Goal: Task Accomplishment & Management: Manage account settings

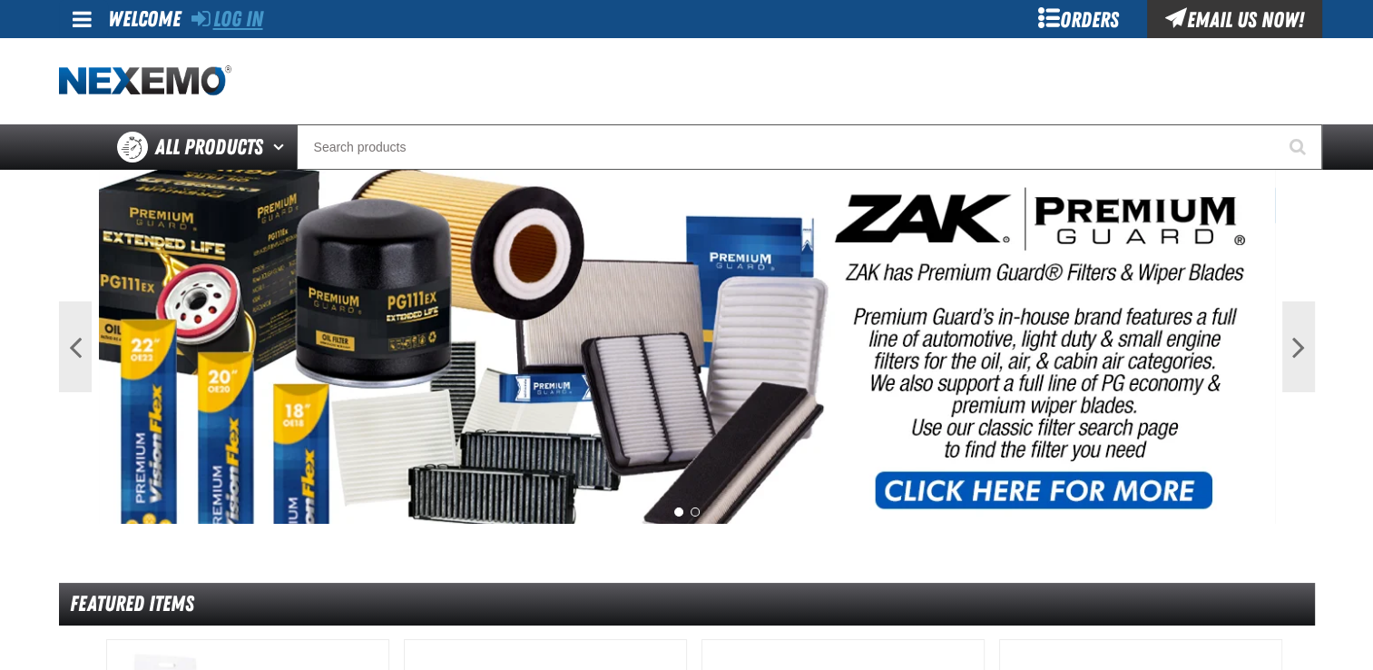
click at [236, 15] on link "Log In" at bounding box center [227, 18] width 72 height 25
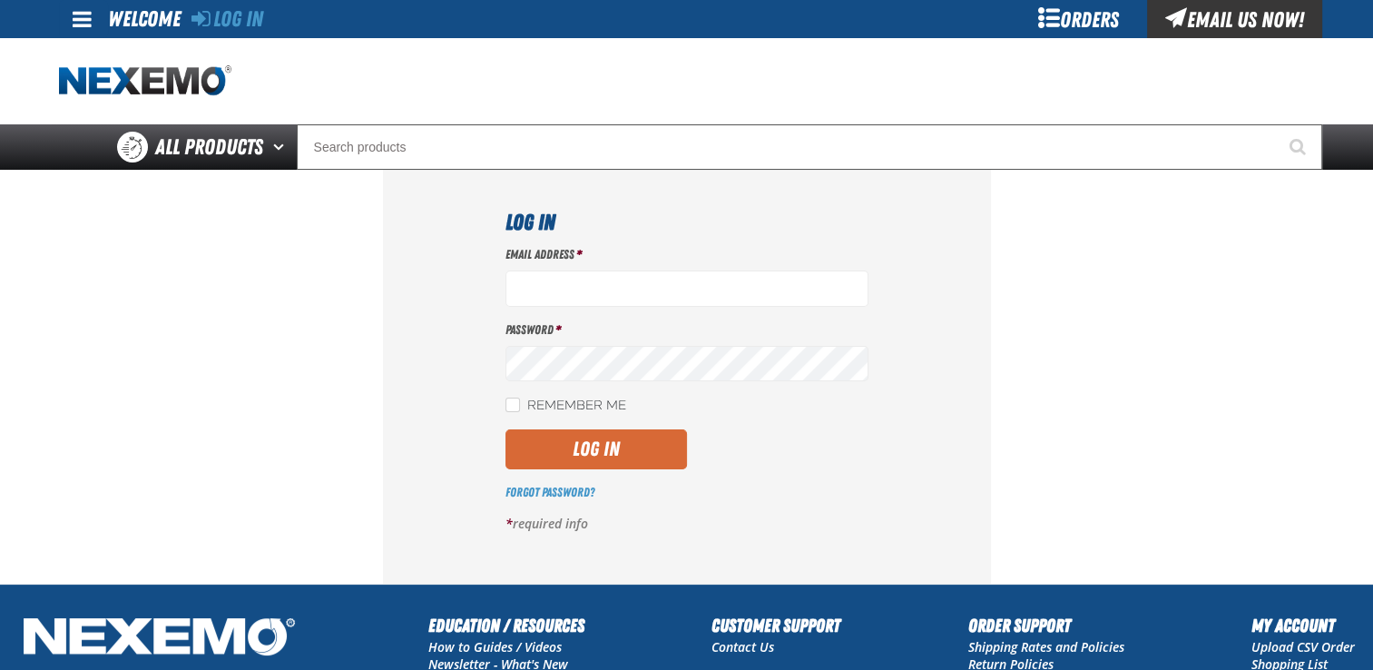
type input "jhalcomb01@vtaig.com"
click at [638, 457] on button "Log In" at bounding box center [595, 449] width 181 height 40
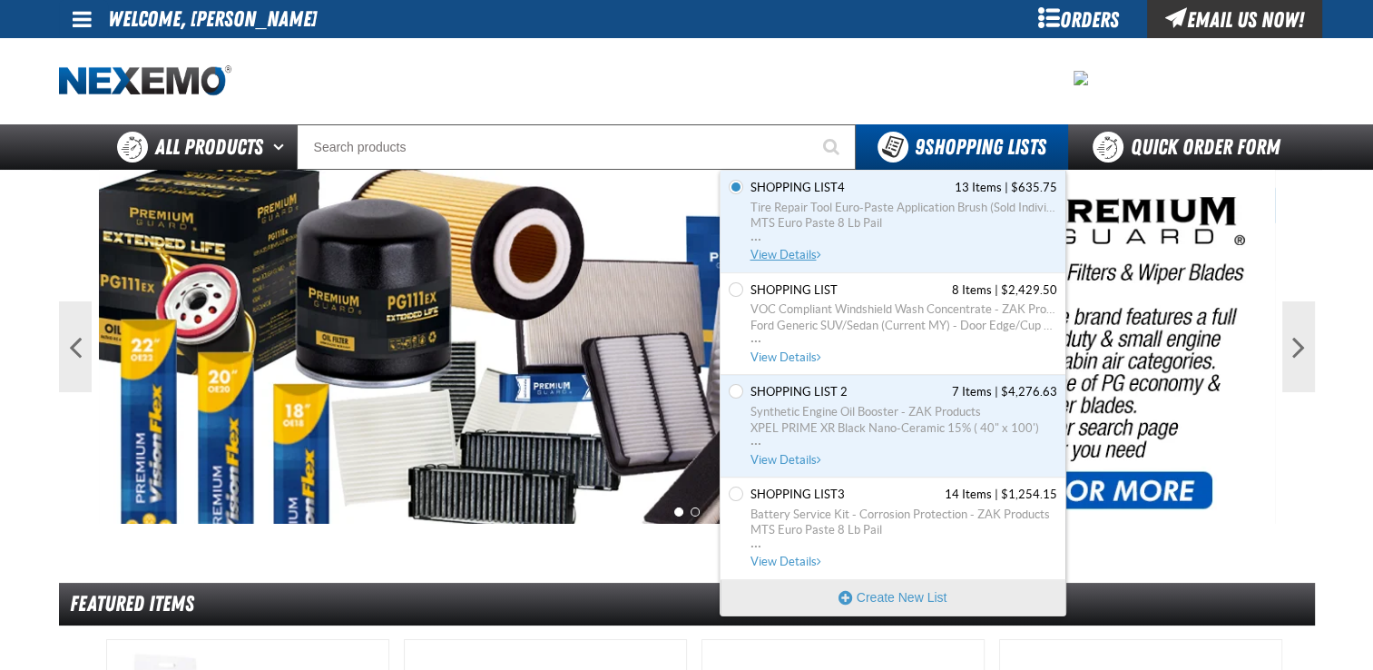
click at [768, 186] on span "Shopping List4" at bounding box center [797, 188] width 94 height 16
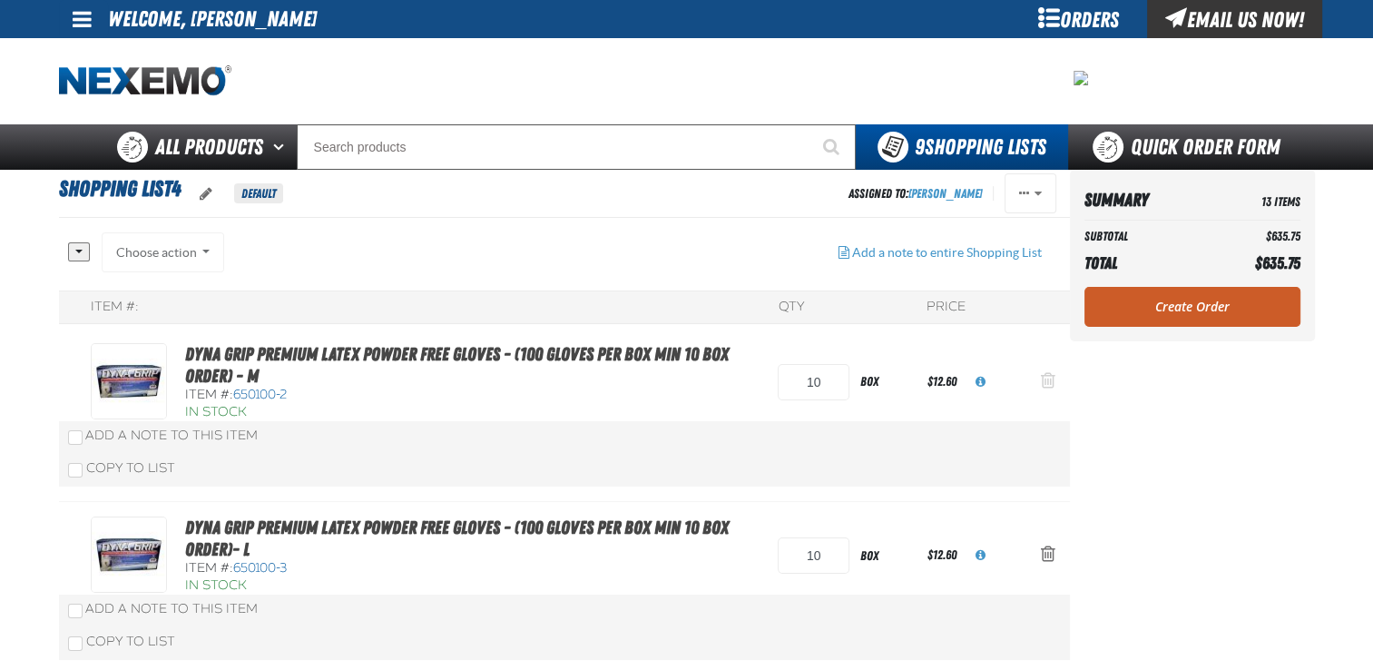
click at [1049, 378] on span "Action Remove Dyna Grip Premium Latex Powder Free Gloves - (100 gloves per box …" at bounding box center [1048, 380] width 15 height 18
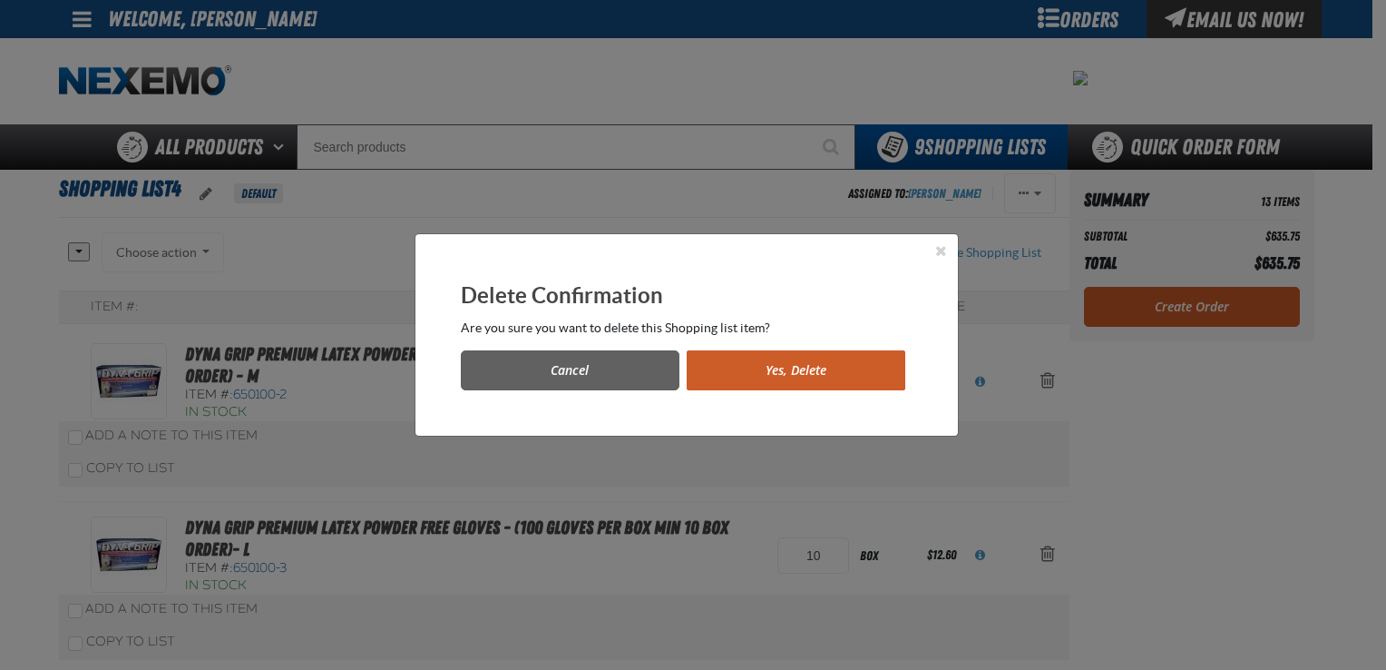
click at [863, 368] on button "Yes, Delete" at bounding box center [796, 370] width 219 height 40
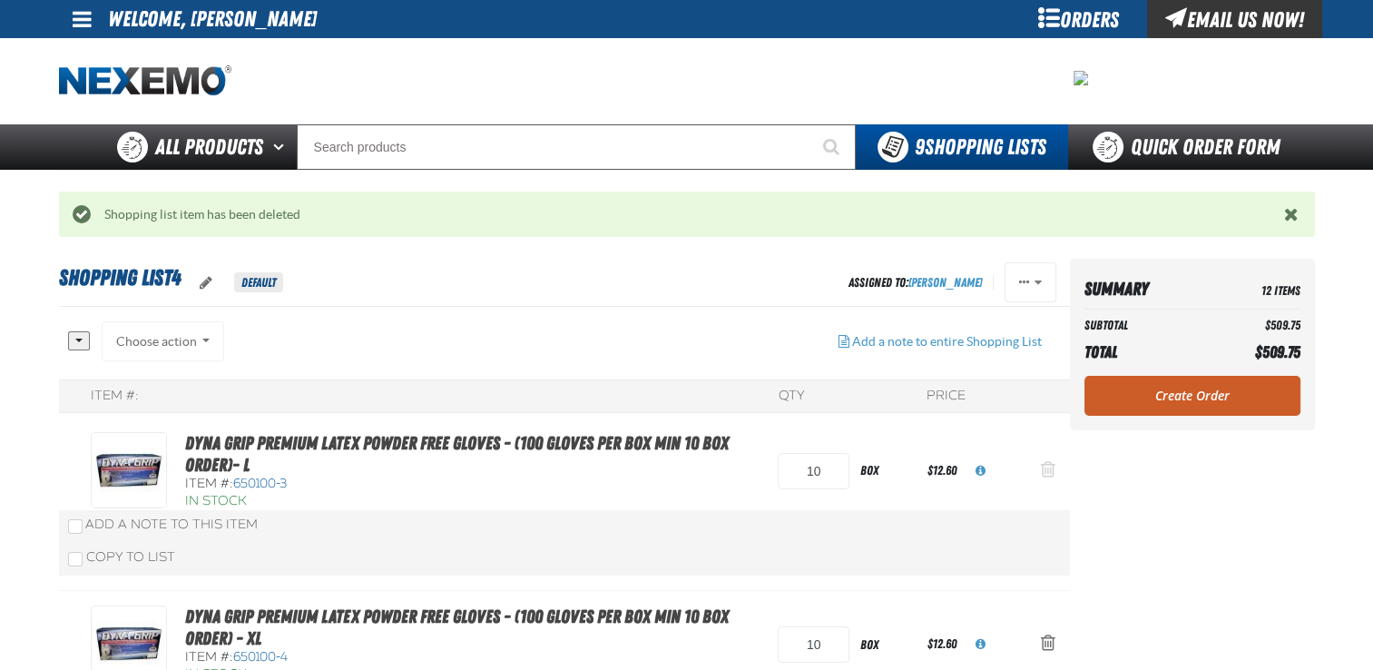
click at [1049, 474] on span "Action Remove Dyna Grip Premium Latex Powder Free Gloves - (100 gloves per box …" at bounding box center [1048, 469] width 15 height 18
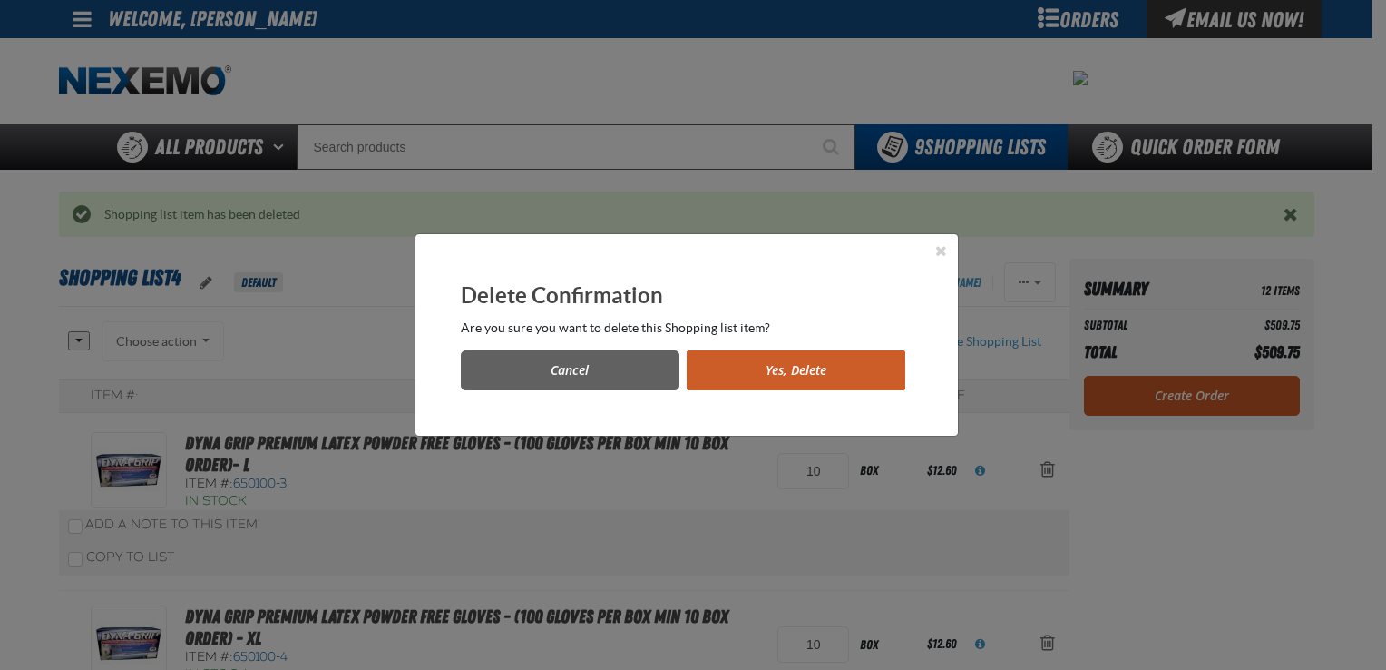
click at [886, 385] on button "Yes, Delete" at bounding box center [796, 370] width 219 height 40
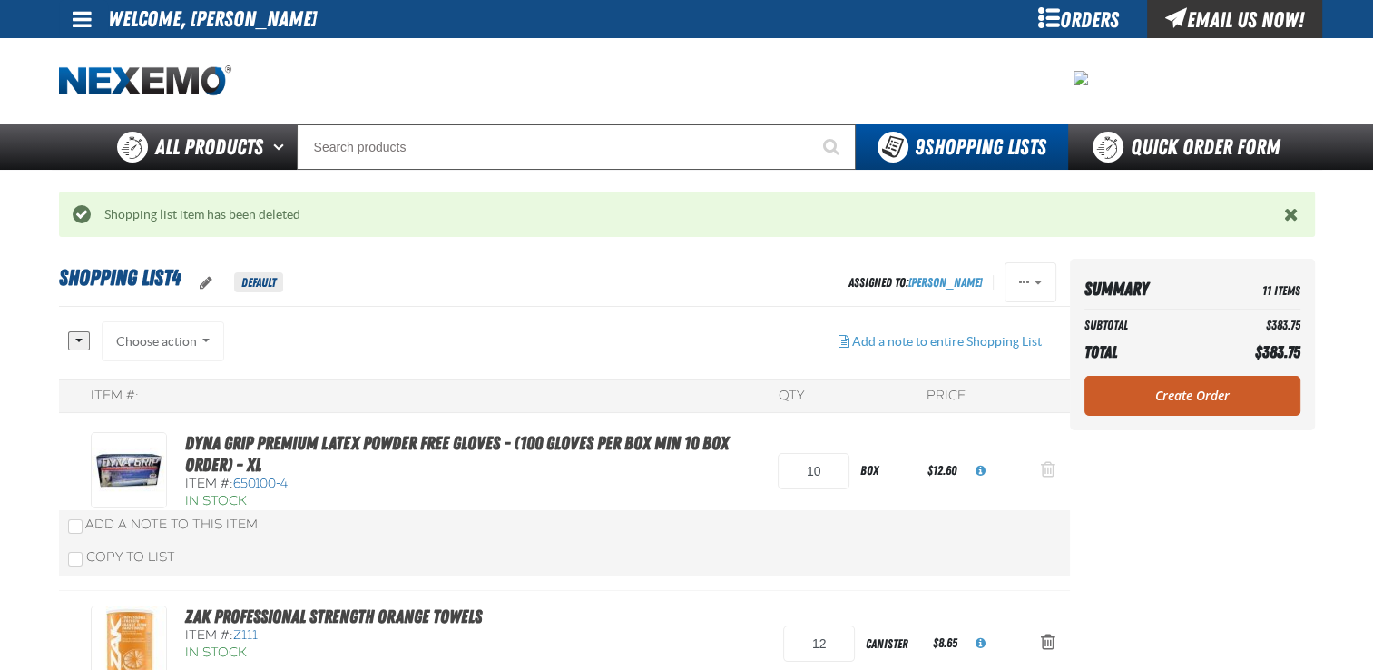
click at [1045, 474] on span "Action Remove Dyna Grip Premium Latex Powder Free Gloves - (100 gloves per box …" at bounding box center [1048, 469] width 15 height 18
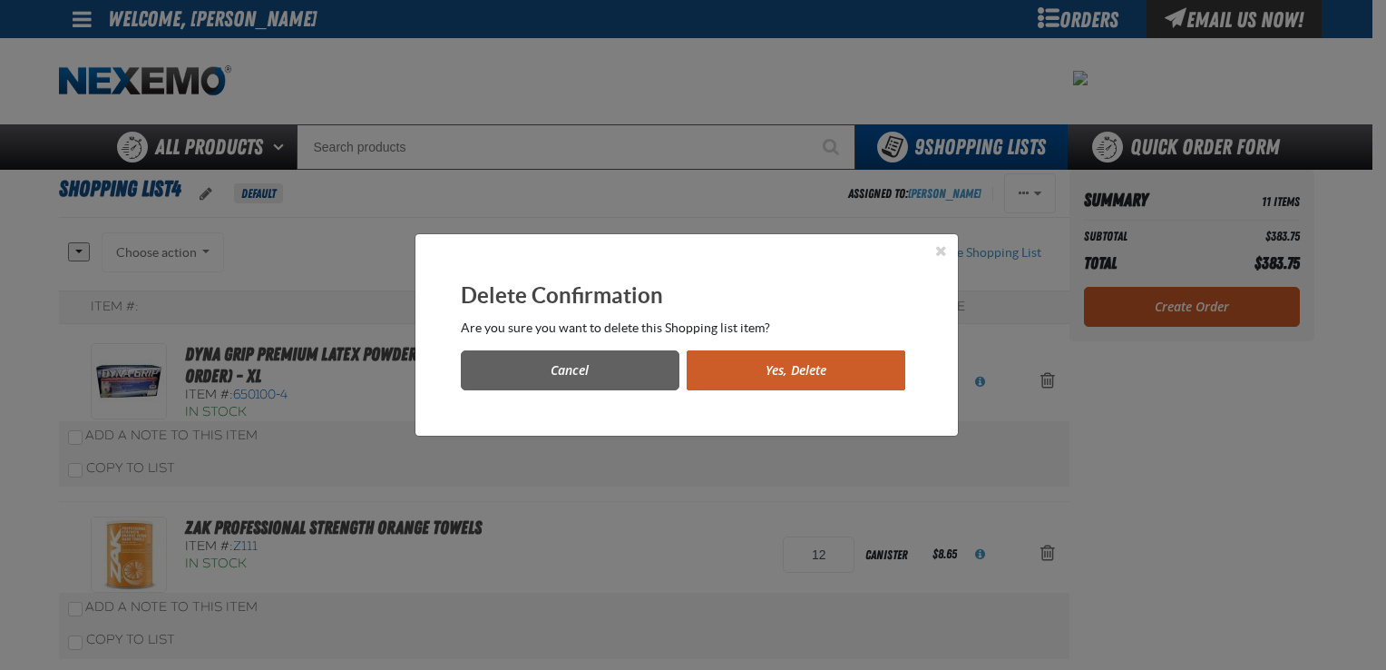
click at [841, 364] on button "Yes, Delete" at bounding box center [796, 370] width 219 height 40
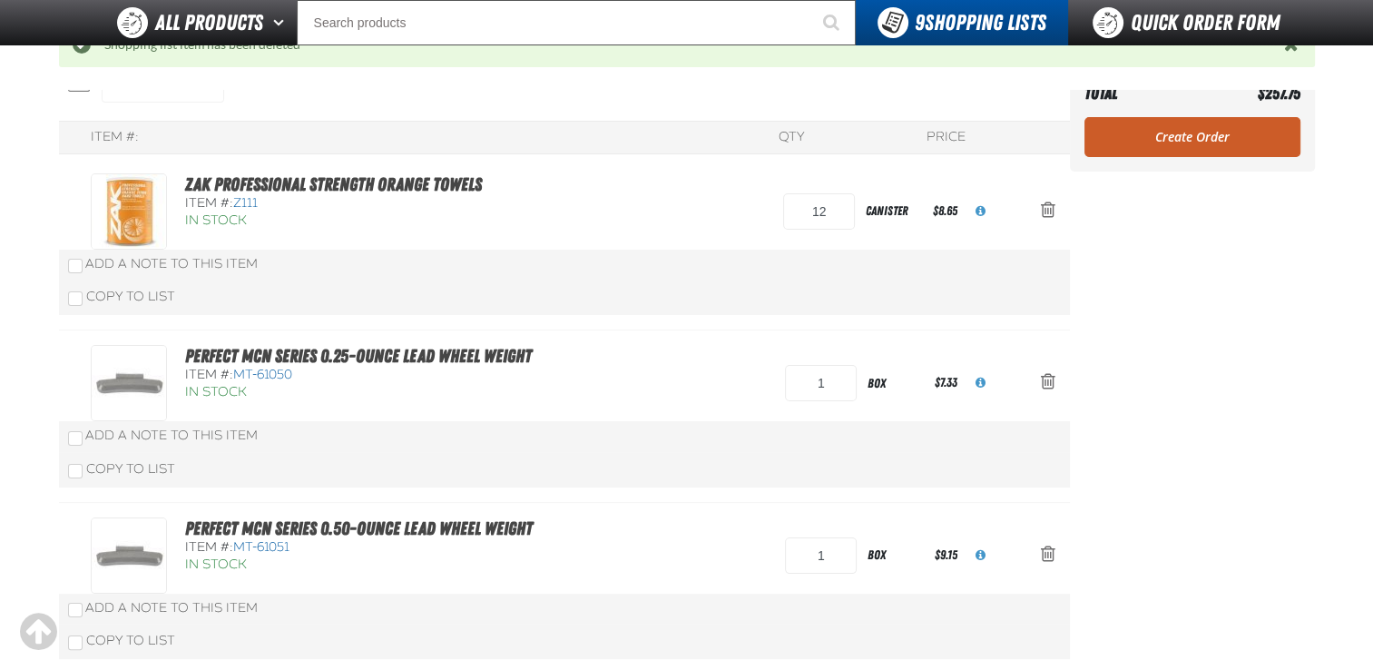
scroll to position [237, 0]
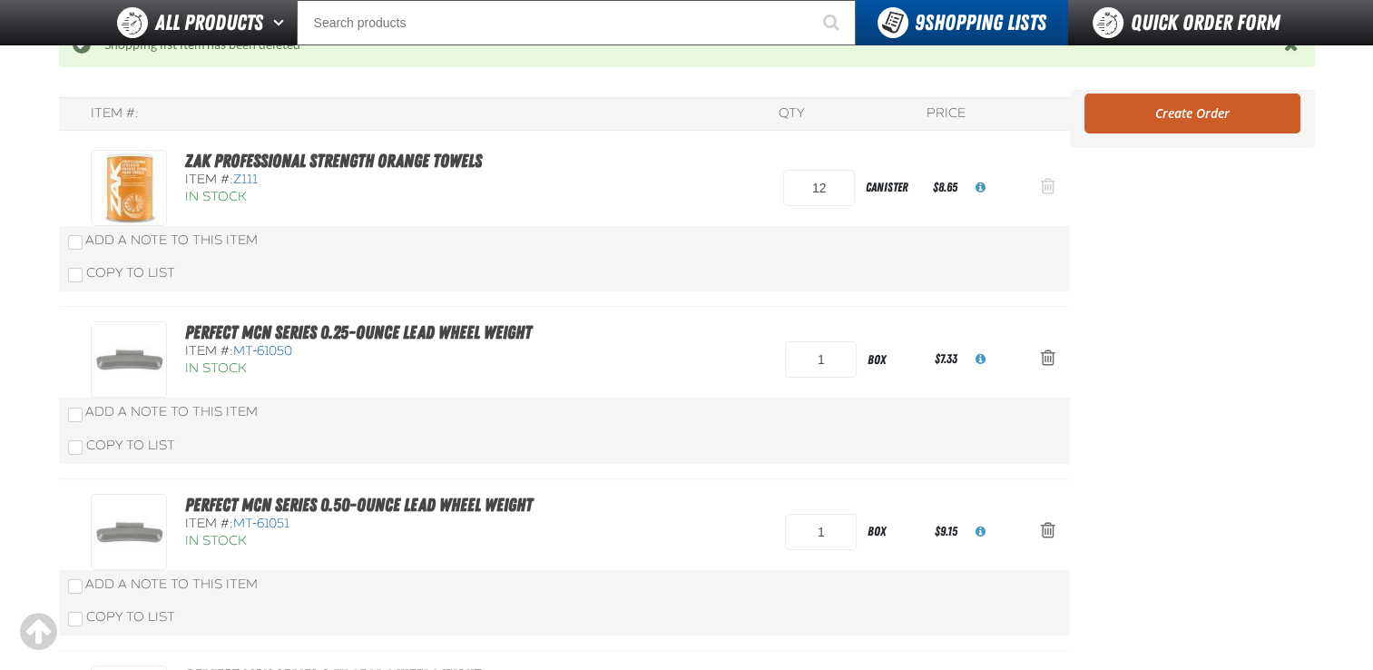
click at [1047, 191] on span "Action Remove ZAK Professional Strength Orange Towels from Shopping List4" at bounding box center [1048, 186] width 15 height 18
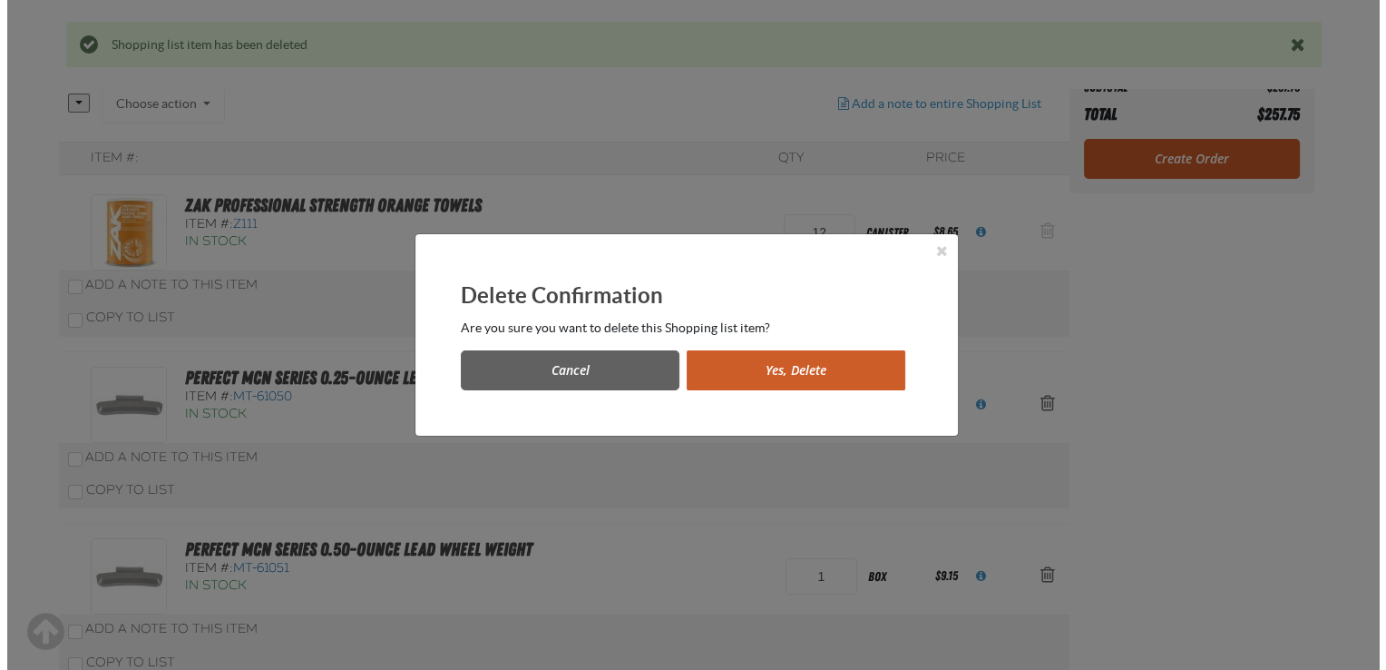
scroll to position [0, 0]
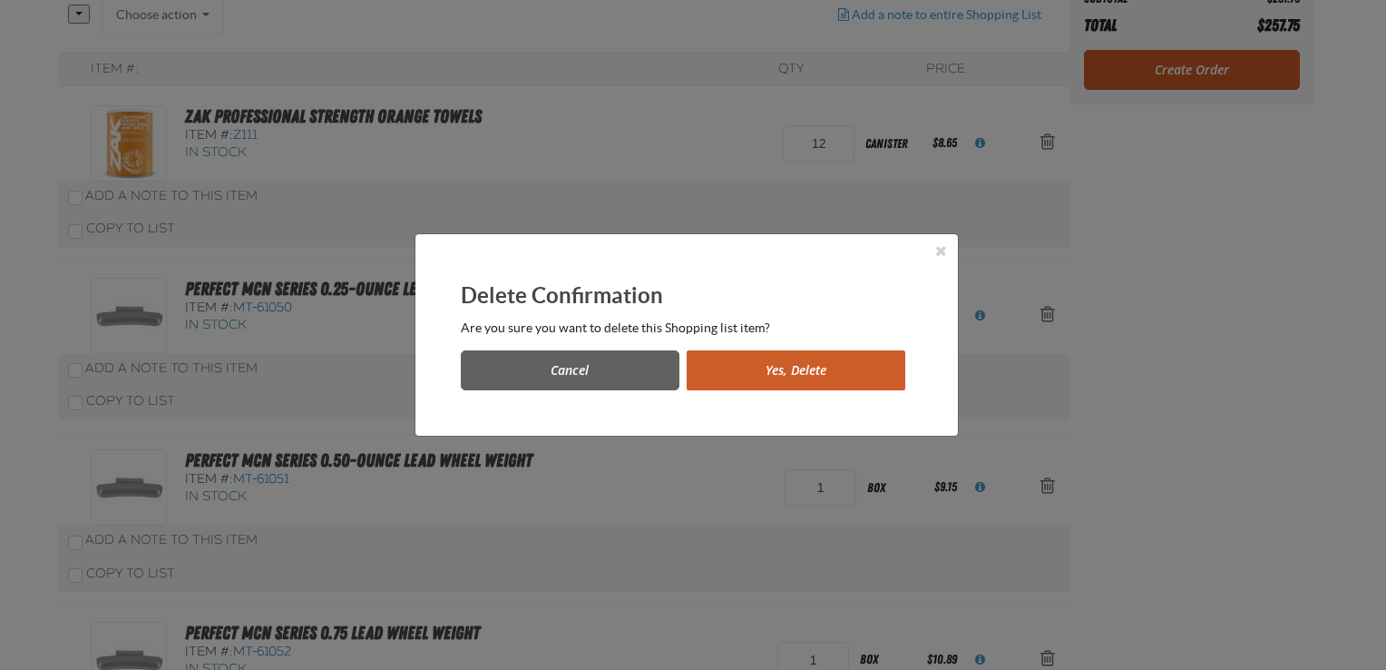
click at [813, 374] on button "Yes, Delete" at bounding box center [796, 370] width 219 height 40
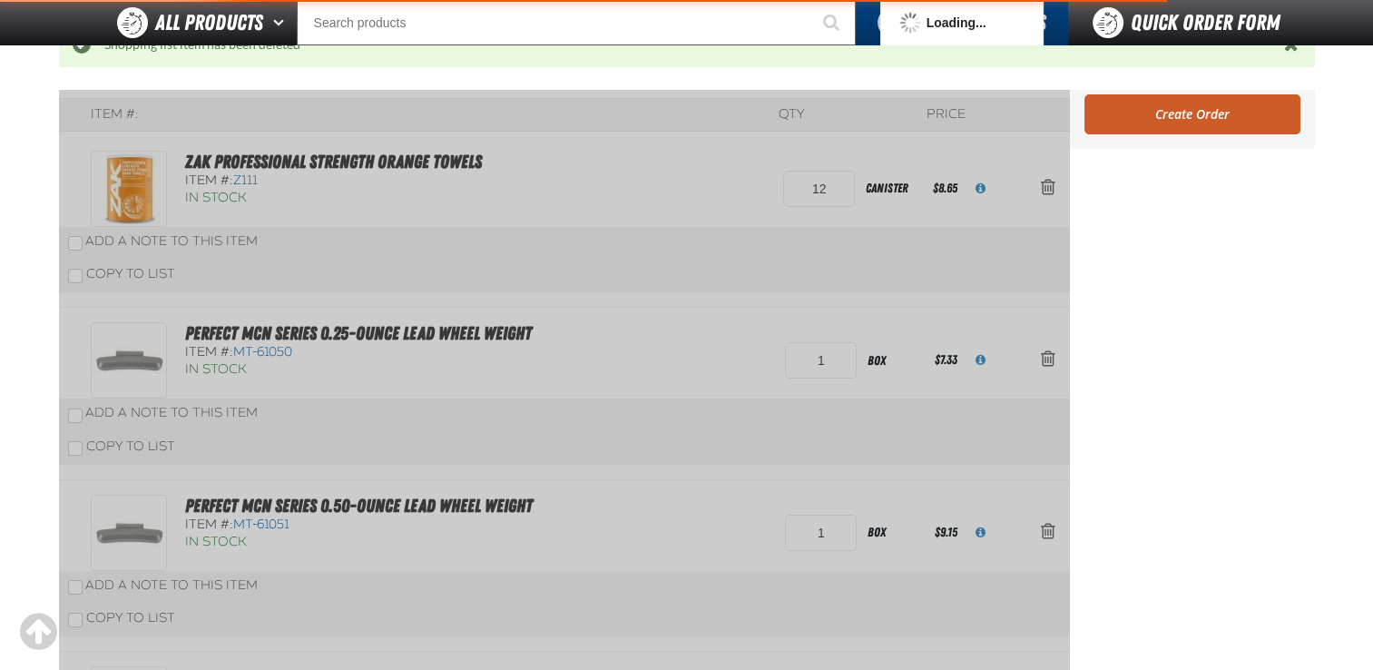
scroll to position [326, 0]
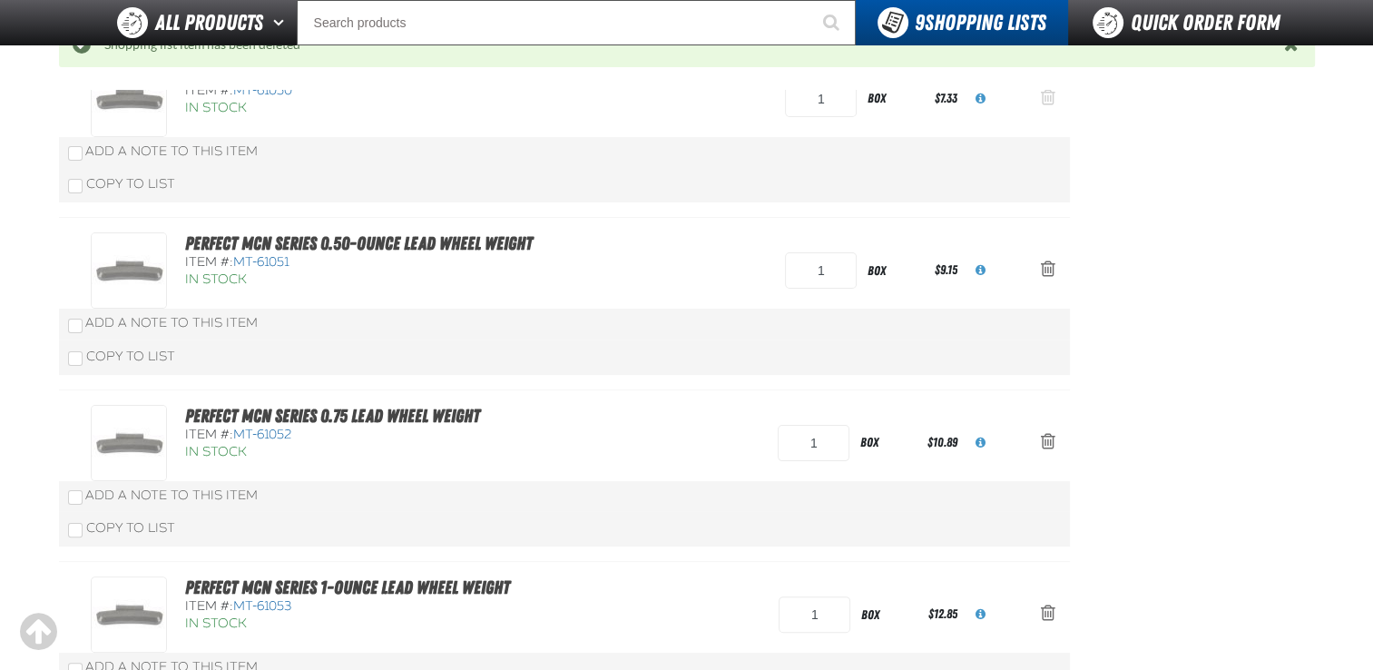
click at [1045, 108] on button "Action Remove Perfect MCN Series 0.25-ounce Lead Wheel Weight from Shopping Lis…" at bounding box center [1048, 99] width 44 height 40
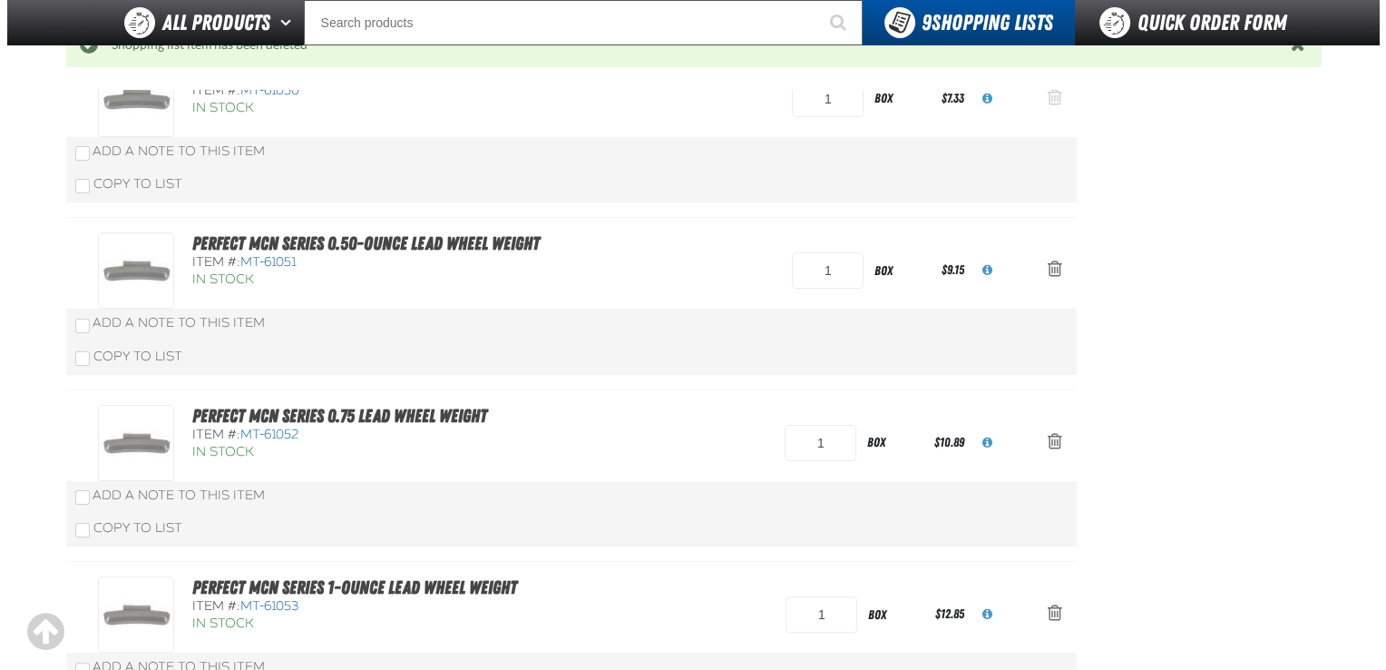
scroll to position [0, 0]
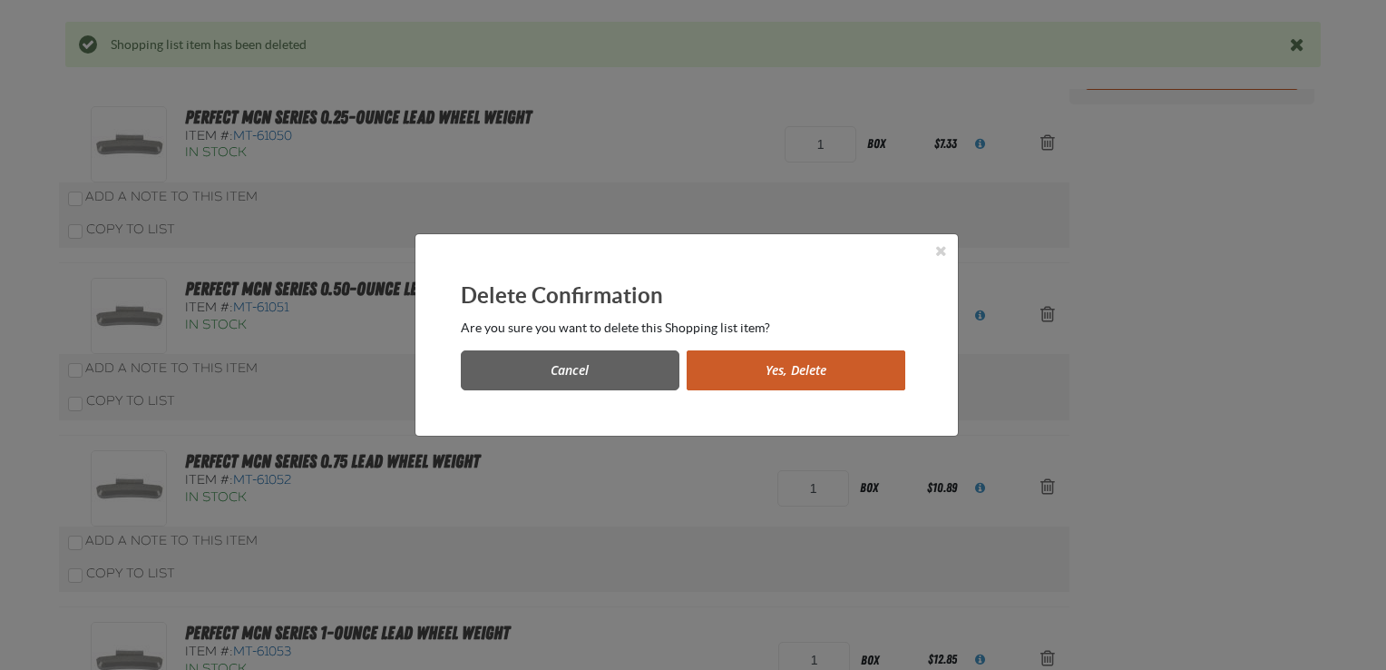
click at [785, 363] on button "Yes, Delete" at bounding box center [796, 370] width 219 height 40
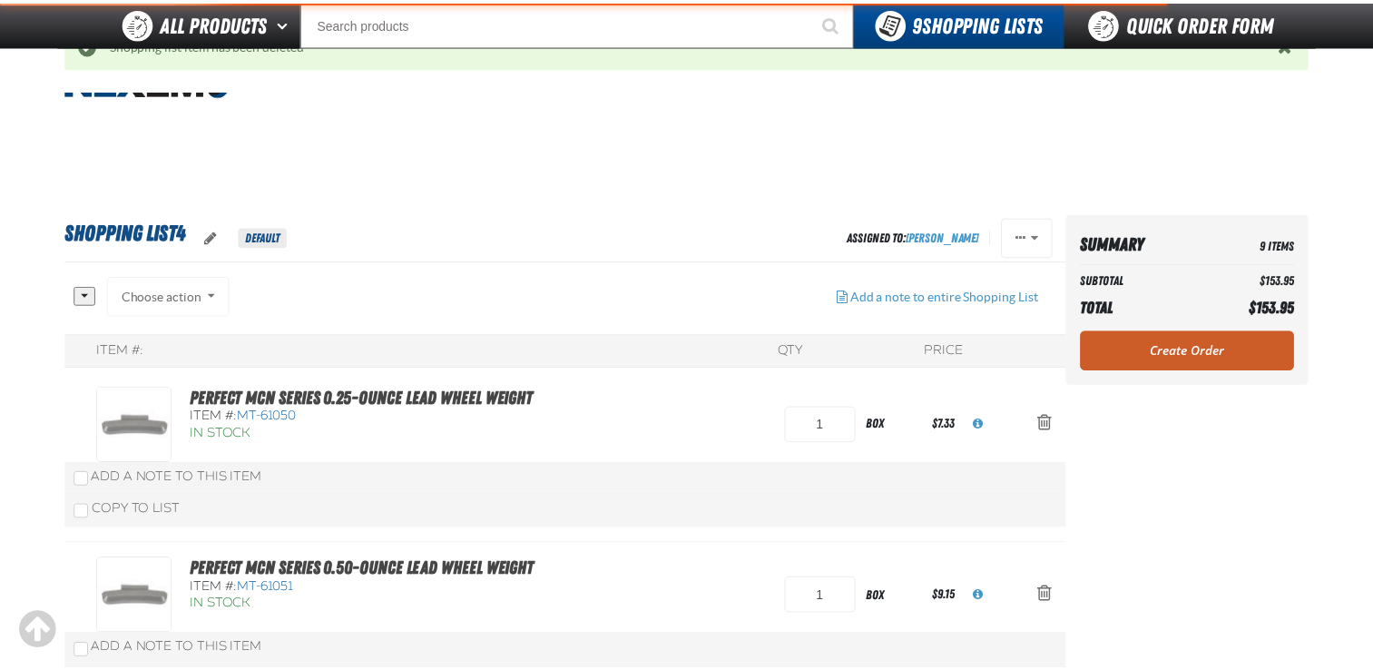
scroll to position [326, 0]
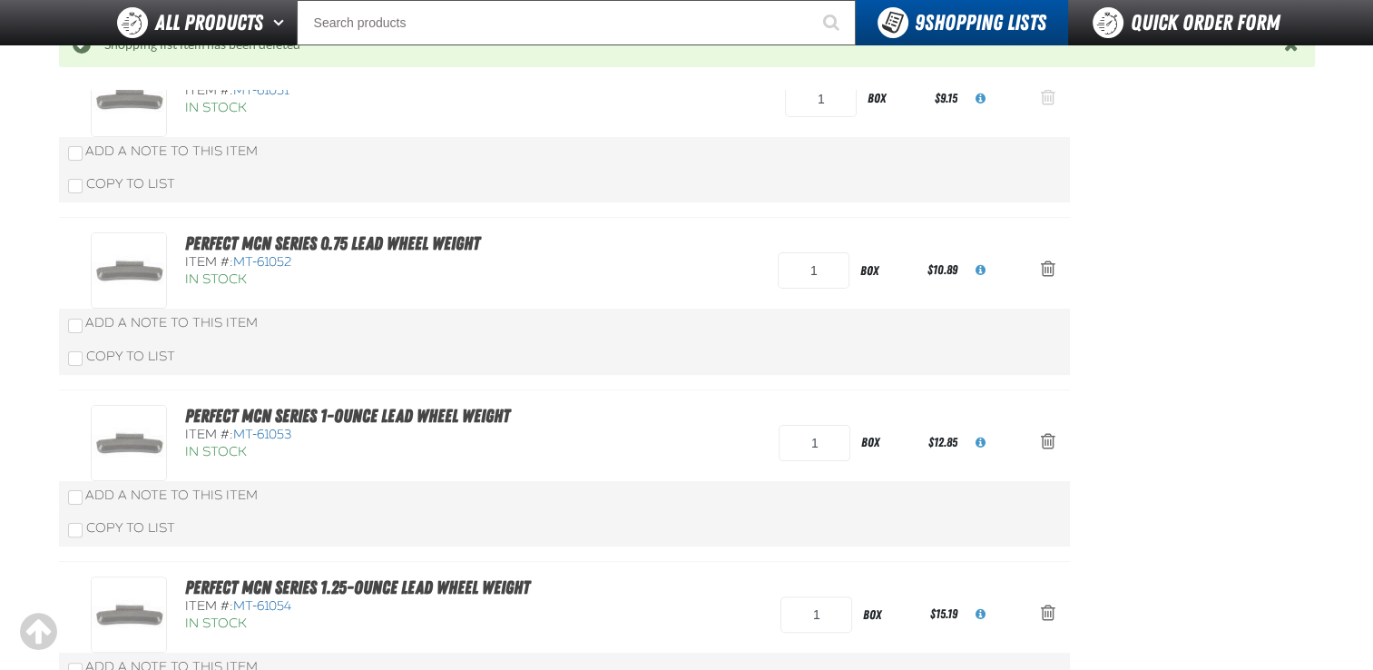
click at [1053, 103] on span "Action Remove Perfect MCN Series 0.50-ounce Lead Wheel Weight from Shopping Lis…" at bounding box center [1048, 97] width 15 height 18
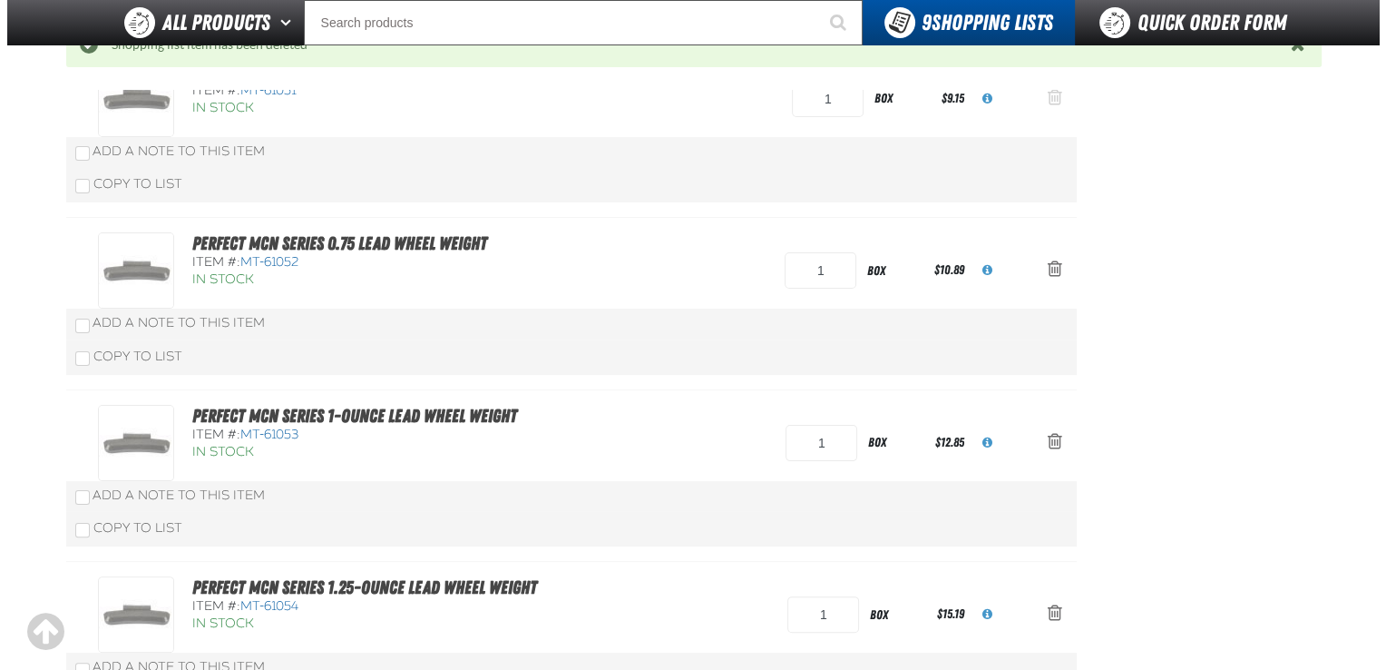
scroll to position [0, 0]
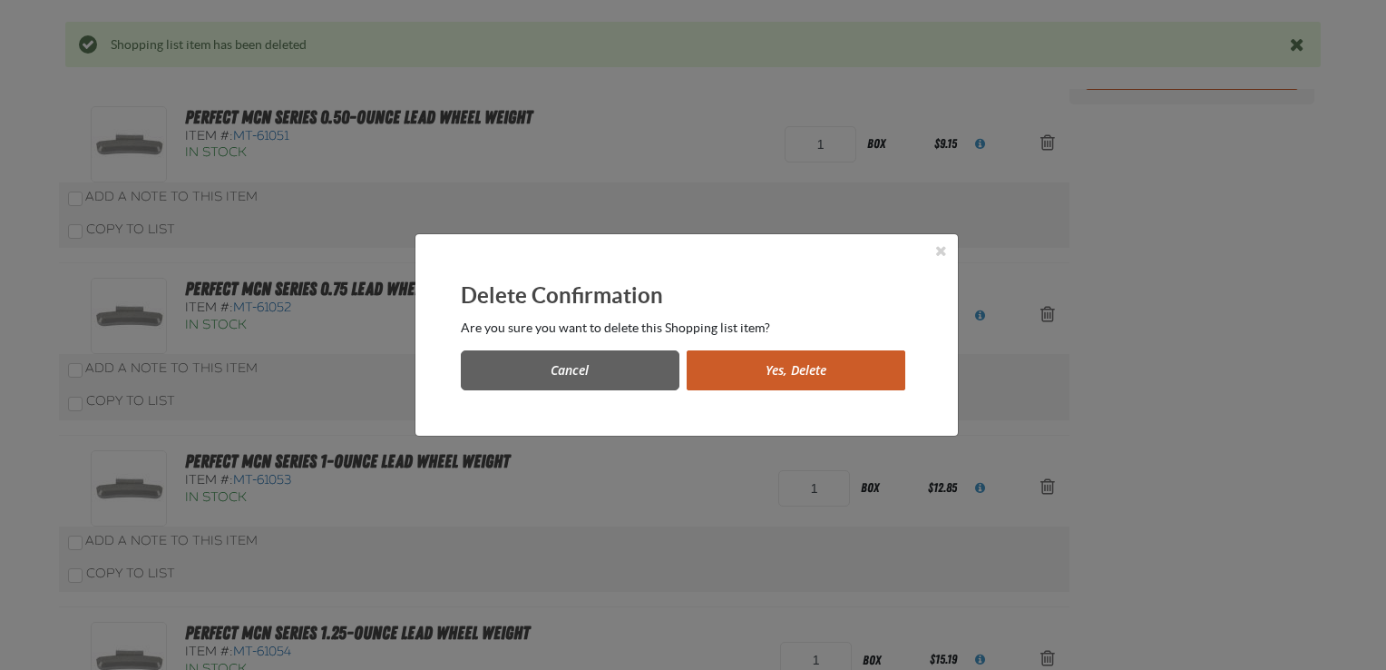
click at [713, 383] on button "Yes, Delete" at bounding box center [796, 370] width 219 height 40
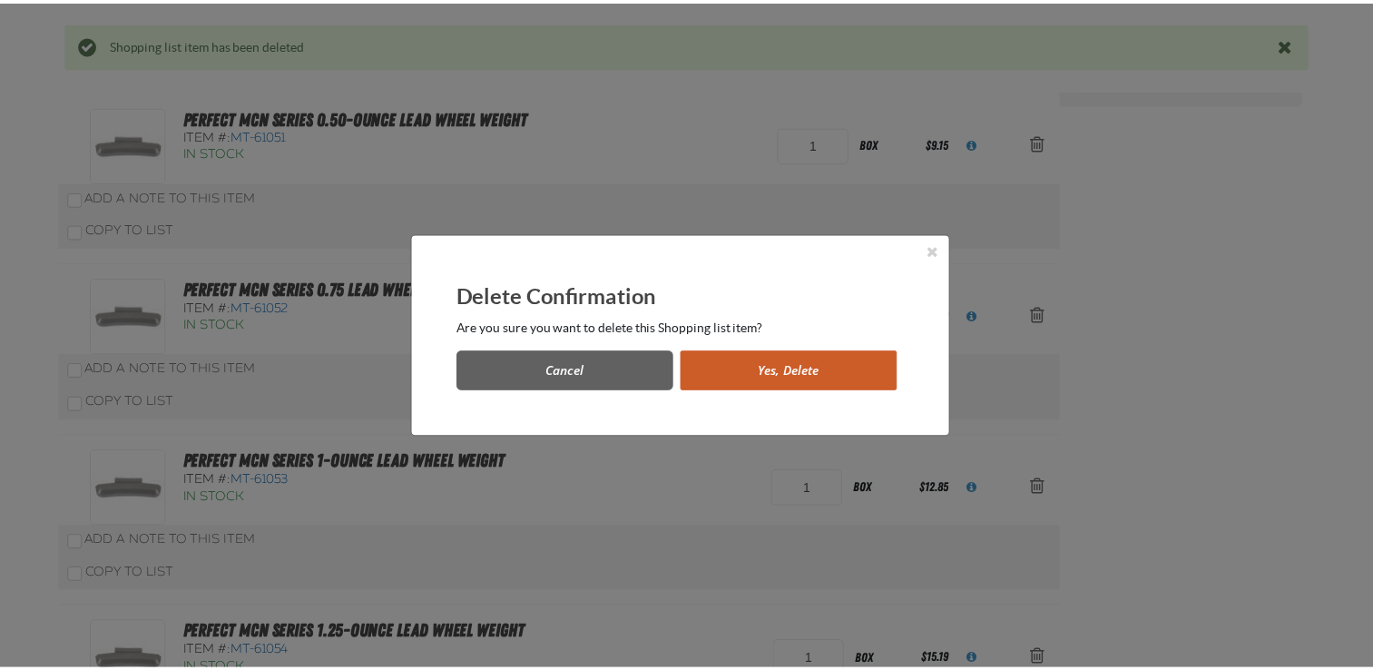
scroll to position [326, 0]
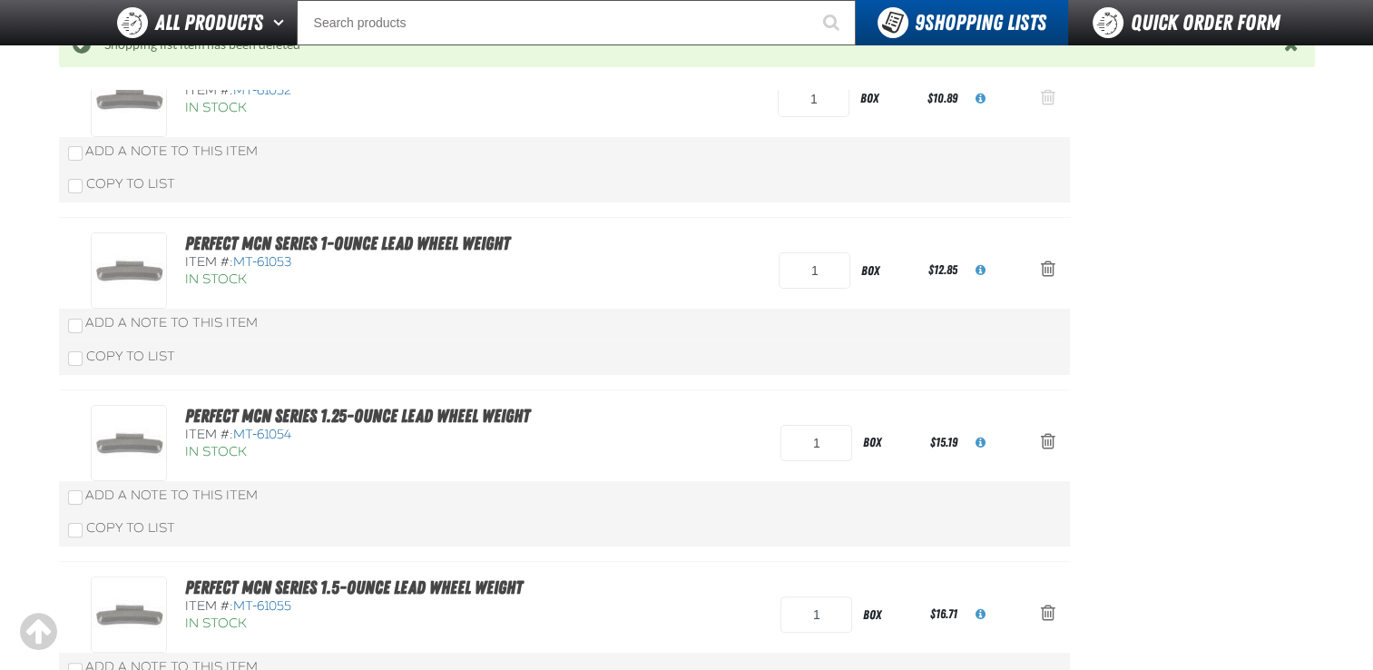
click at [1046, 96] on span "Action Remove Perfect MCN Series 0.75 Lead Wheel Weight from Shopping List4" at bounding box center [1048, 97] width 15 height 18
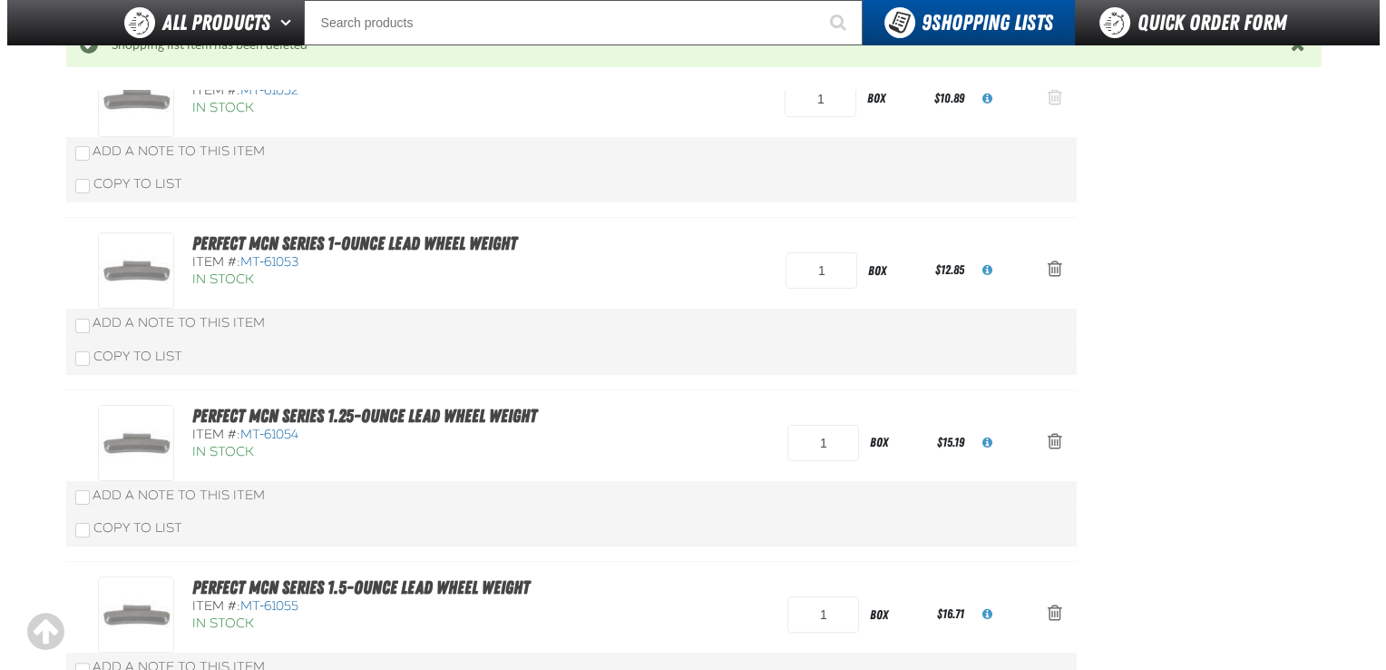
scroll to position [0, 0]
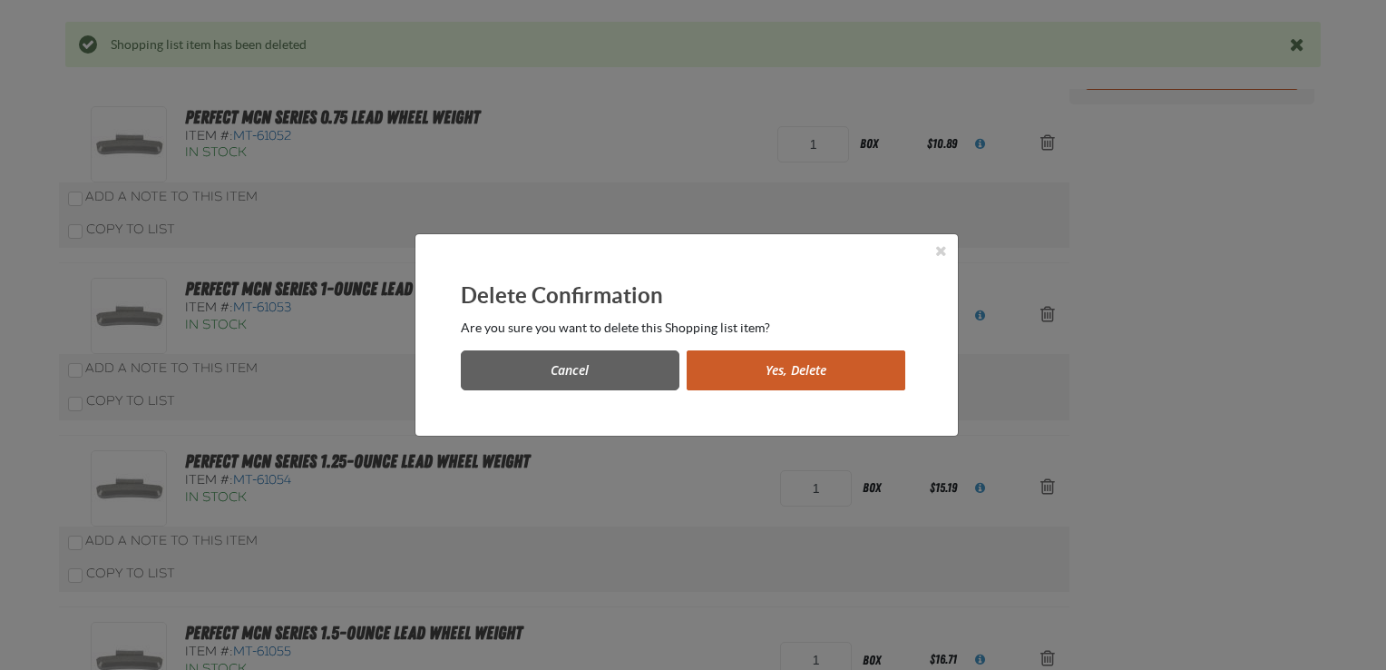
click at [746, 368] on button "Yes, Delete" at bounding box center [796, 370] width 219 height 40
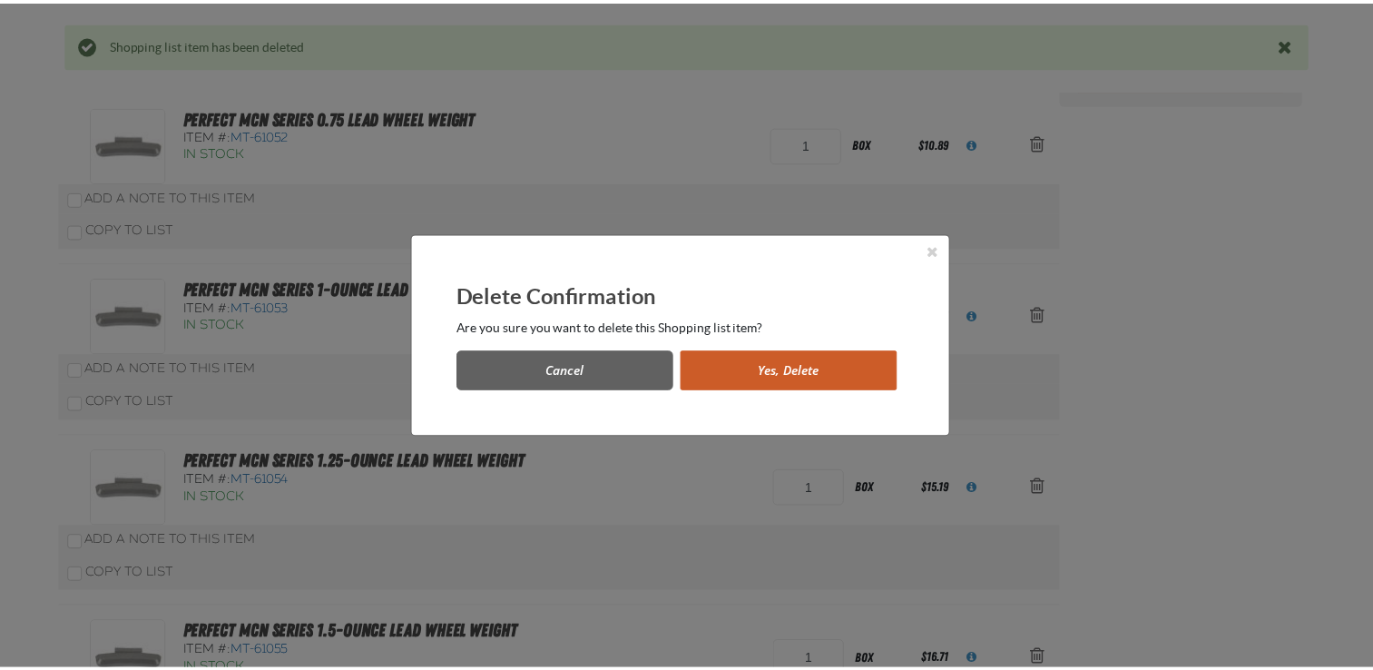
scroll to position [326, 0]
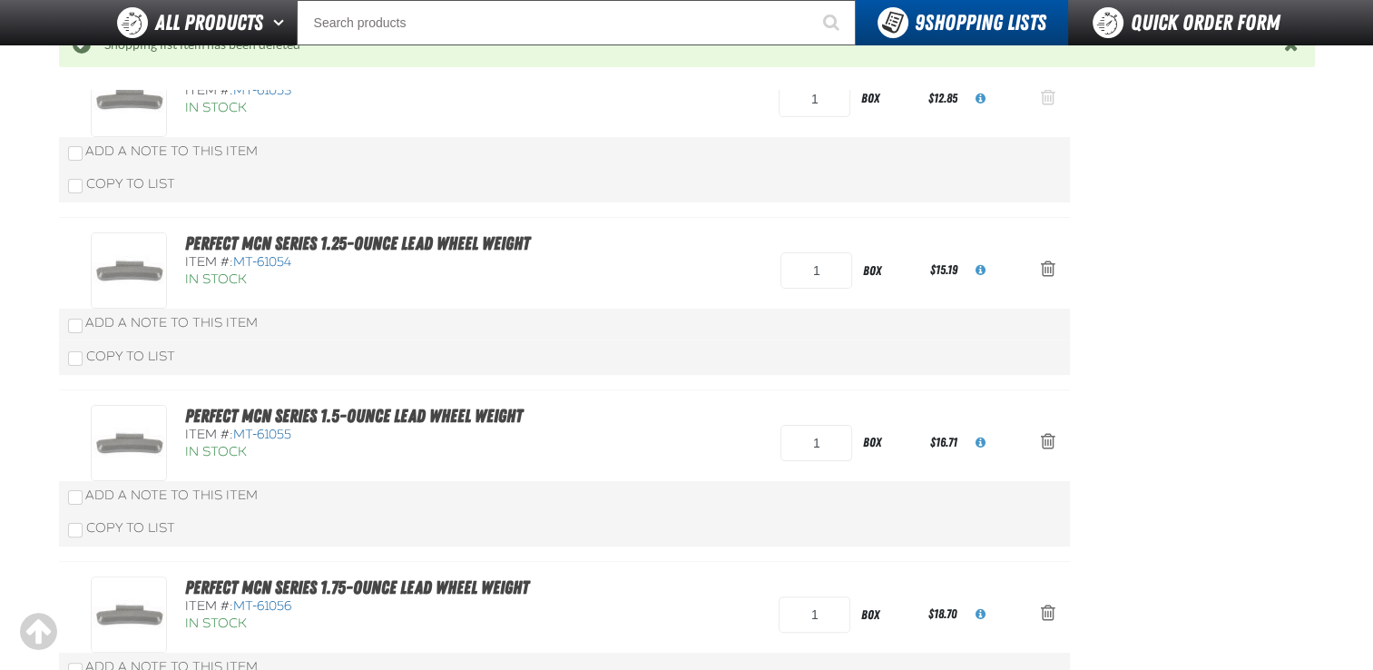
click at [1037, 97] on button "Action Remove Perfect MCN Series 1-ounce Lead Wheel Weight from Shopping List4" at bounding box center [1048, 99] width 44 height 40
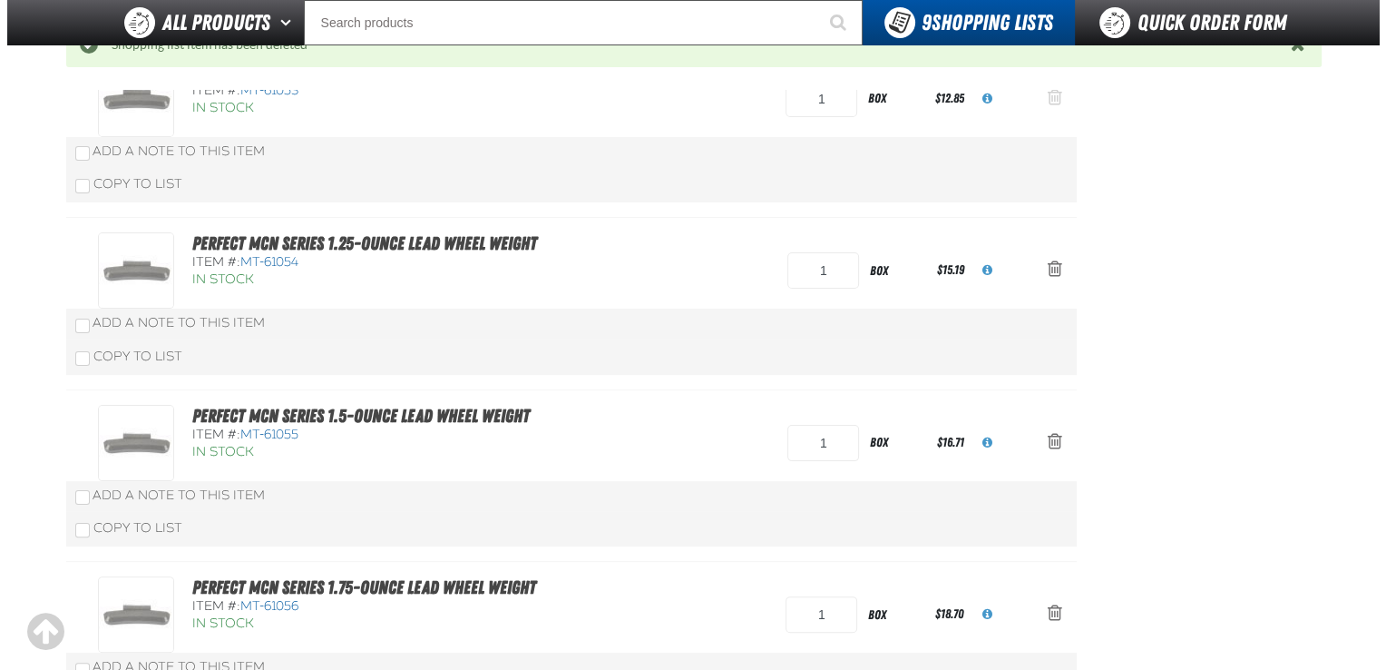
scroll to position [0, 0]
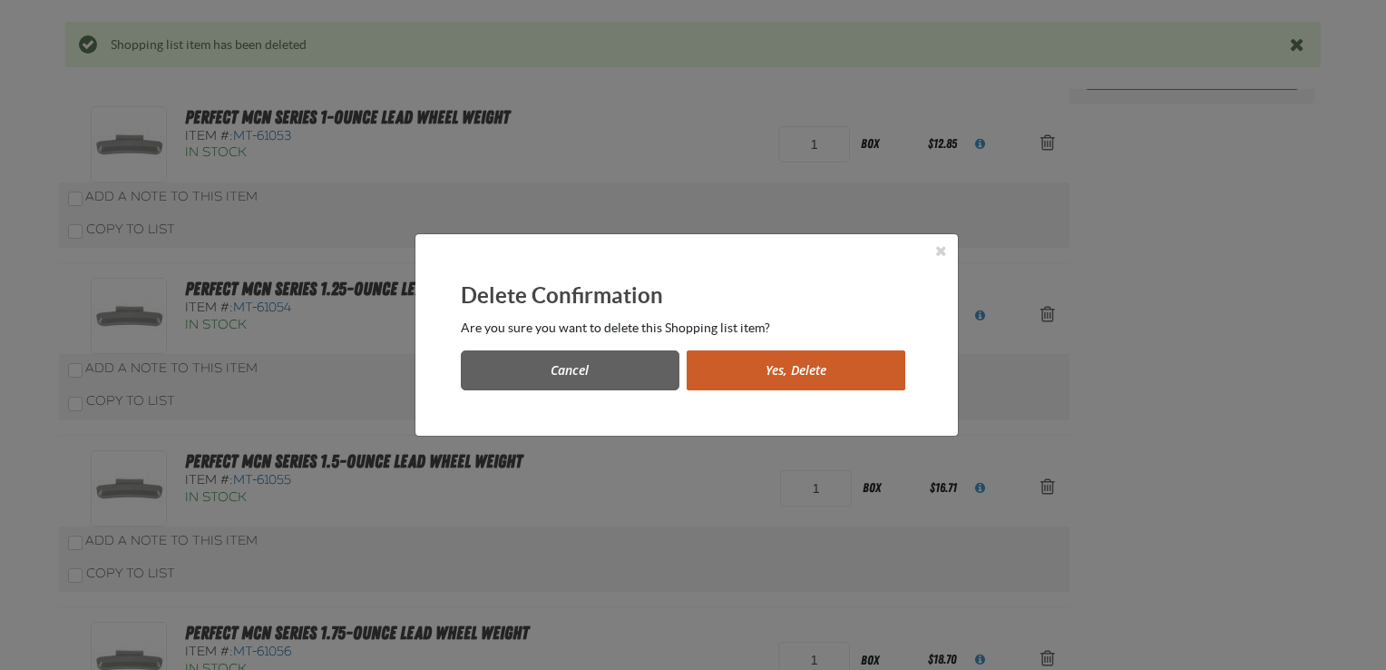
click at [735, 373] on button "Yes, Delete" at bounding box center [796, 370] width 219 height 40
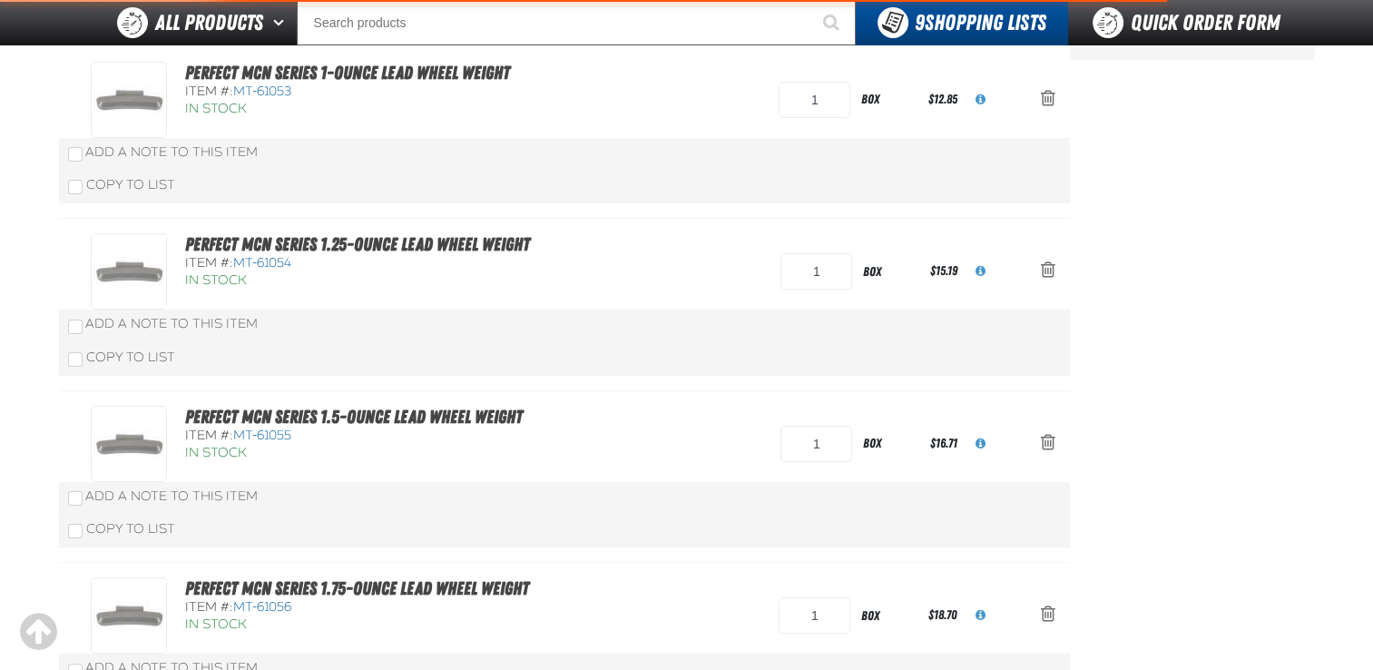
scroll to position [326, 0]
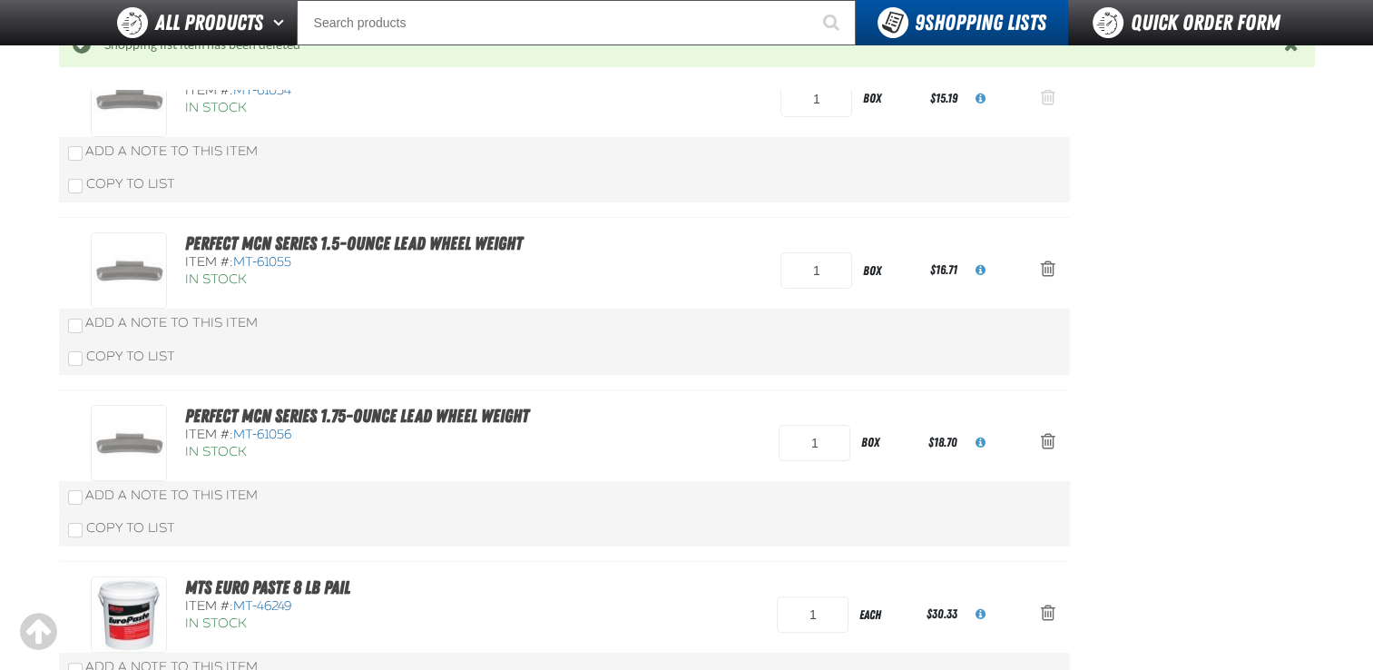
click at [1049, 93] on span "Action Remove Perfect MCN Series 1.25-ounce Lead Wheel Weight from Shopping Lis…" at bounding box center [1048, 97] width 15 height 18
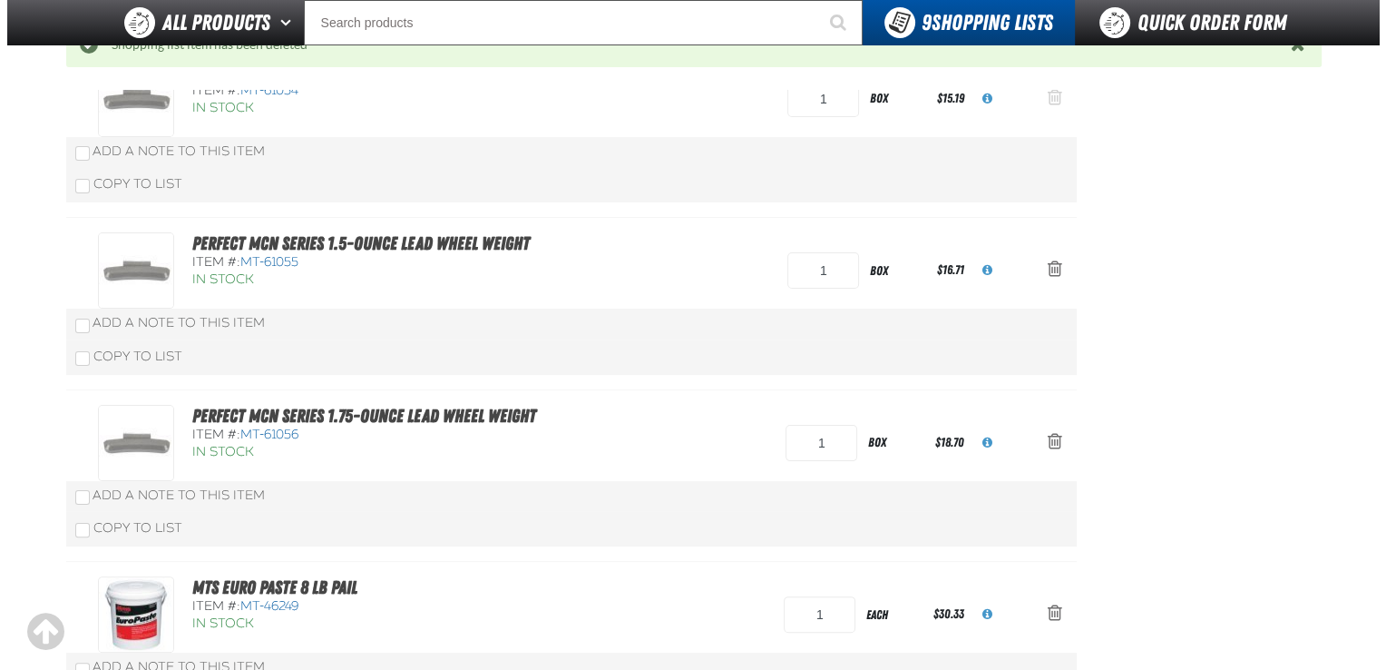
scroll to position [0, 0]
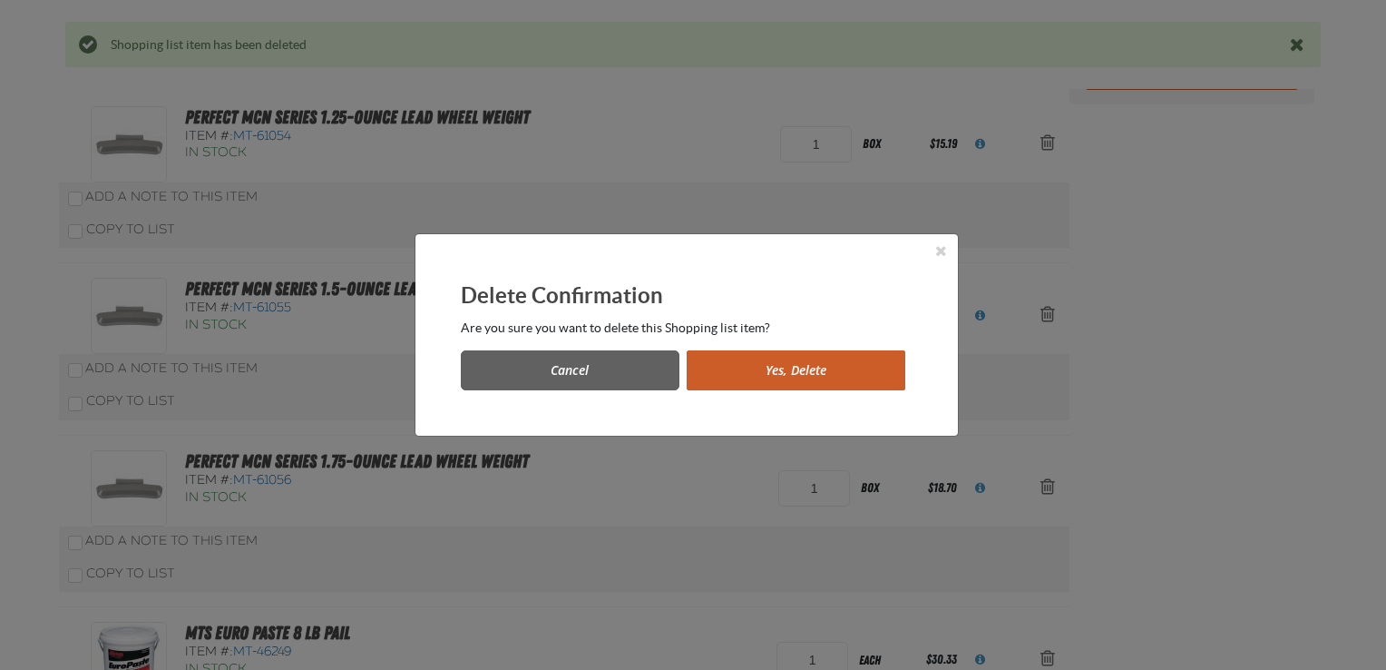
click at [825, 350] on div "Cancel Yes, Delete" at bounding box center [687, 363] width 452 height 54
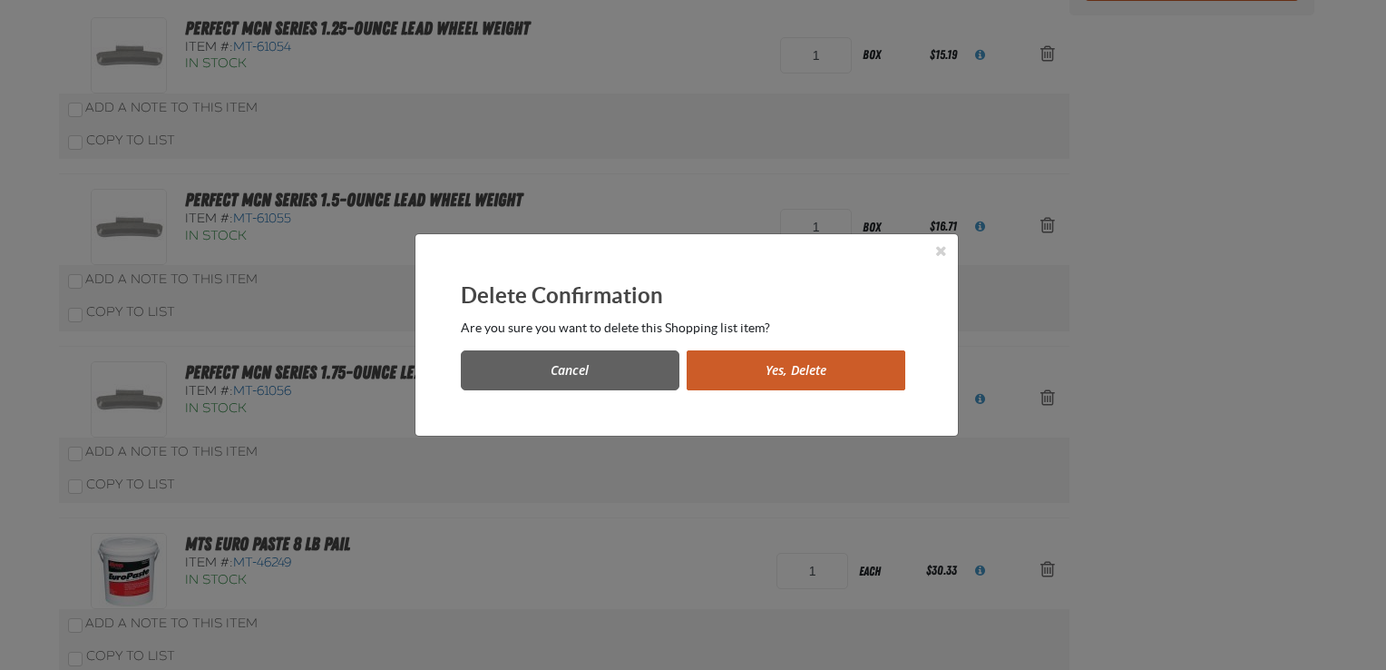
click at [816, 367] on button "Yes, Delete" at bounding box center [796, 370] width 219 height 40
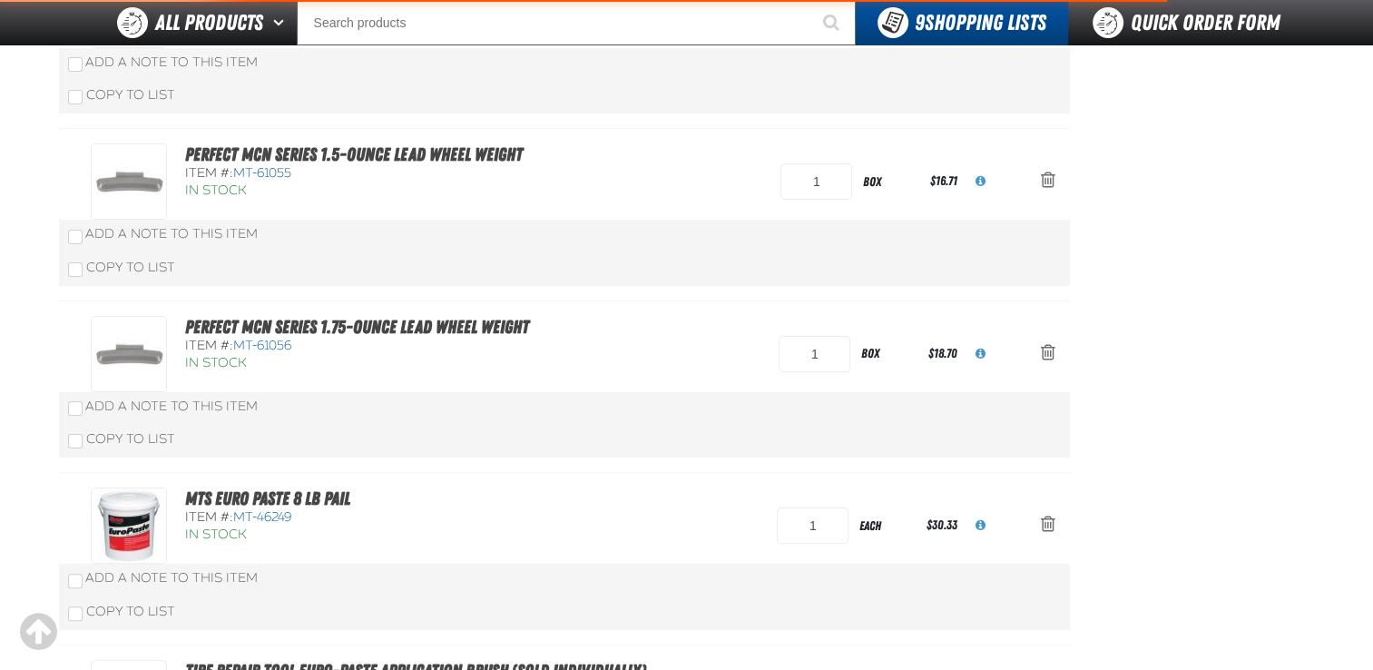
scroll to position [415, 0]
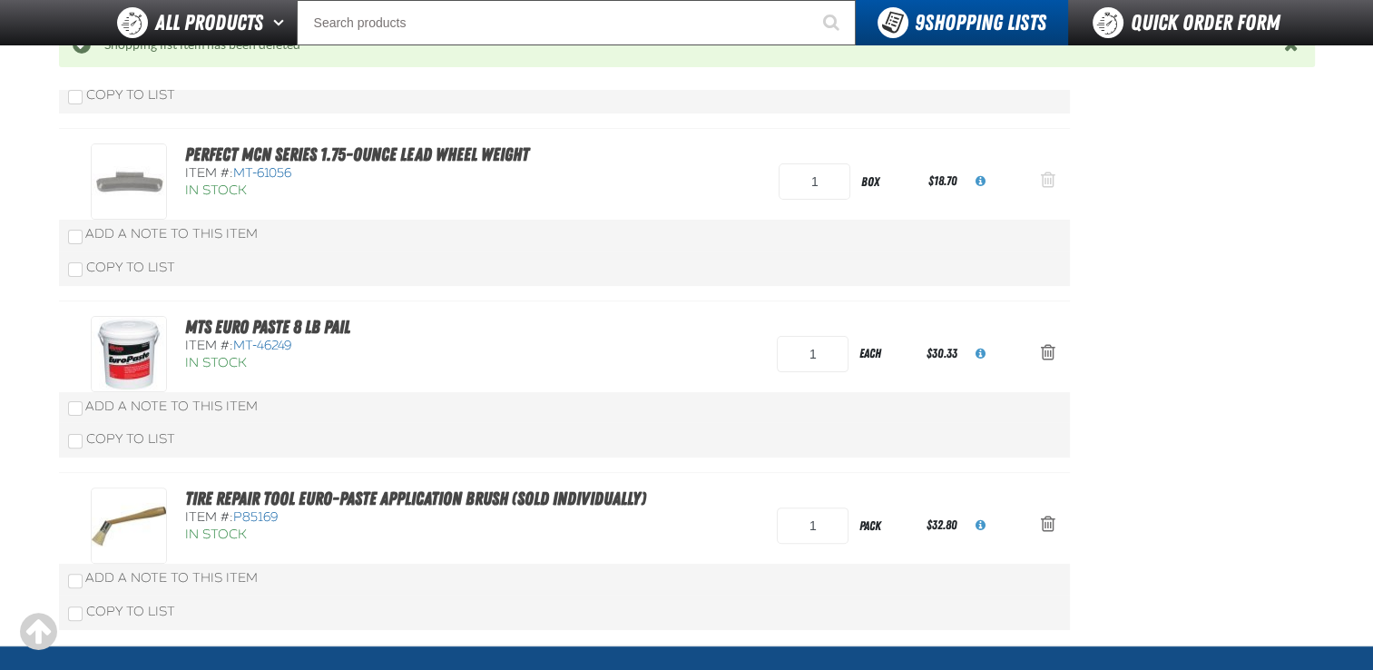
click at [1046, 180] on span "Action Remove Perfect MCN Series 1.75-ounce Lead Wheel Weight from Shopping Lis…" at bounding box center [1048, 180] width 15 height 18
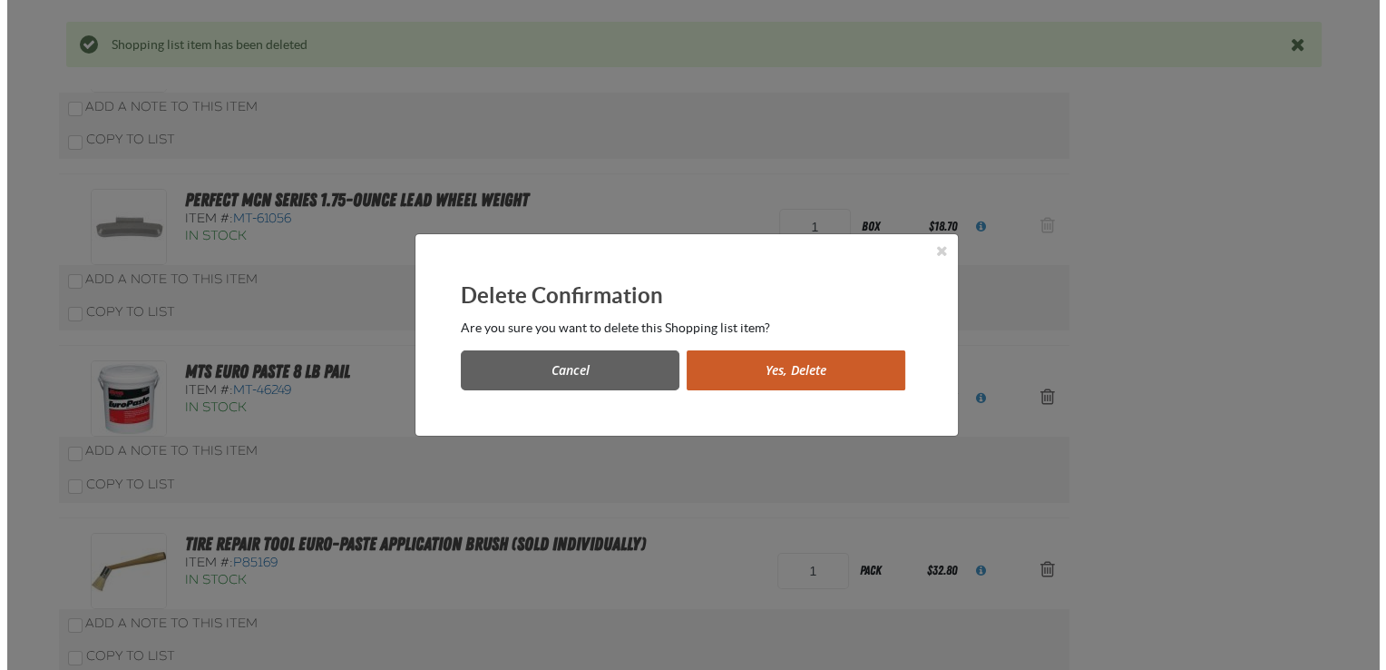
scroll to position [0, 0]
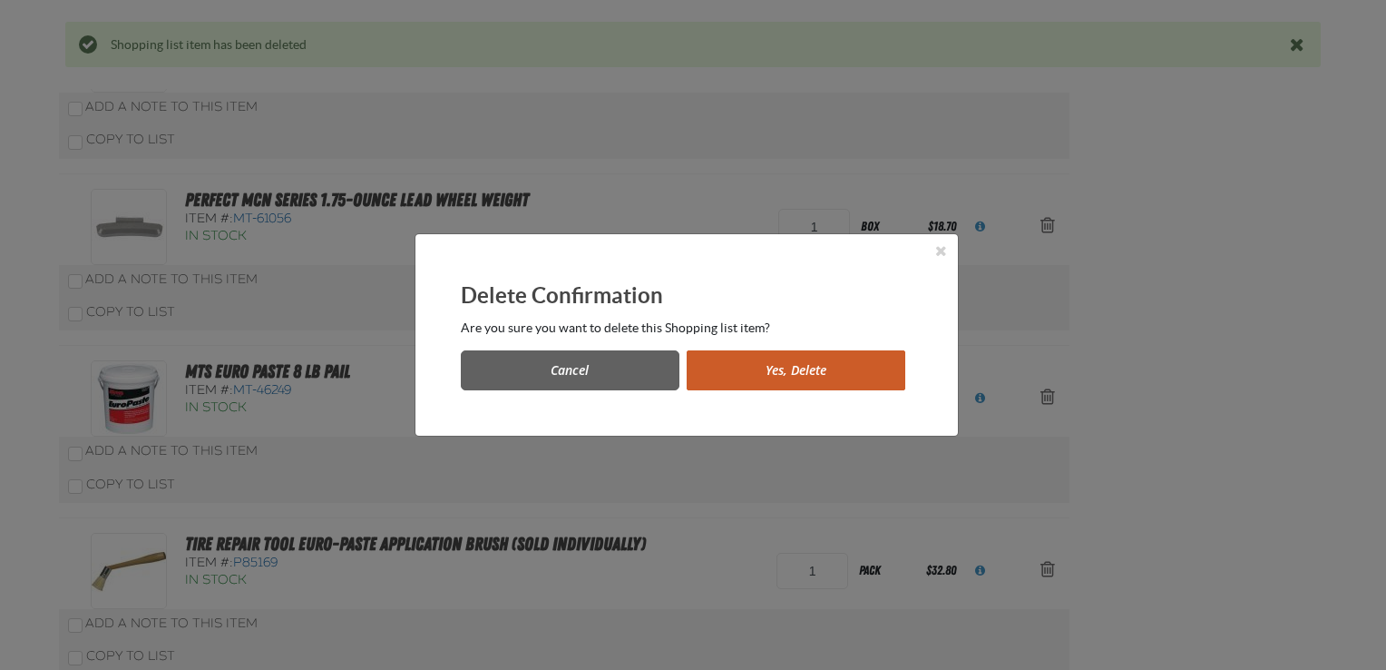
click at [758, 379] on button "Yes, Delete" at bounding box center [796, 370] width 219 height 40
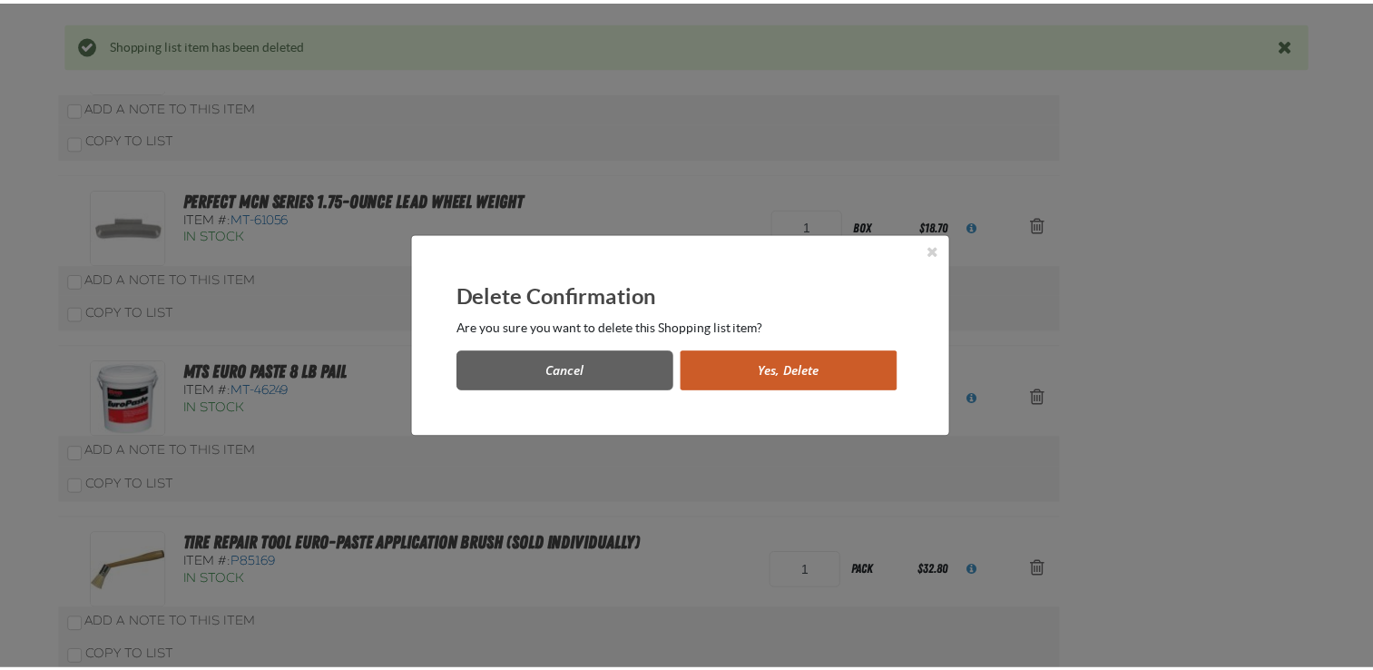
scroll to position [414, 0]
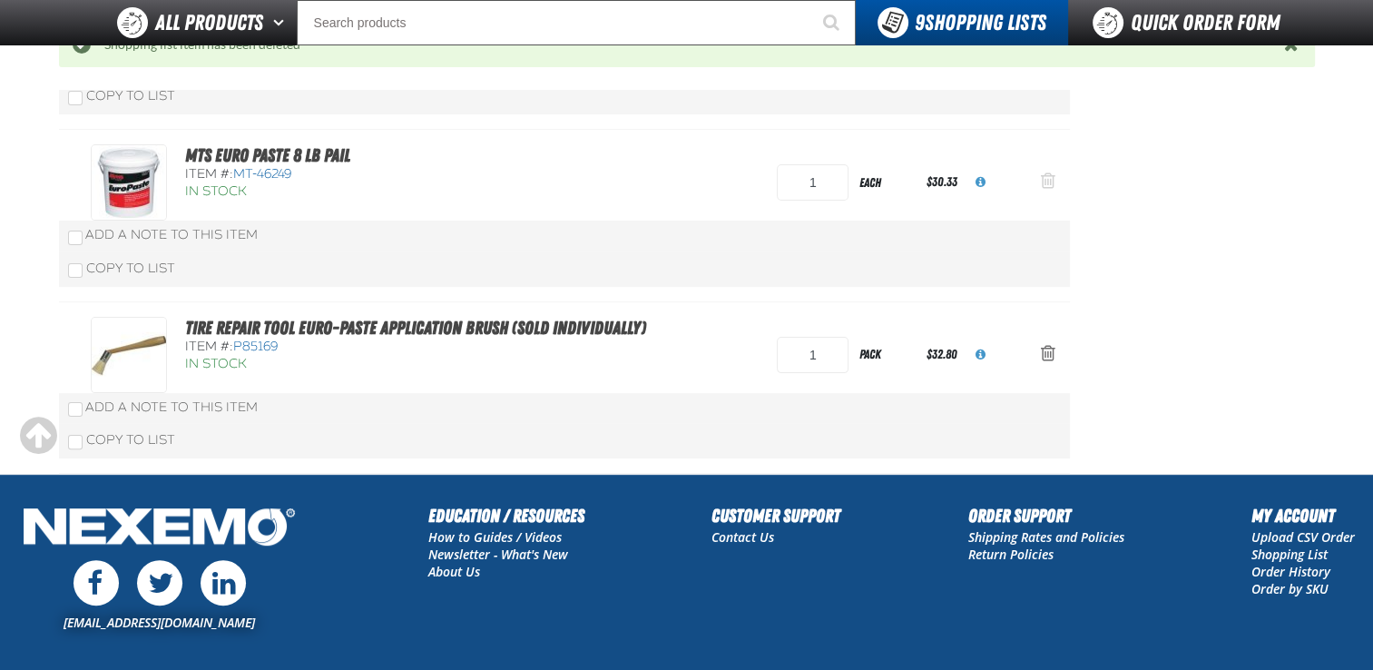
click at [1050, 188] on span "Action Remove MTS Euro Paste 8 Lb Pail from Shopping List4" at bounding box center [1048, 180] width 15 height 18
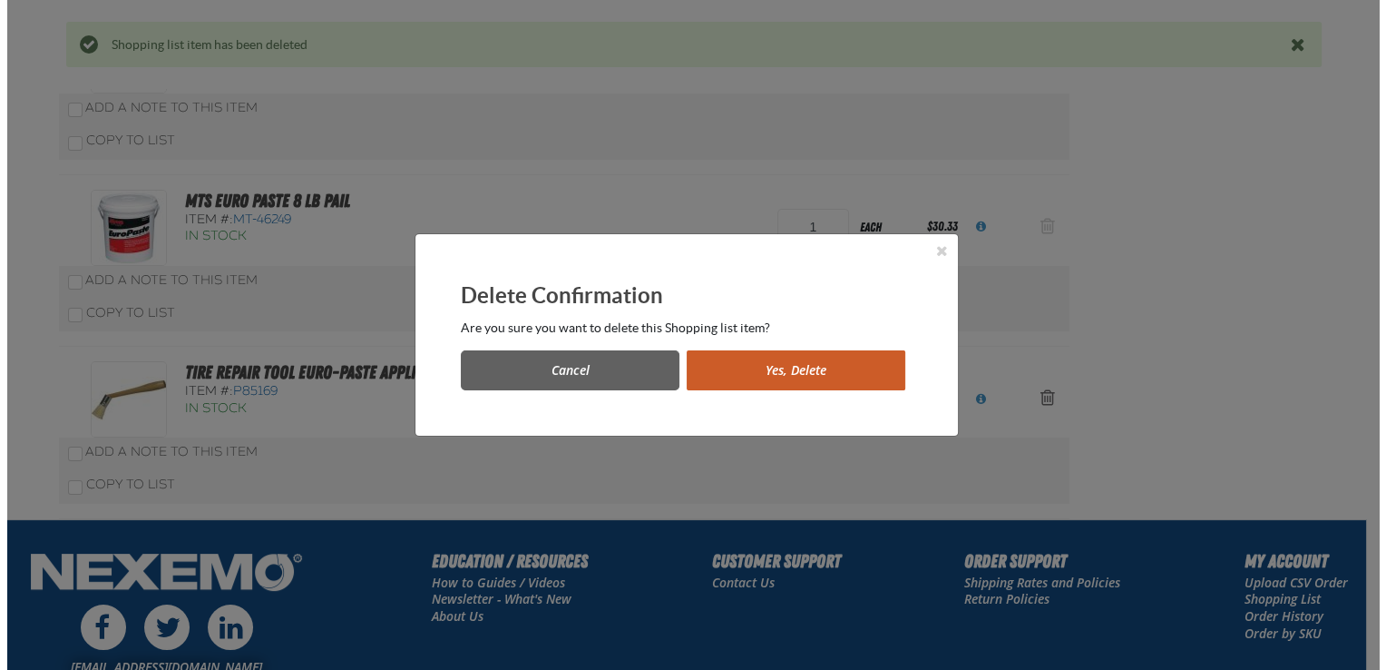
scroll to position [0, 0]
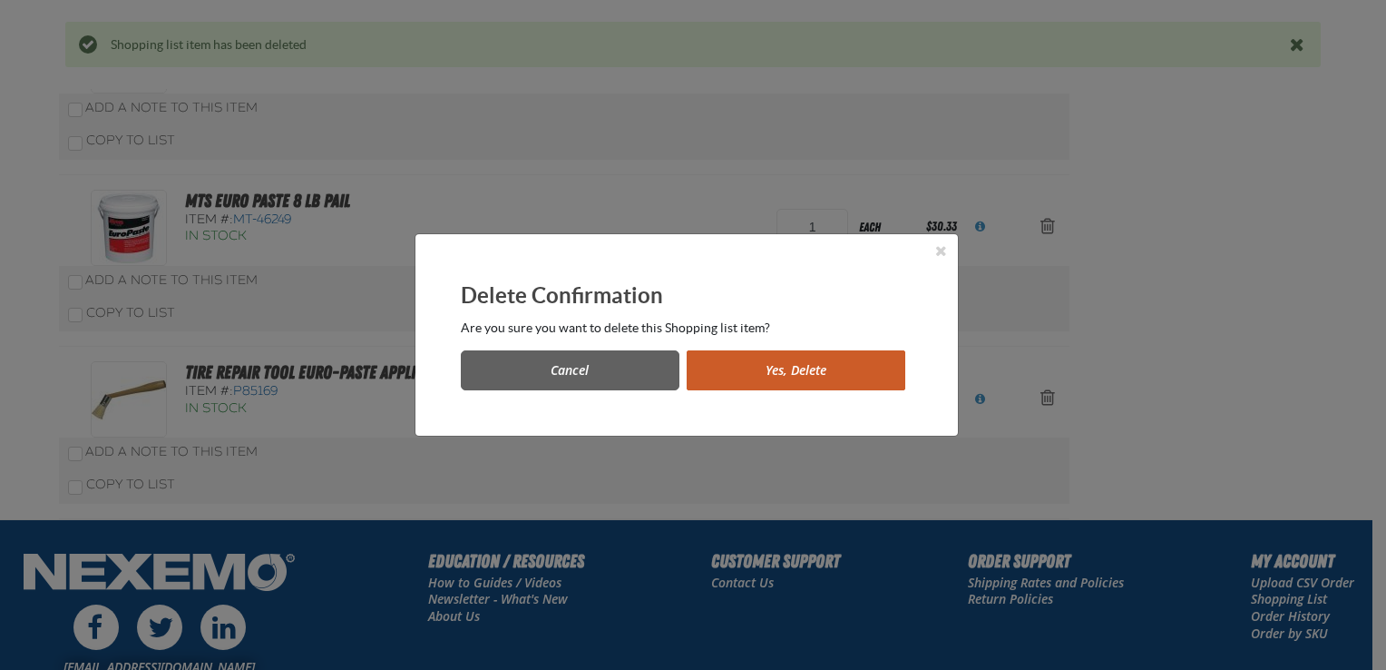
click at [839, 348] on div "Cancel Yes, Delete" at bounding box center [687, 363] width 452 height 54
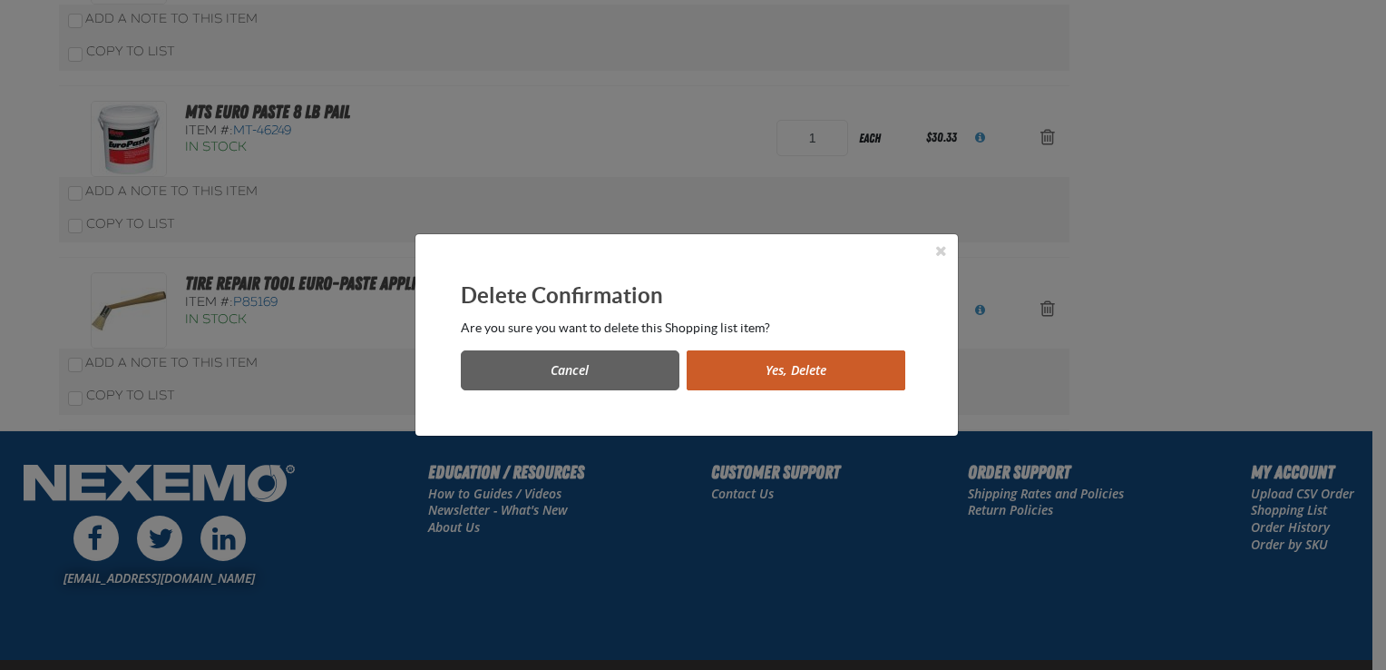
click at [831, 363] on button "Yes, Delete" at bounding box center [796, 370] width 219 height 40
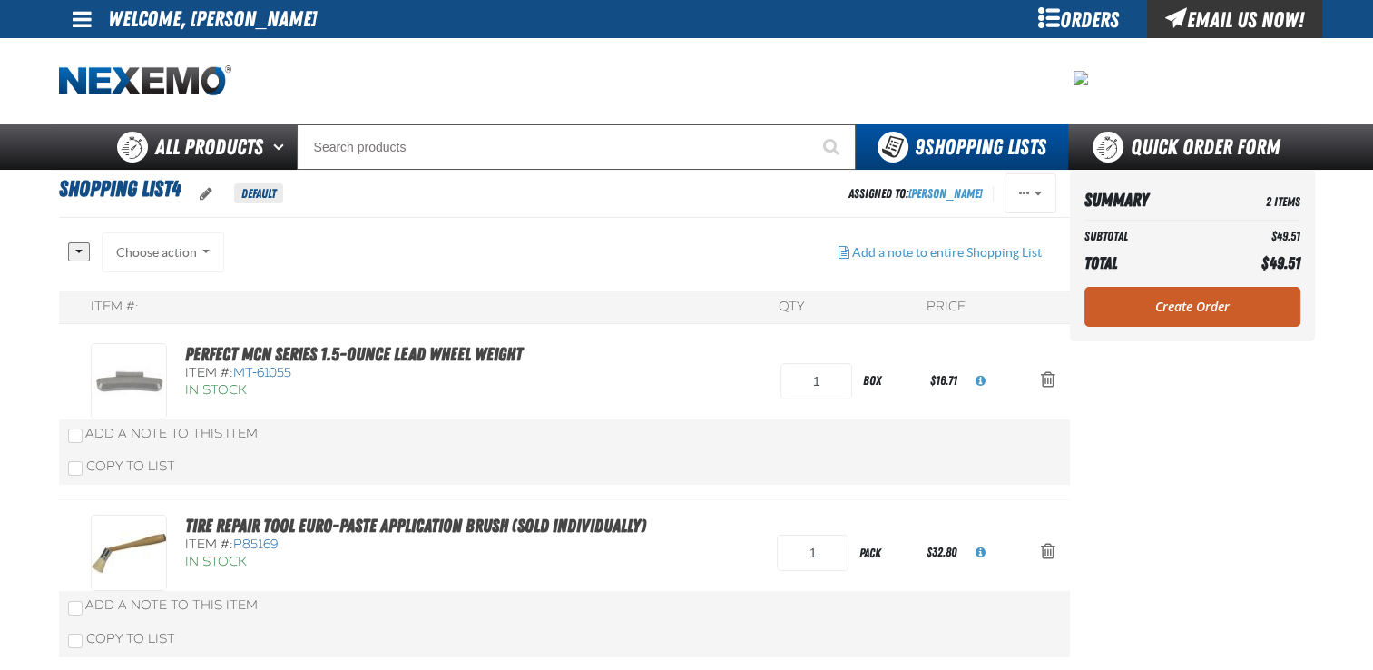
click at [1050, 465] on div "Copy To List" at bounding box center [564, 466] width 1011 height 35
click at [1044, 377] on span "Action Remove Perfect MCN Series 1.5-ounce Lead Wheel Weight from Shopping List4" at bounding box center [1048, 379] width 15 height 18
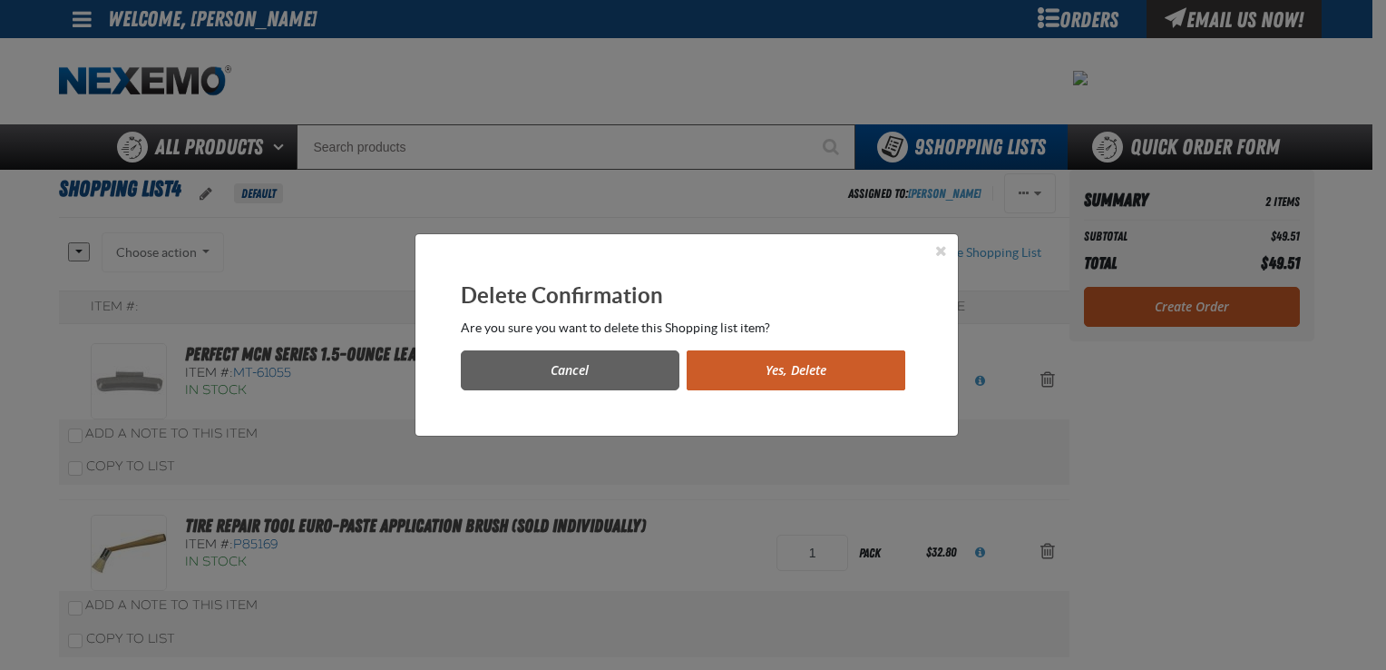
click at [783, 389] on button "Yes, Delete" at bounding box center [796, 370] width 219 height 40
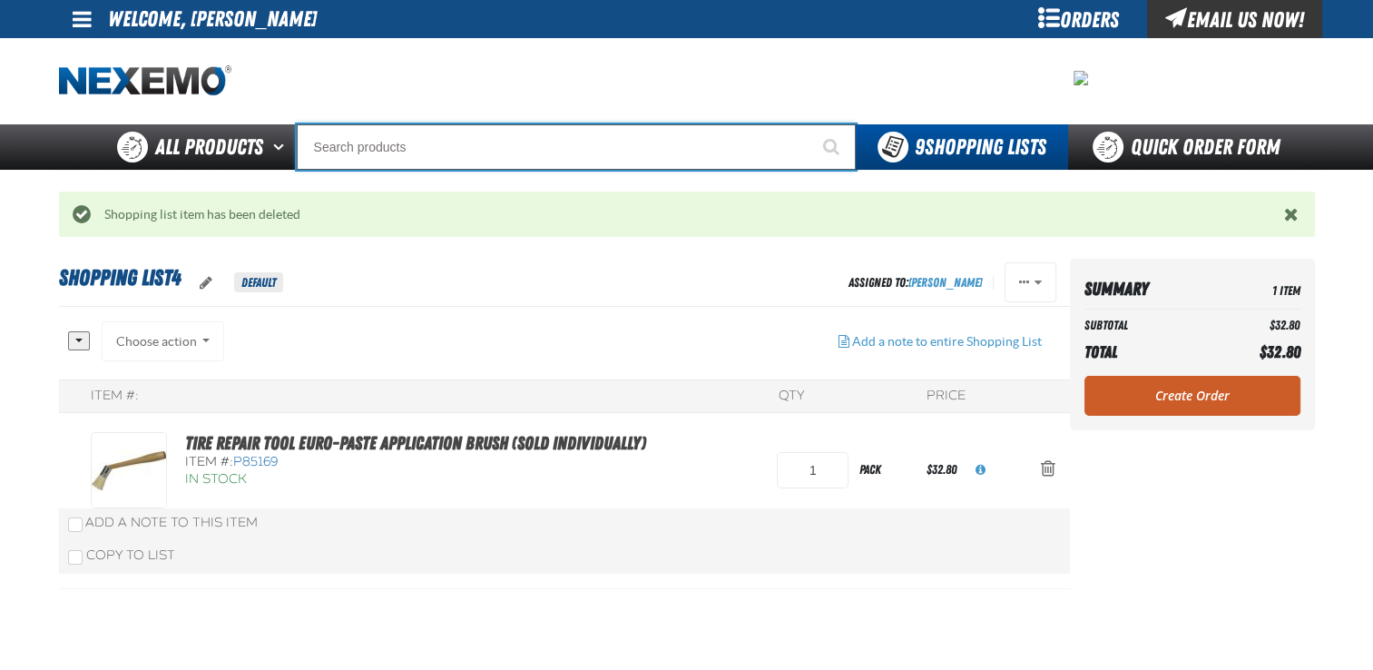
click at [446, 162] on input "Search" at bounding box center [576, 146] width 559 height 45
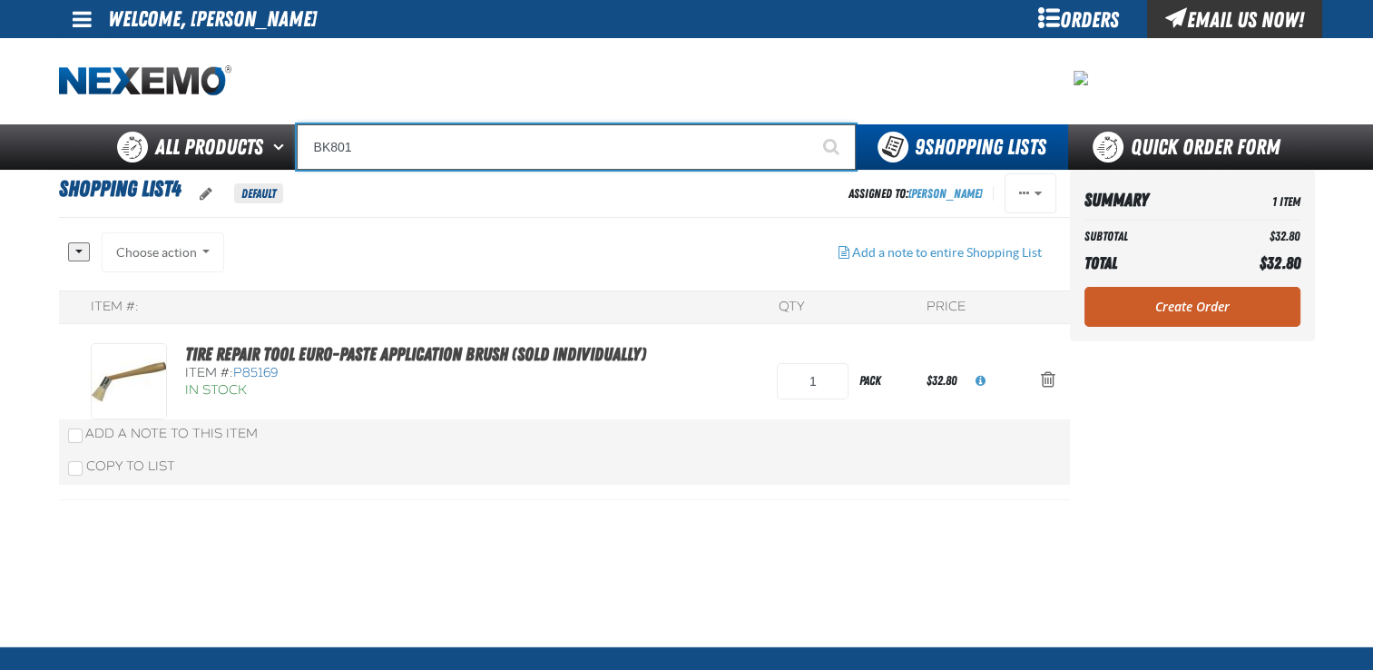
click at [810, 124] on button "Start Searching" at bounding box center [832, 146] width 45 height 45
type input "BK801\"
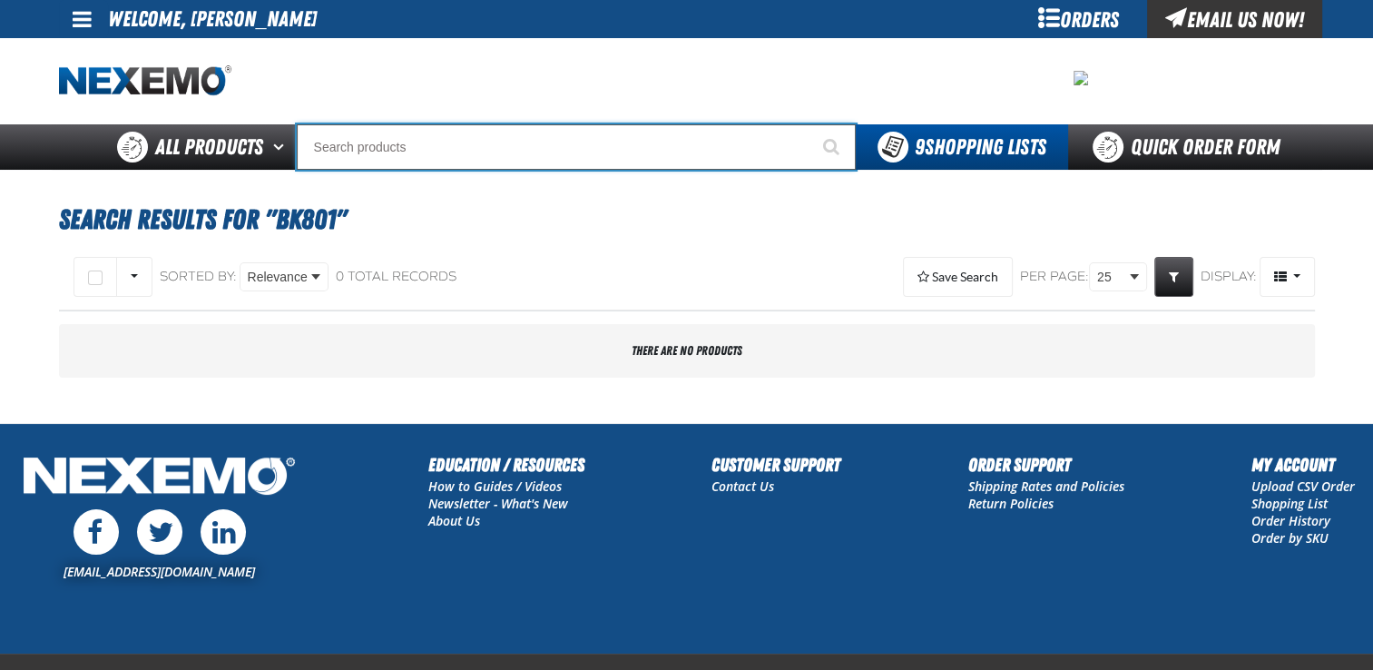
click at [428, 158] on input "Search" at bounding box center [576, 146] width 559 height 45
type input "BK801"
click at [810, 124] on button "Start Searching" at bounding box center [832, 146] width 45 height 45
click at [428, 158] on input "Search" at bounding box center [576, 146] width 559 height 45
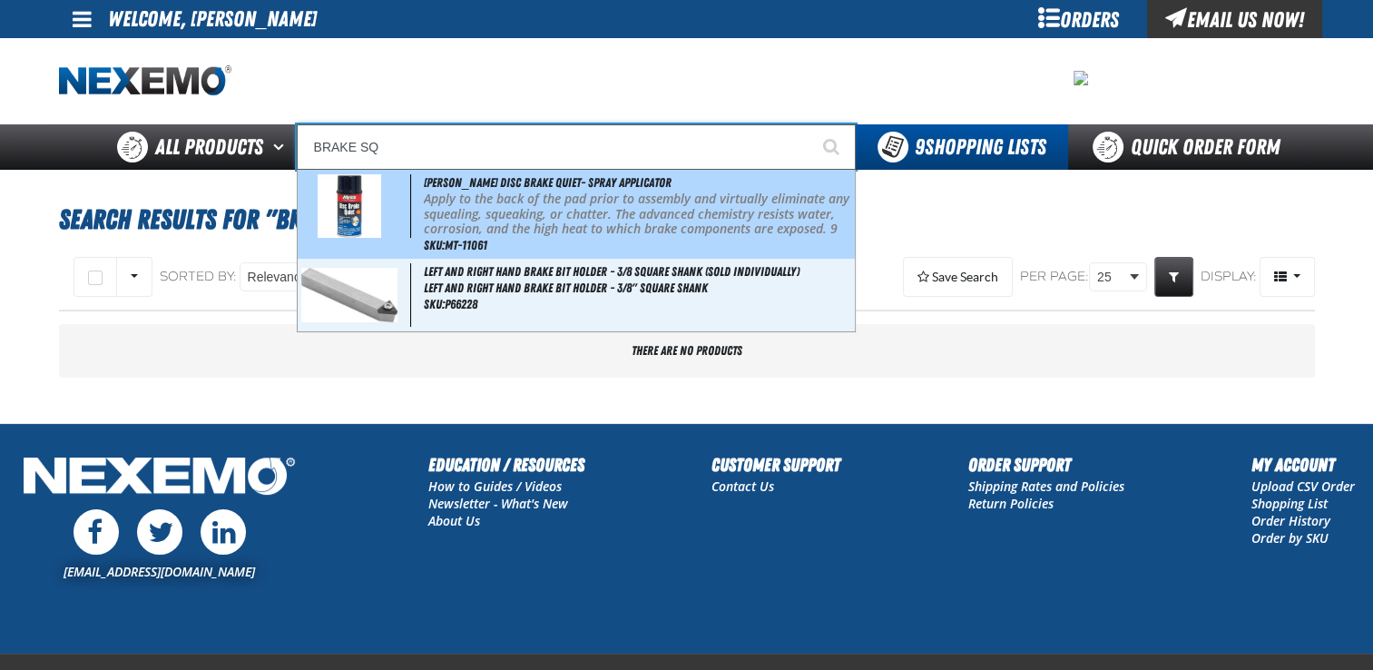
click at [621, 179] on span "[PERSON_NAME] Disc Brake Quiet- Spray Applicator" at bounding box center [548, 182] width 248 height 15
type input "[PERSON_NAME] Disc Brake Quiet- Spray Applicator"
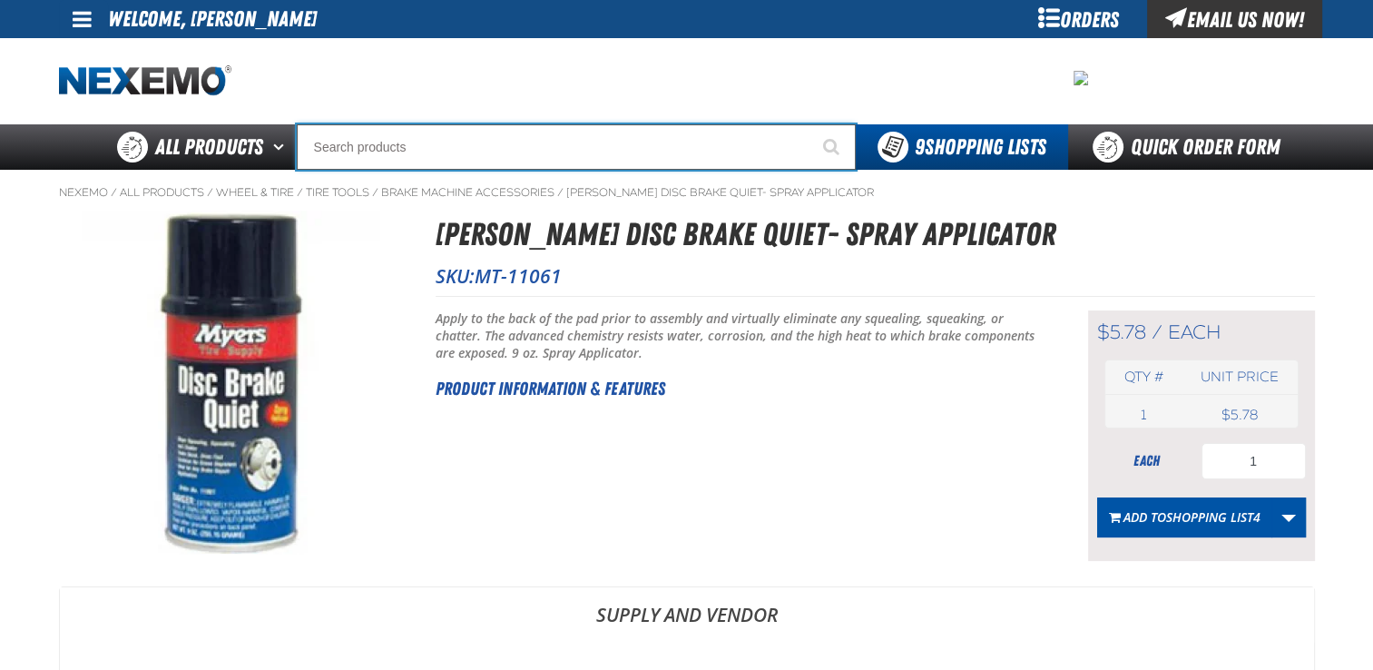
click at [322, 148] on input "Search" at bounding box center [576, 146] width 559 height 45
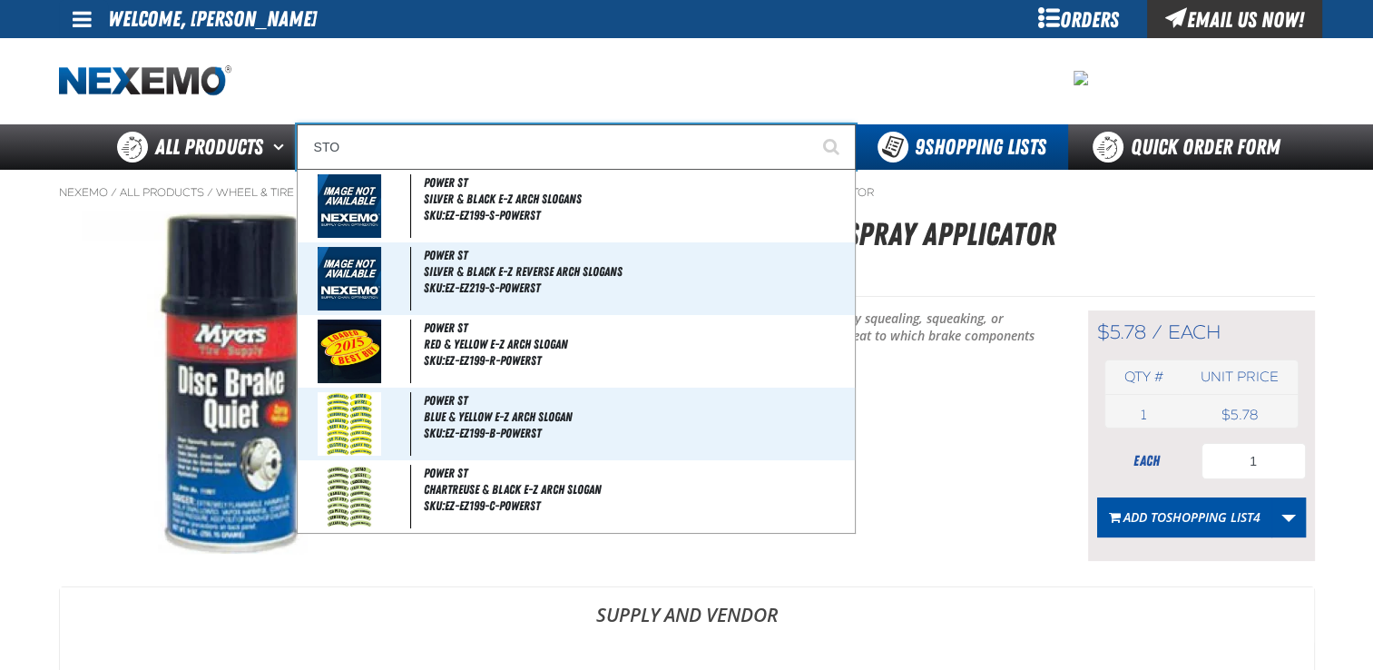
type input "STOP"
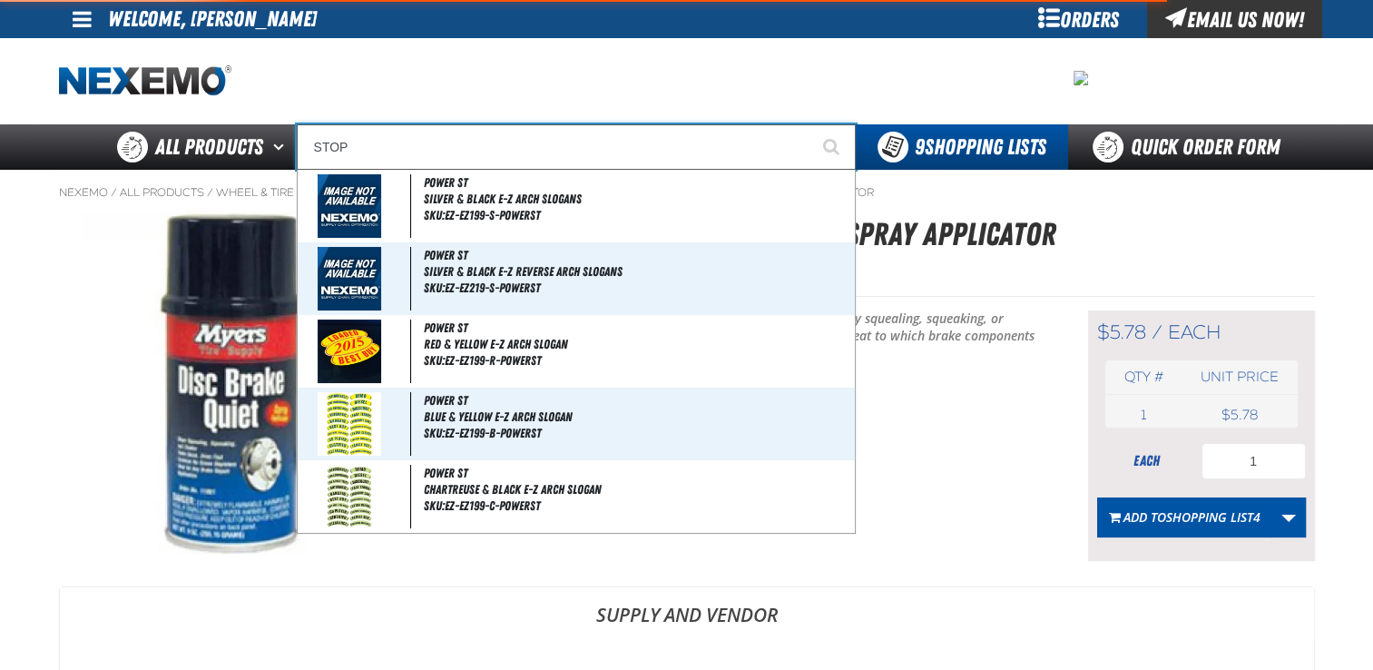
type input "STOP SAVE"
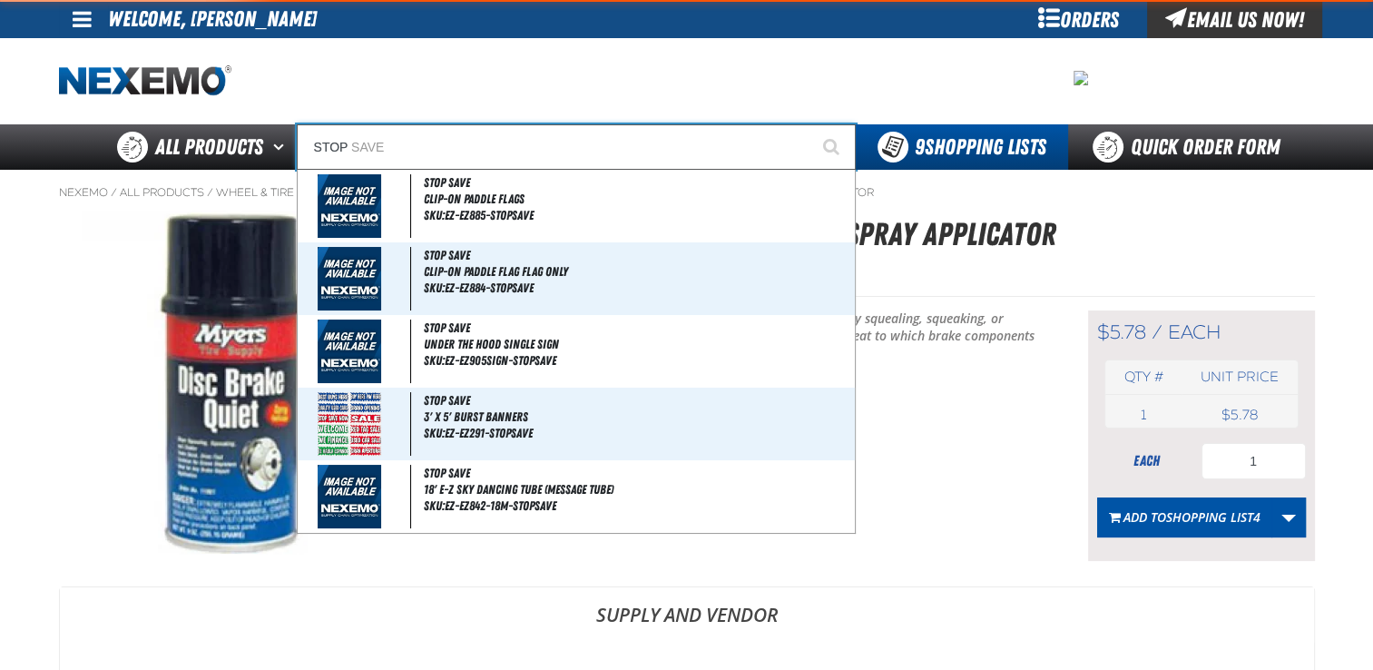
type input "STOP S"
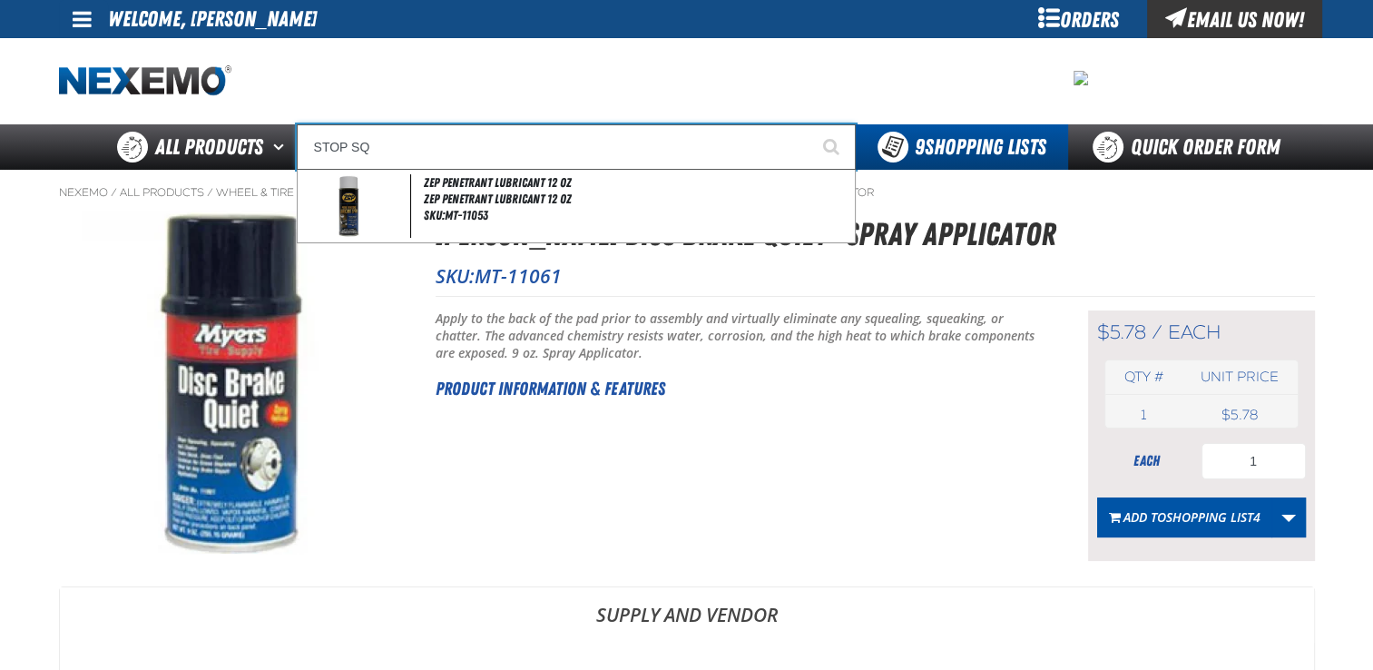
type input "STOP S"
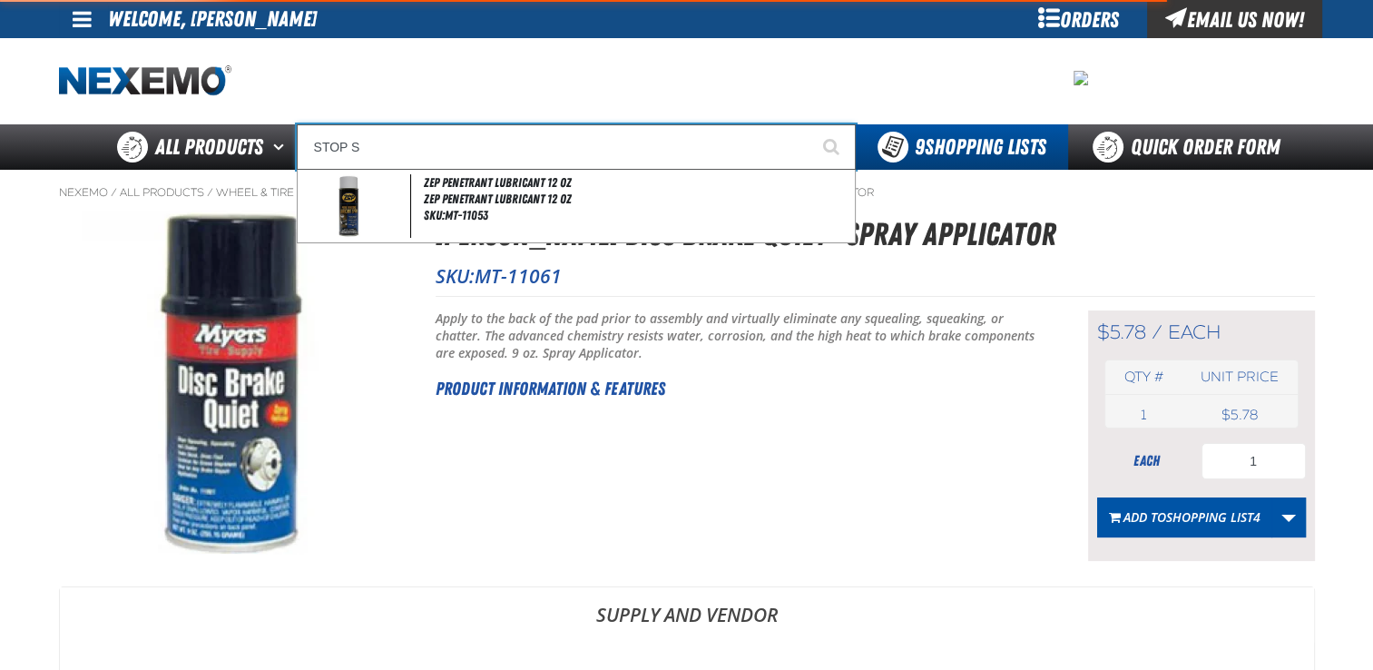
type input "STOP SAVE"
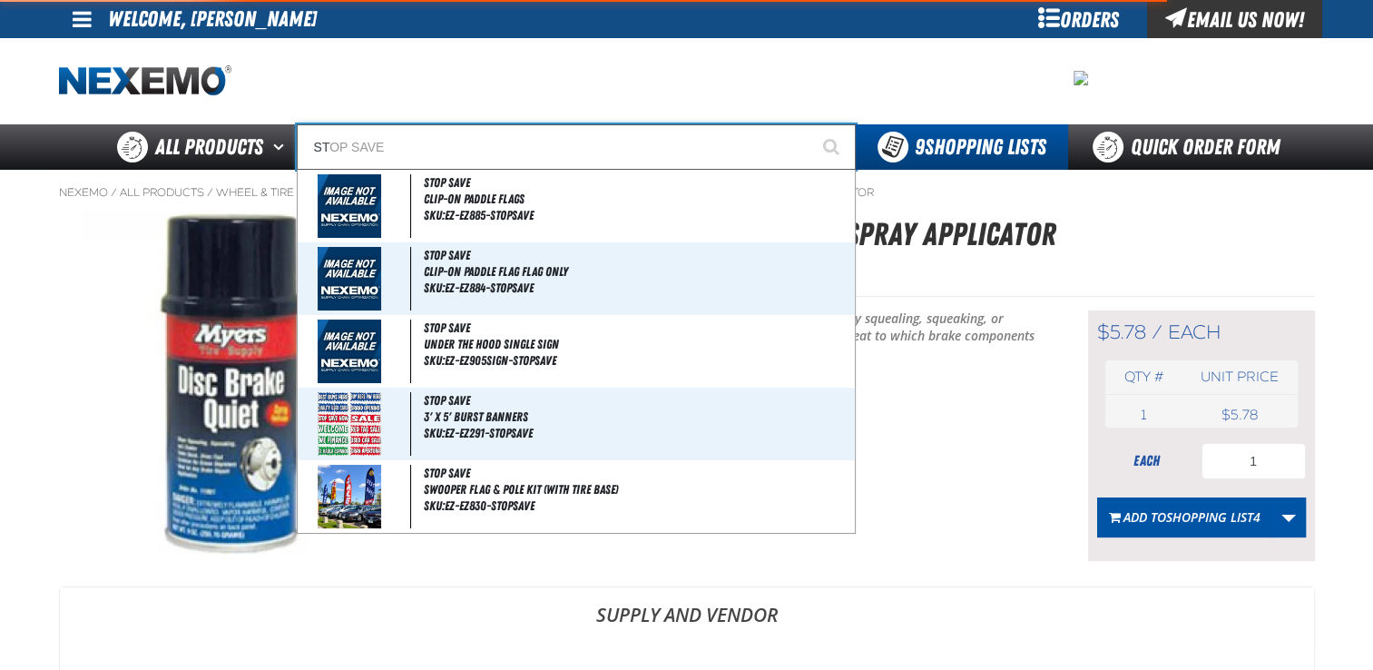
type input "S"
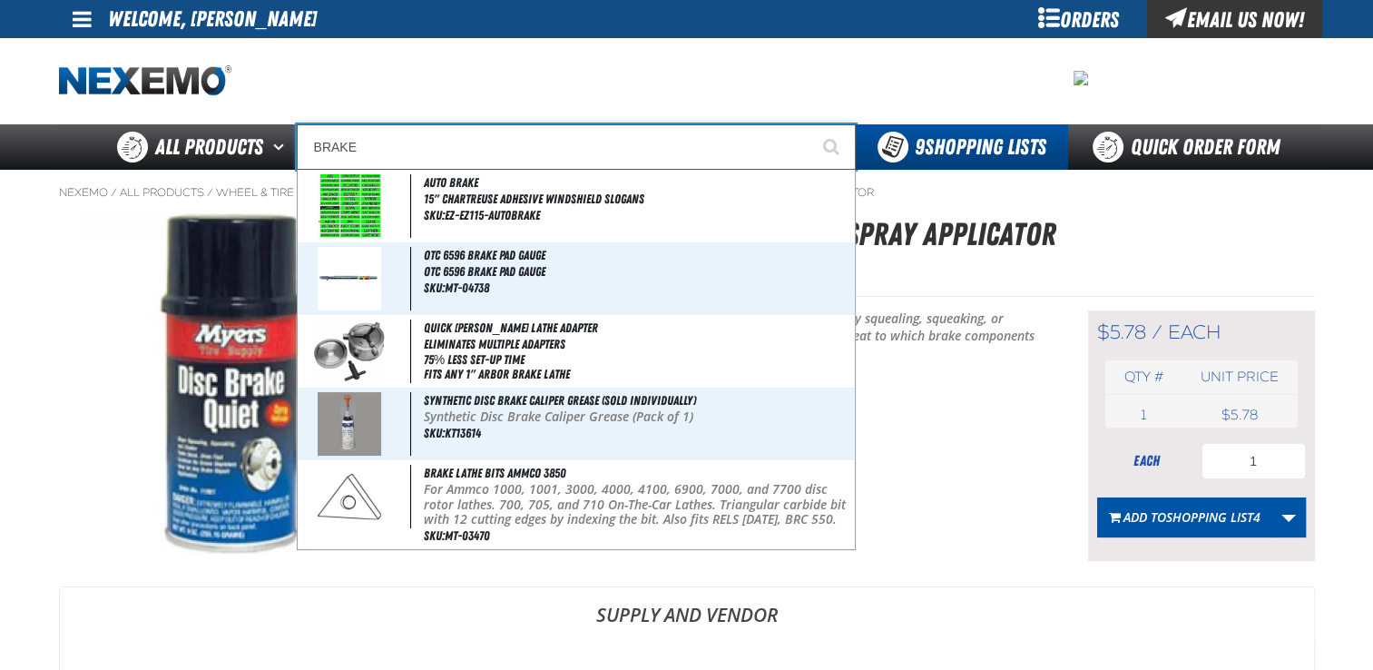
type input "BRAKE"
click at [810, 124] on button "Start Searching" at bounding box center [832, 146] width 45 height 45
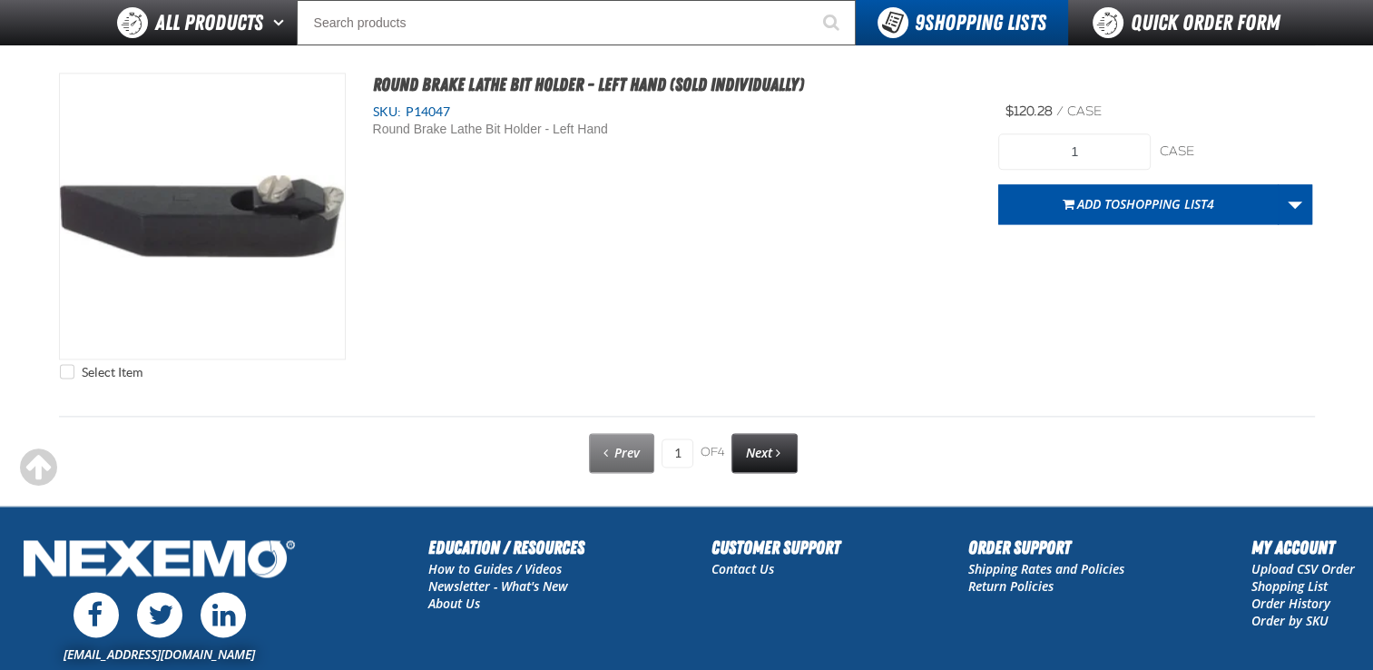
scroll to position [9197, 0]
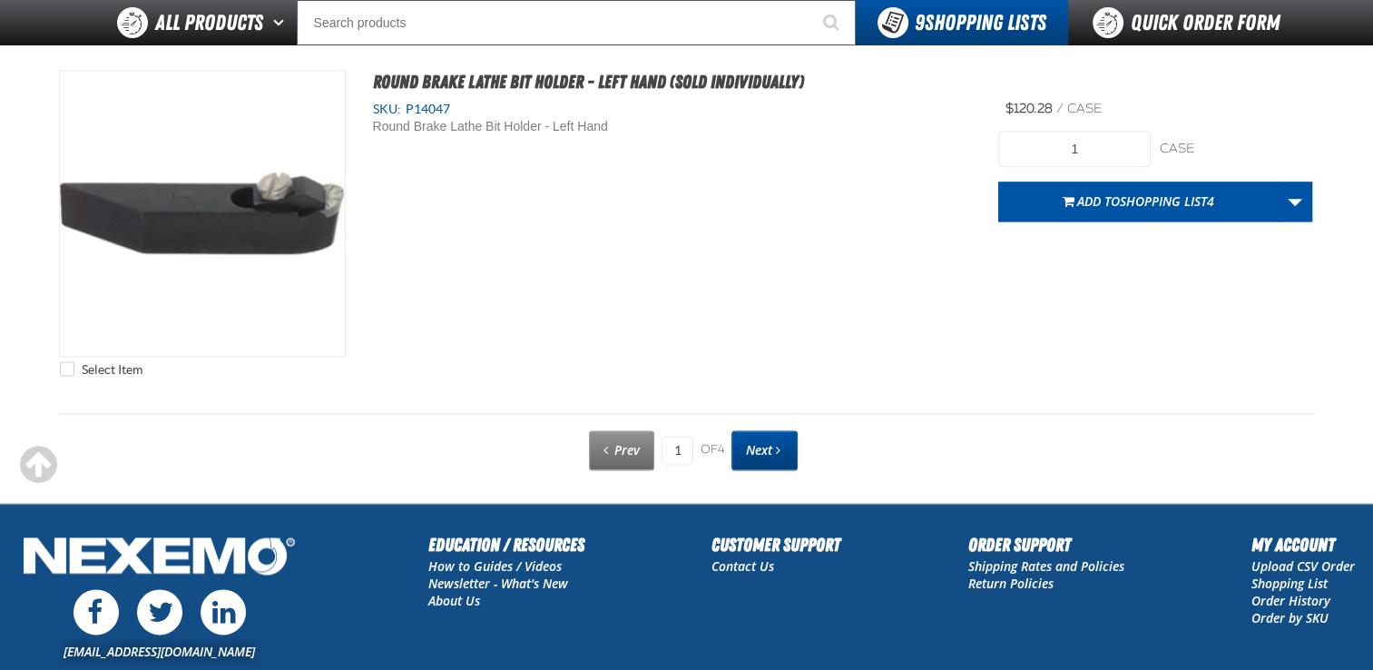
click at [773, 456] on link "Next" at bounding box center [764, 450] width 66 height 40
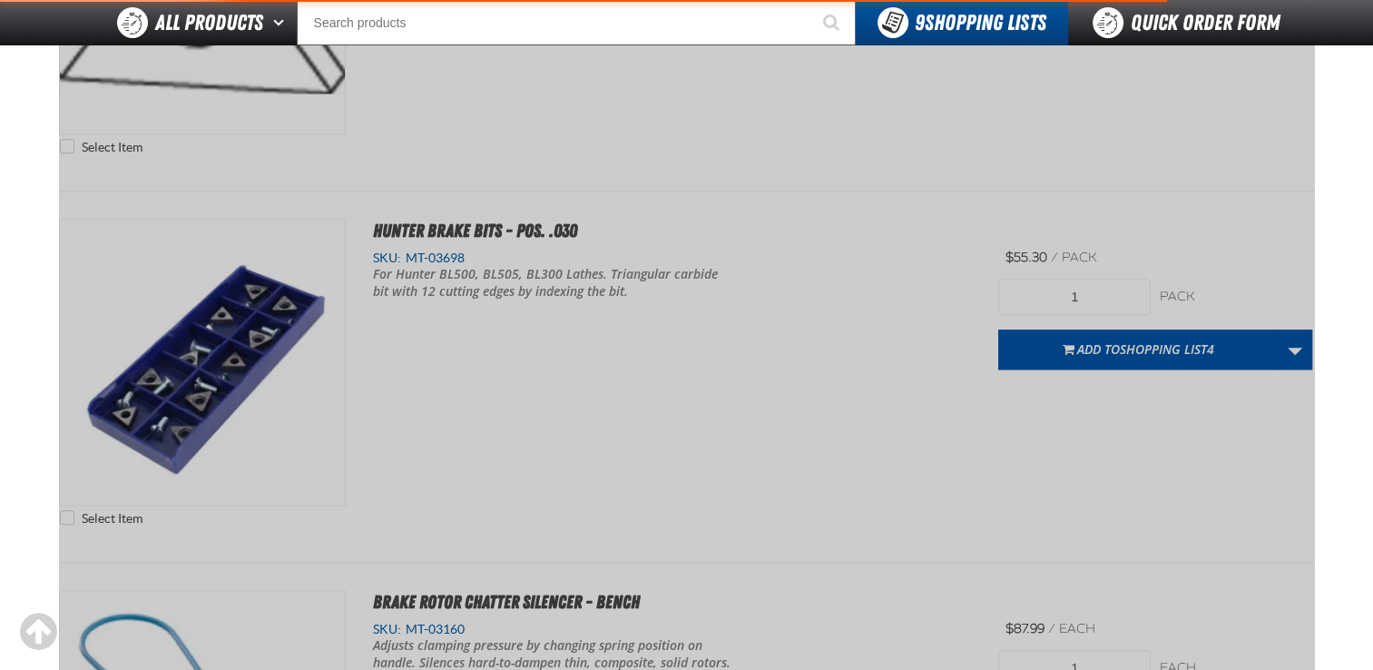
scroll to position [253, 0]
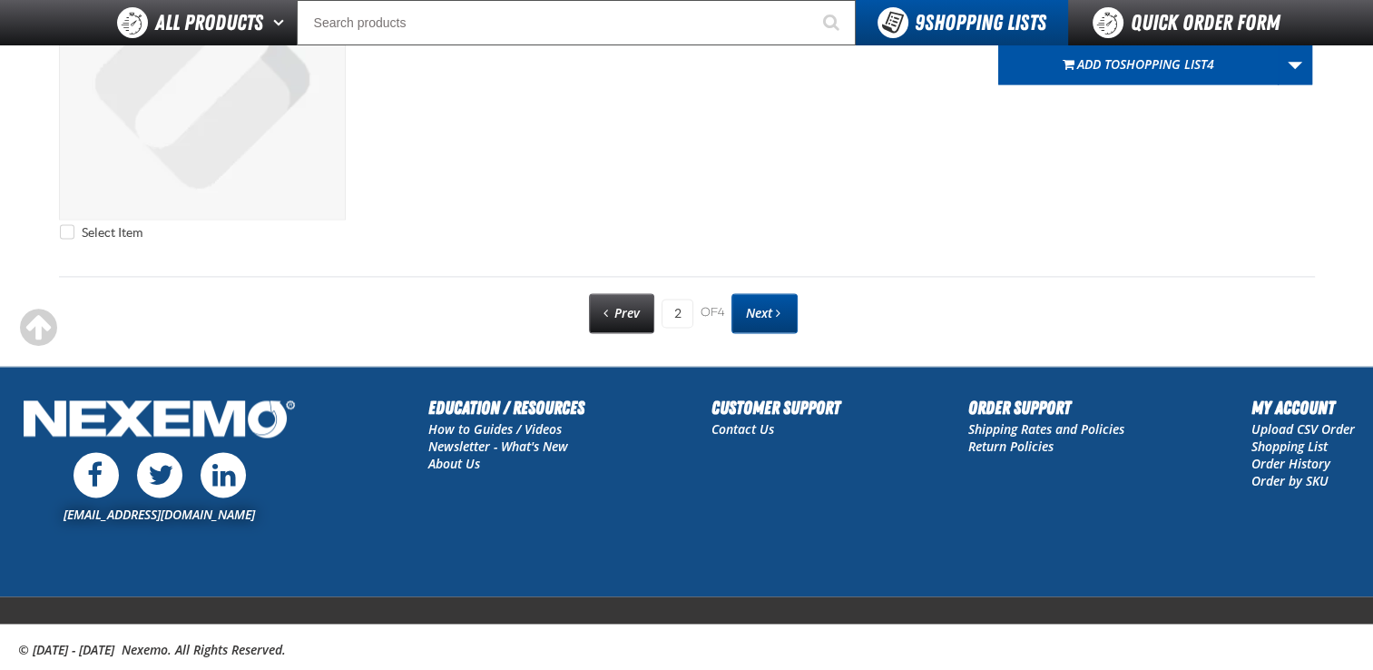
scroll to position [9389, 0]
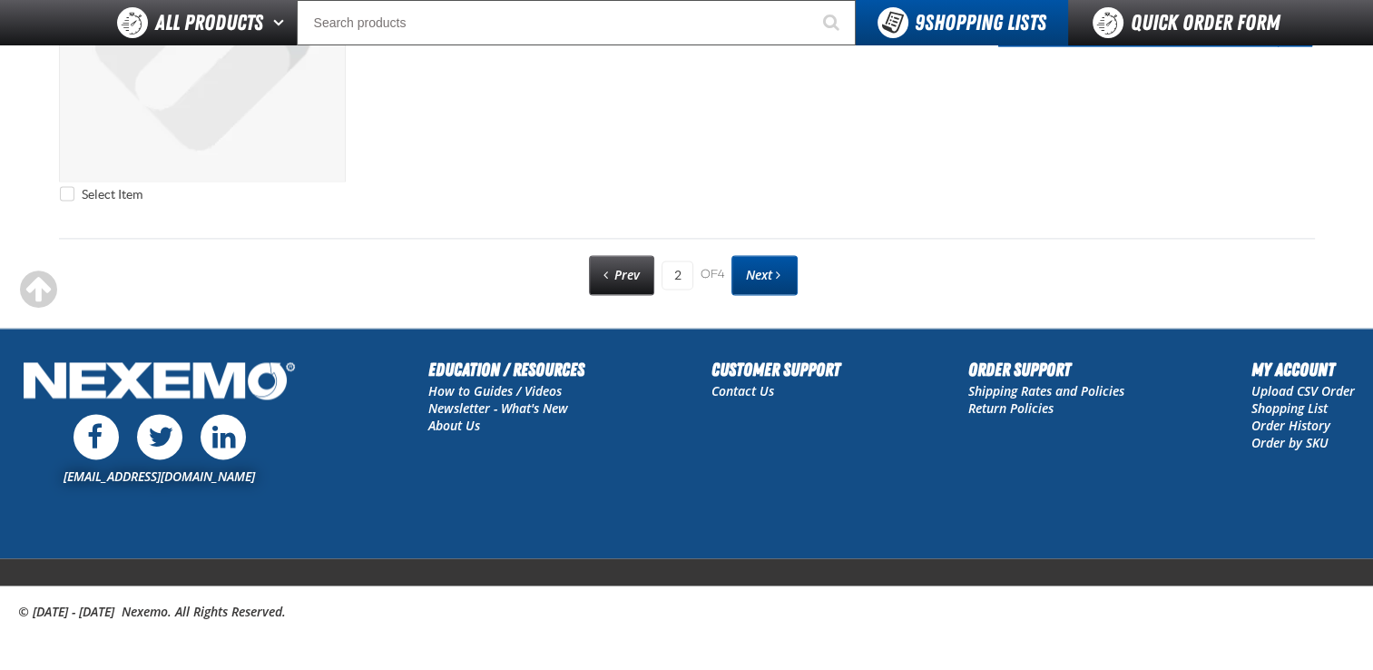
click at [766, 280] on link "Next" at bounding box center [764, 275] width 66 height 40
type input "3"
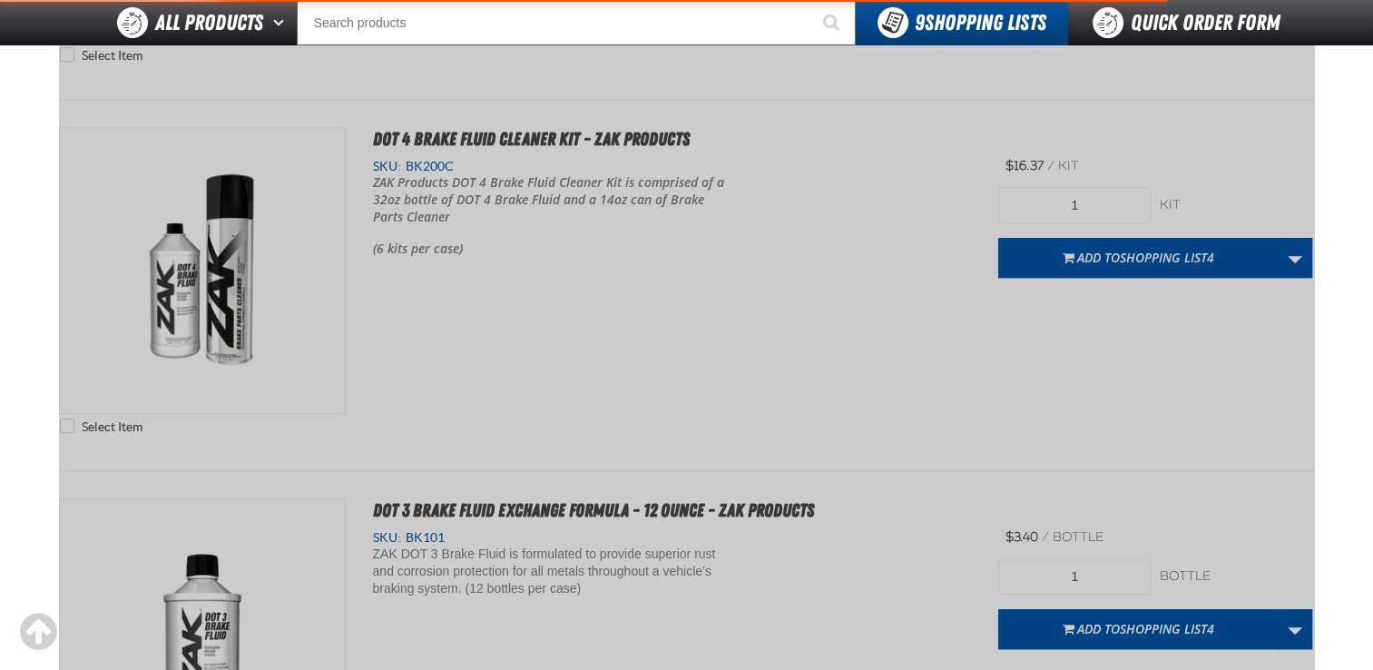
scroll to position [253, 0]
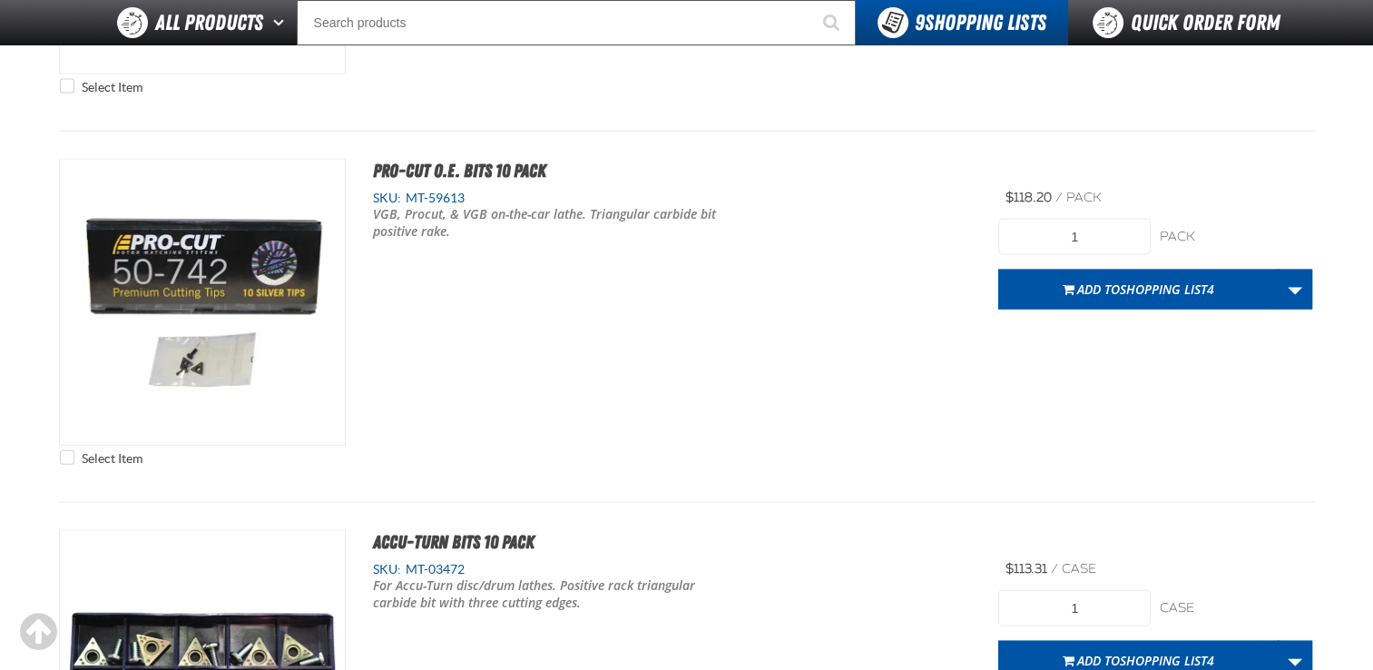
scroll to position [3847, 0]
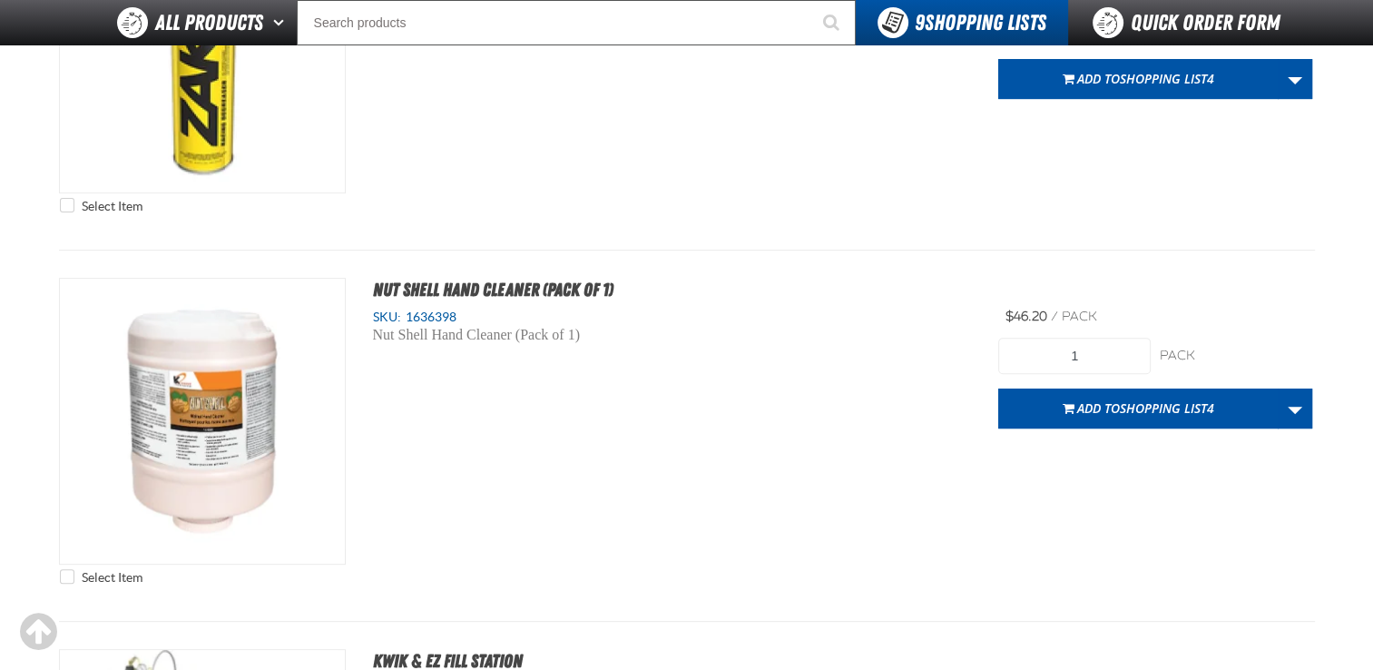
select select "bottle"
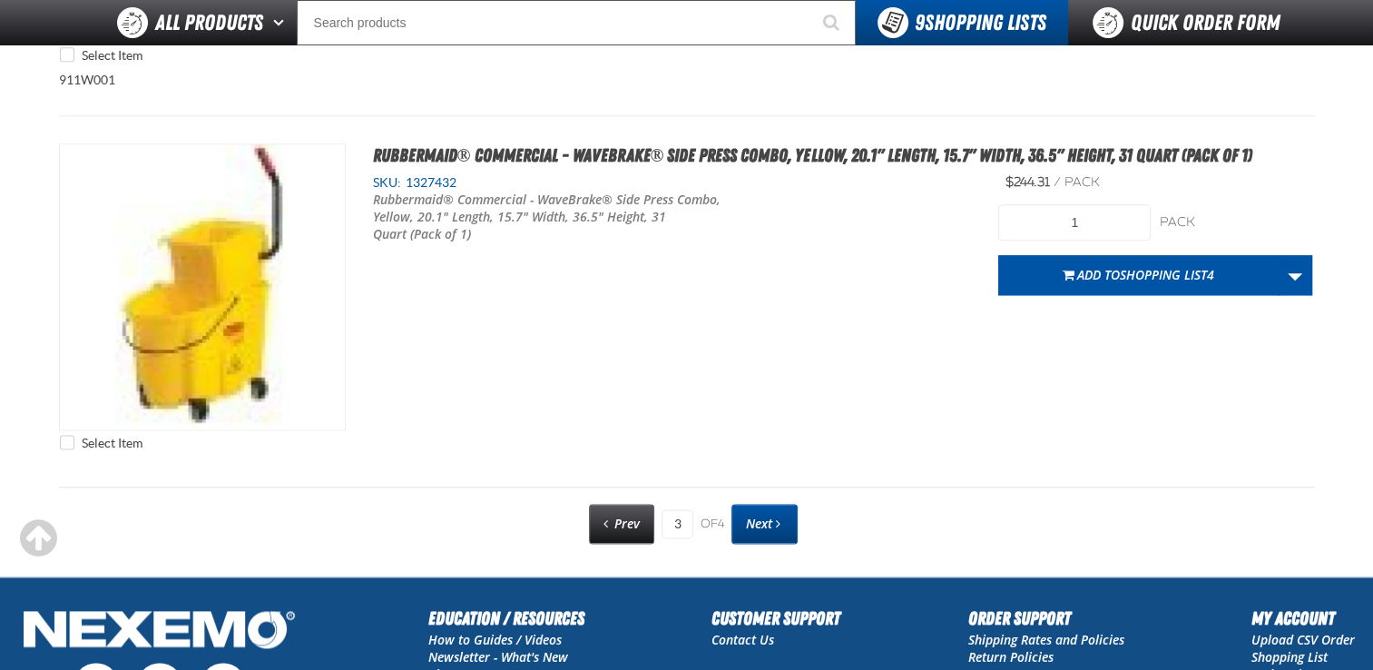
scroll to position [9075, 0]
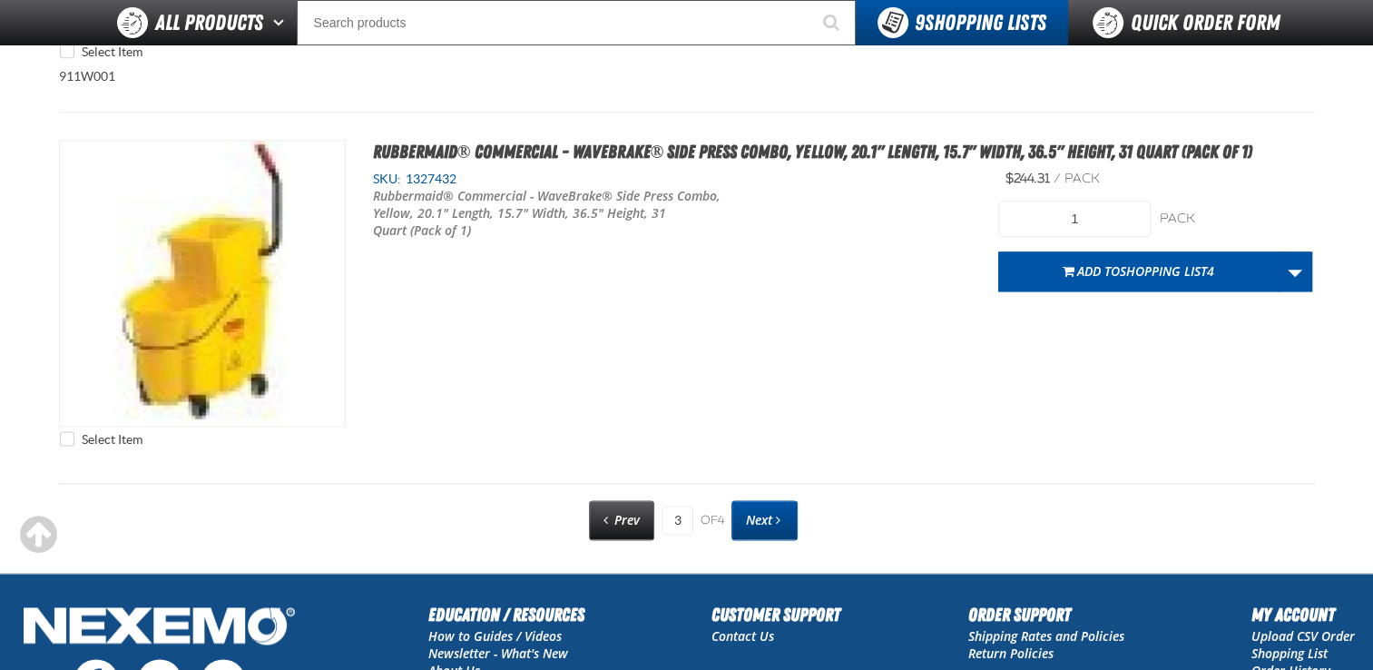
click at [772, 526] on link "Next" at bounding box center [764, 520] width 66 height 40
type input "4"
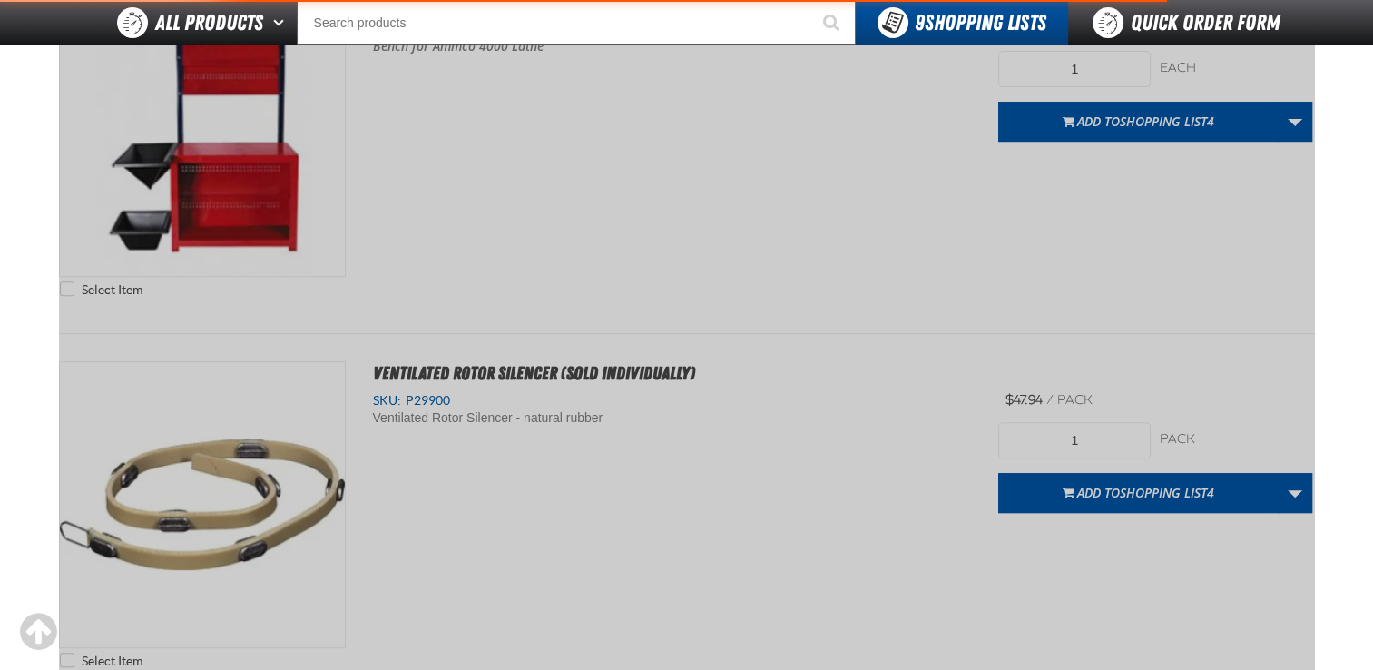
scroll to position [253, 0]
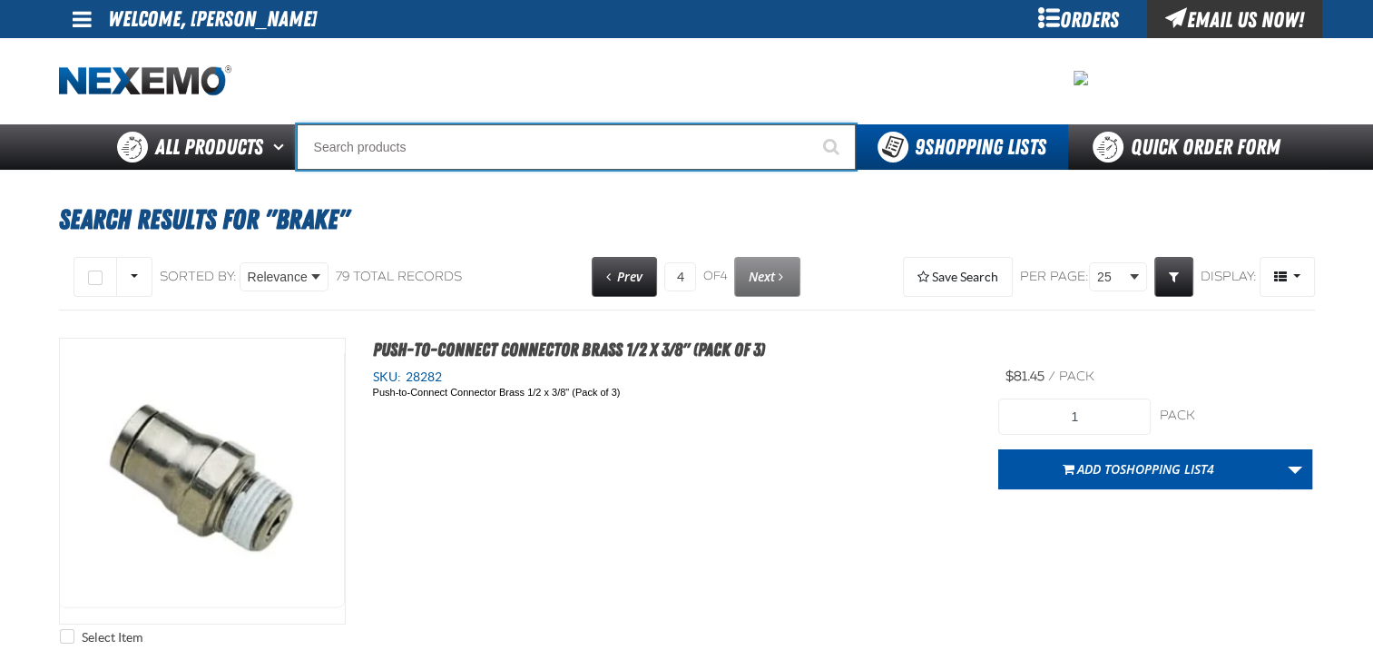
click at [318, 152] on input "Search" at bounding box center [576, 146] width 559 height 45
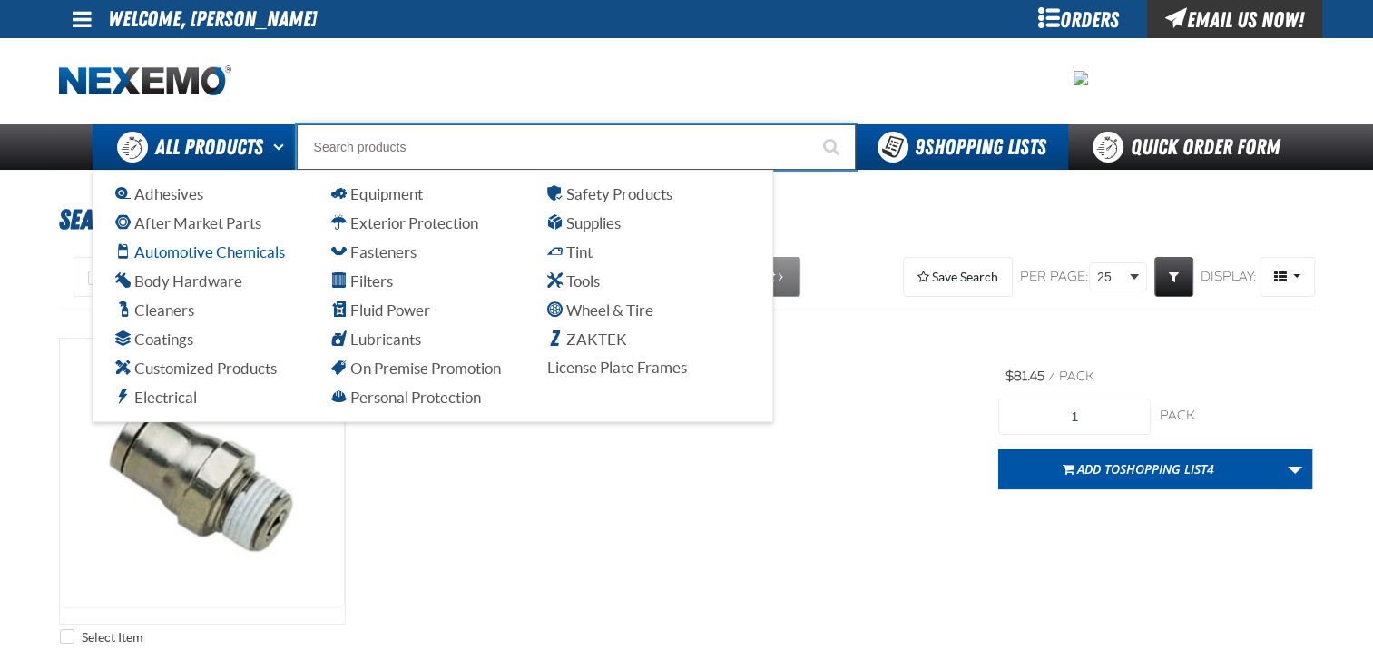
click at [203, 250] on span "Automotive Chemicals" at bounding box center [200, 251] width 170 height 17
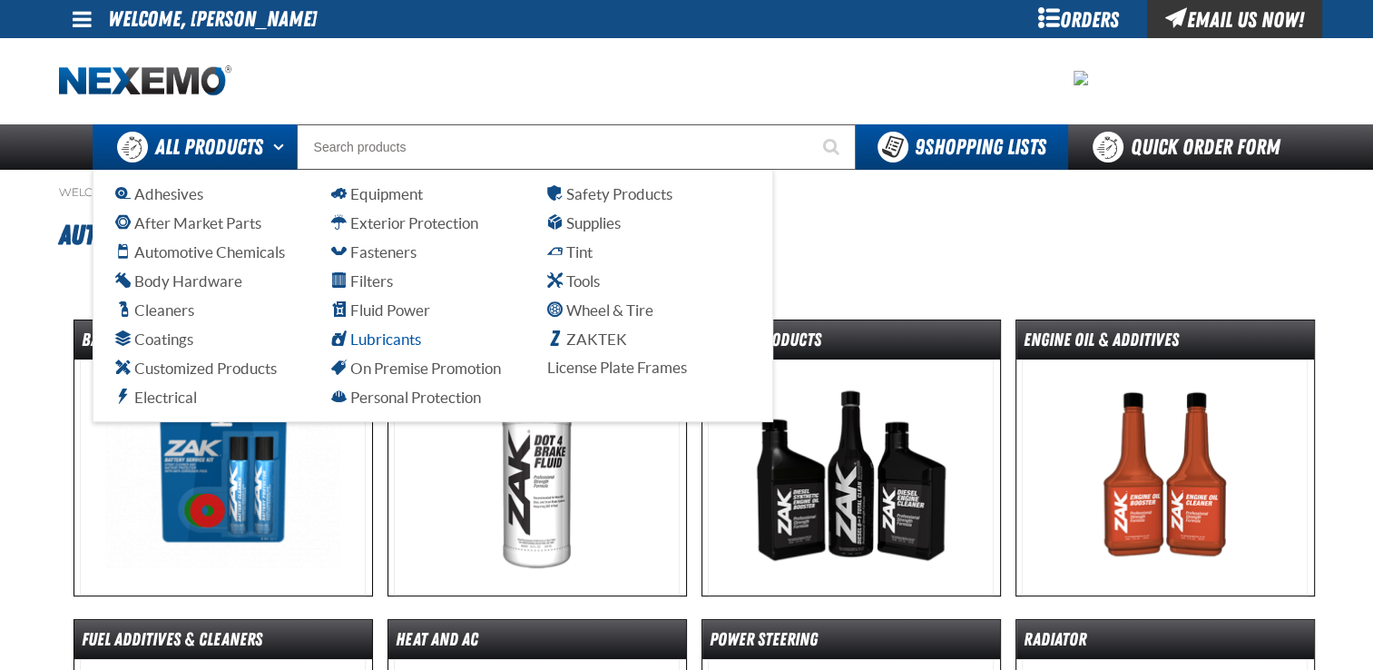
click at [383, 343] on span "Lubricants" at bounding box center [376, 338] width 90 height 17
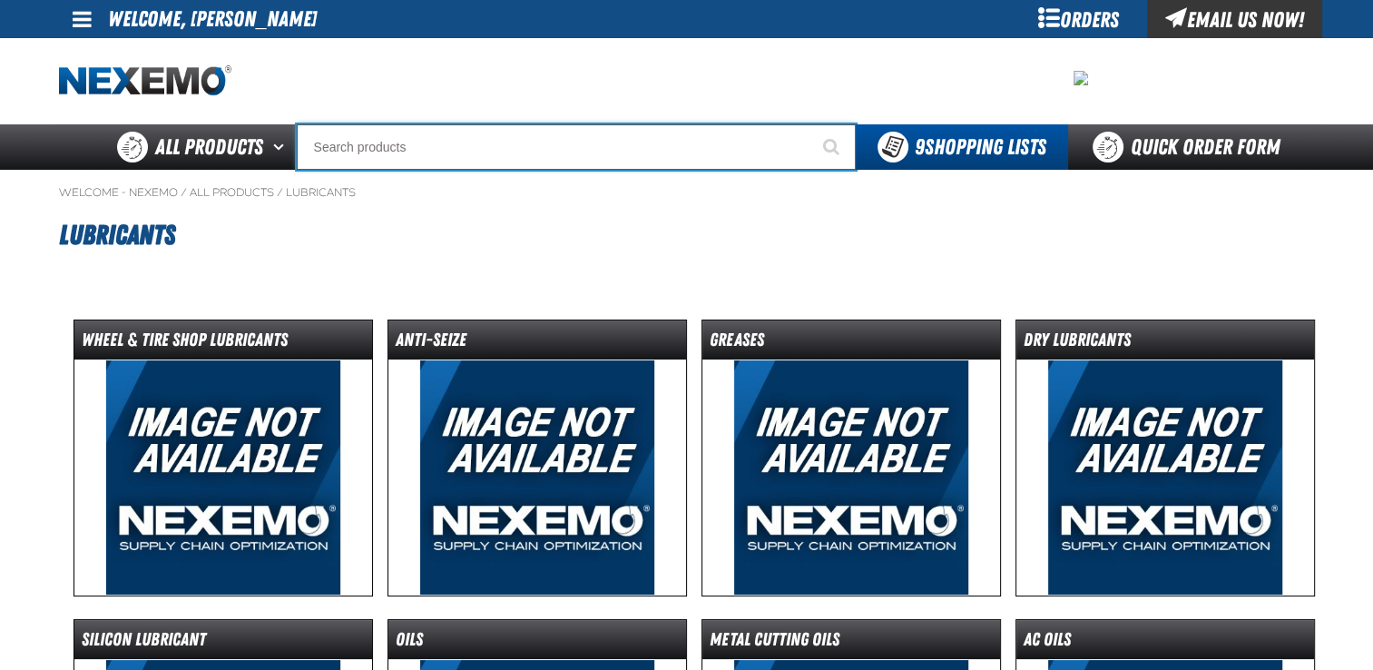
click at [393, 147] on input "Search" at bounding box center [576, 146] width 559 height 45
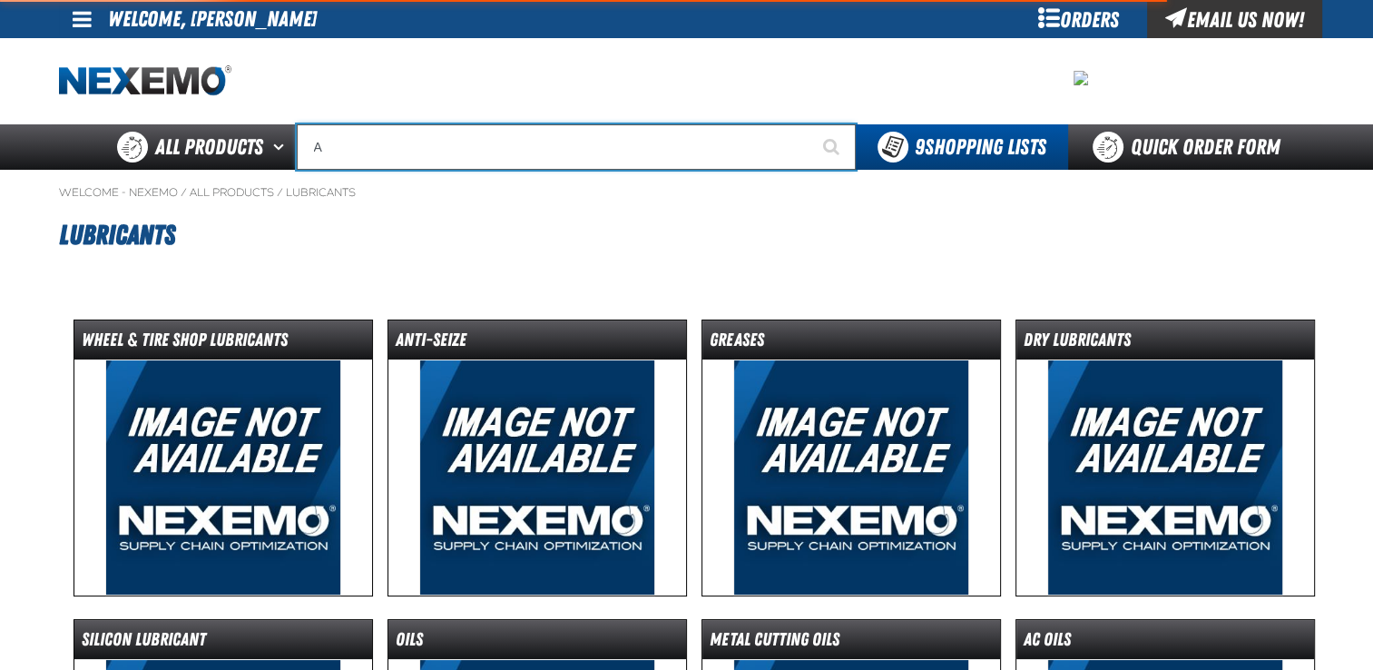
type input "AC"
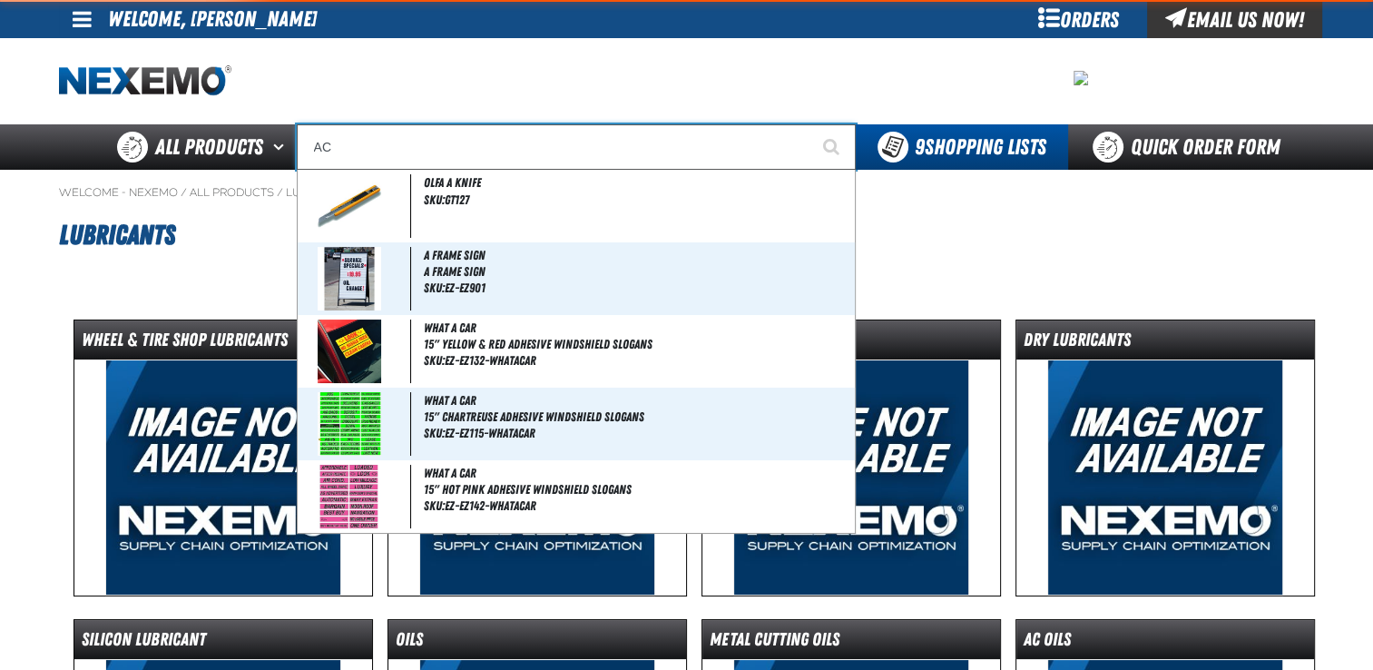
type input "AC Power Booster - ZAK Products"
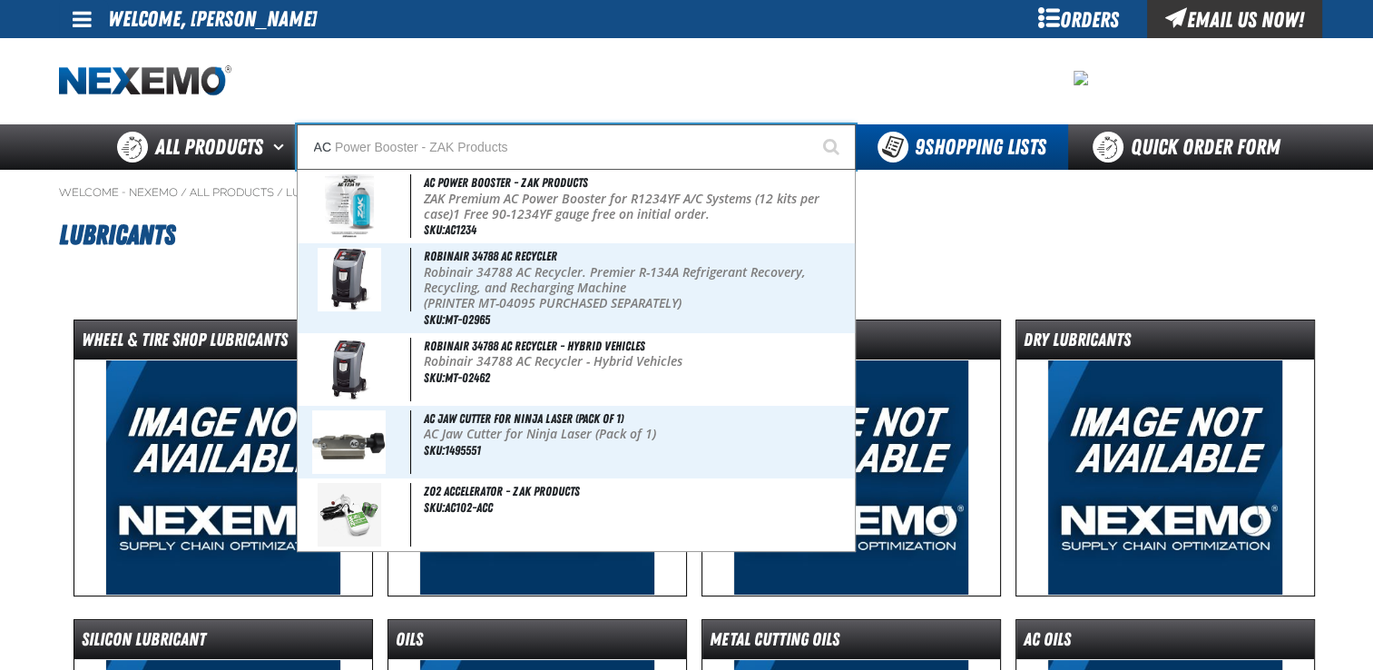
type input "AC"
click at [810, 124] on button "Start Searching" at bounding box center [832, 146] width 45 height 45
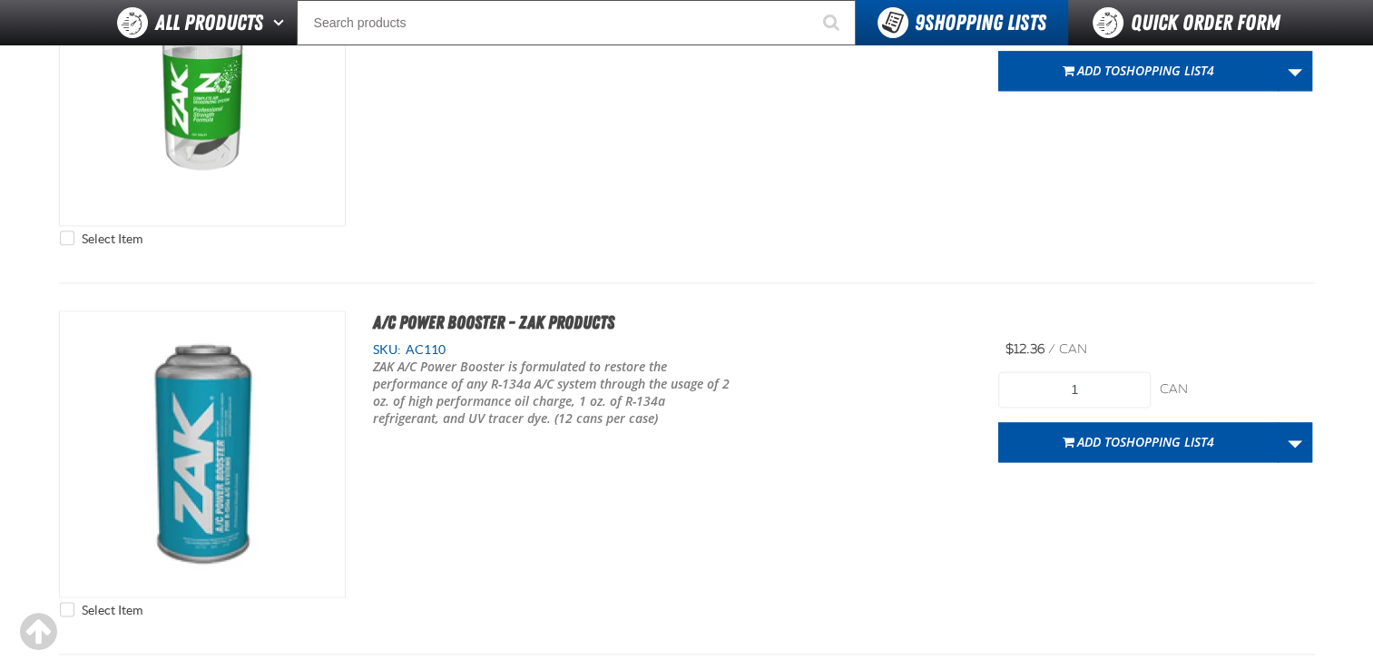
scroll to position [2224, 0]
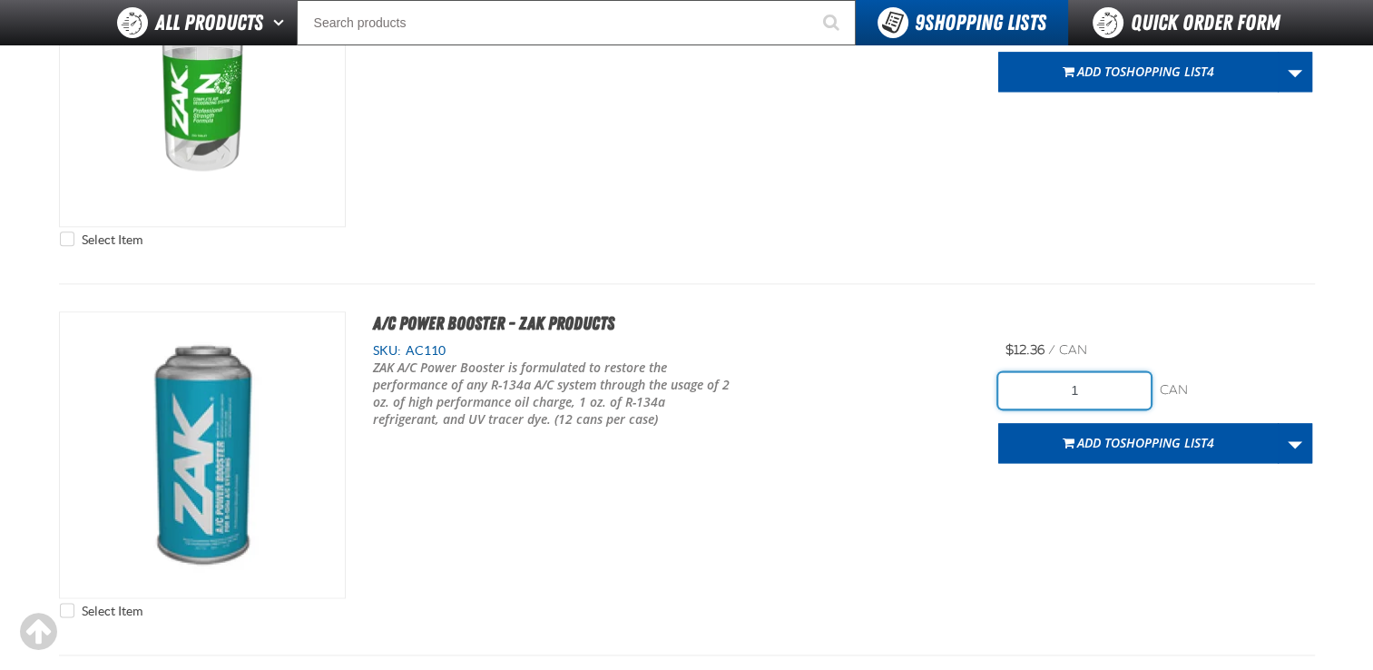
click at [1122, 377] on input "1" at bounding box center [1074, 390] width 152 height 36
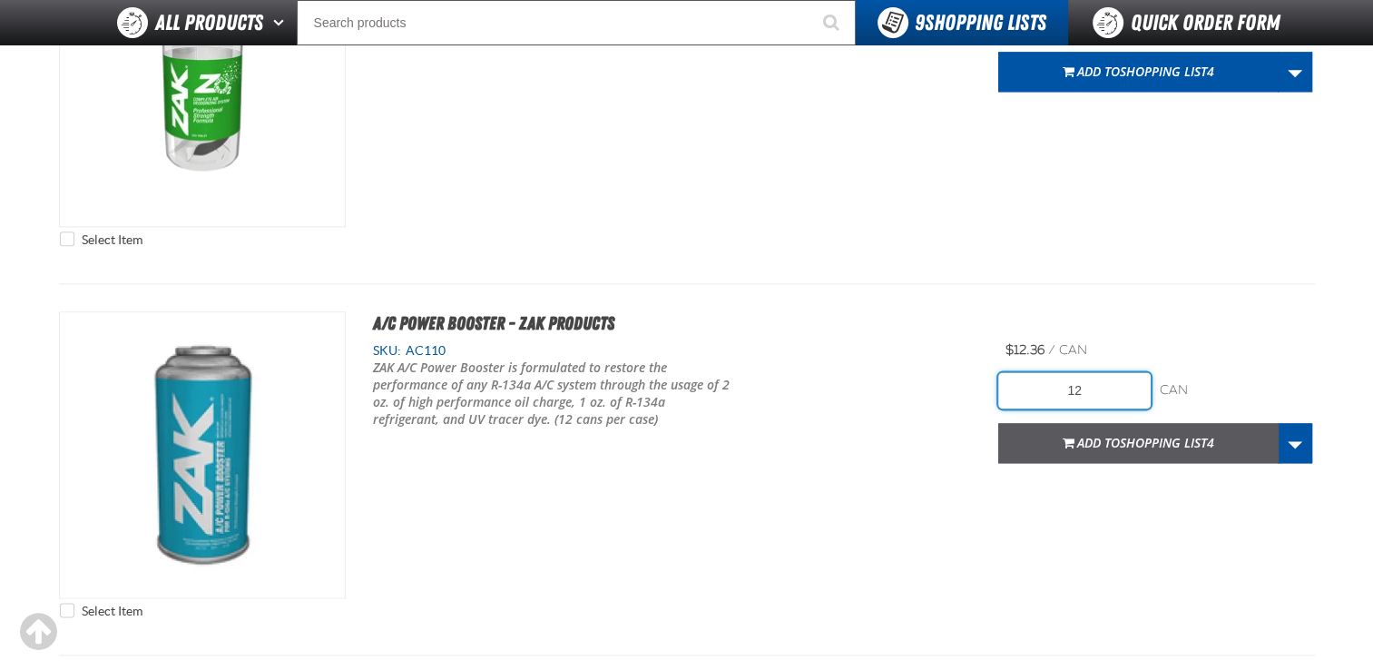
type input "12"
click at [1129, 445] on span "Shopping List4" at bounding box center [1167, 442] width 94 height 17
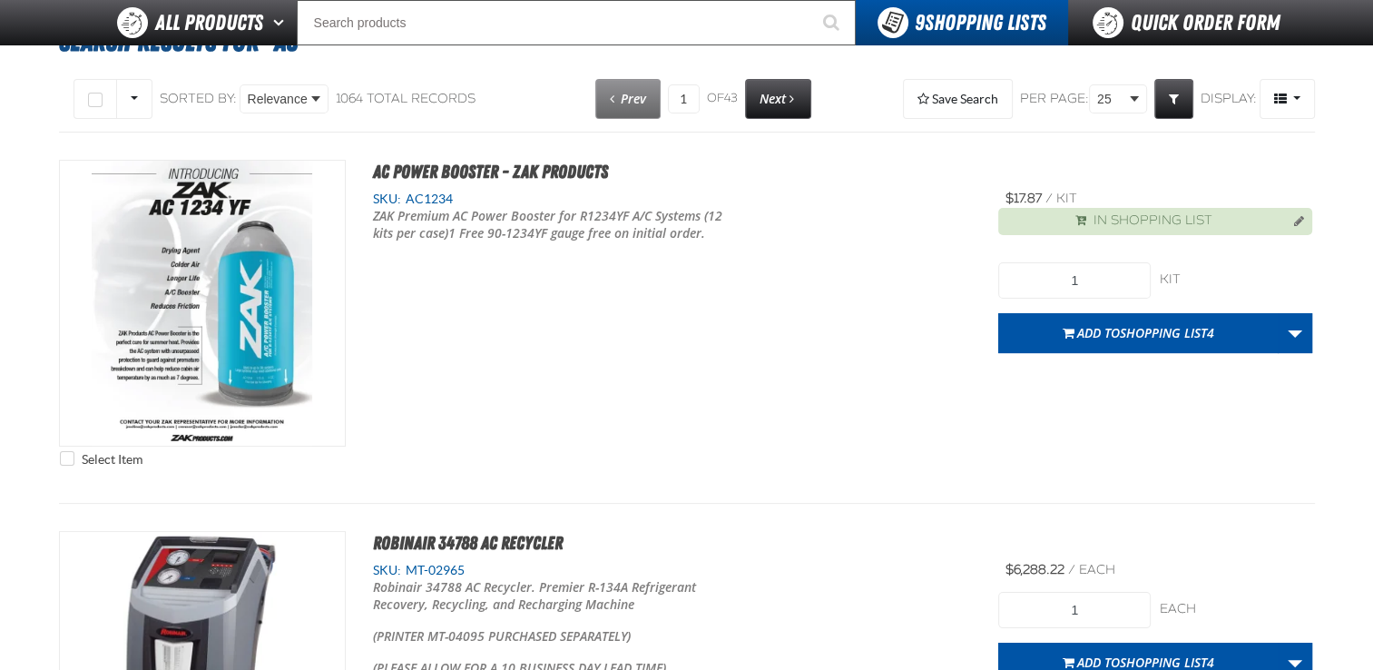
scroll to position [0, 0]
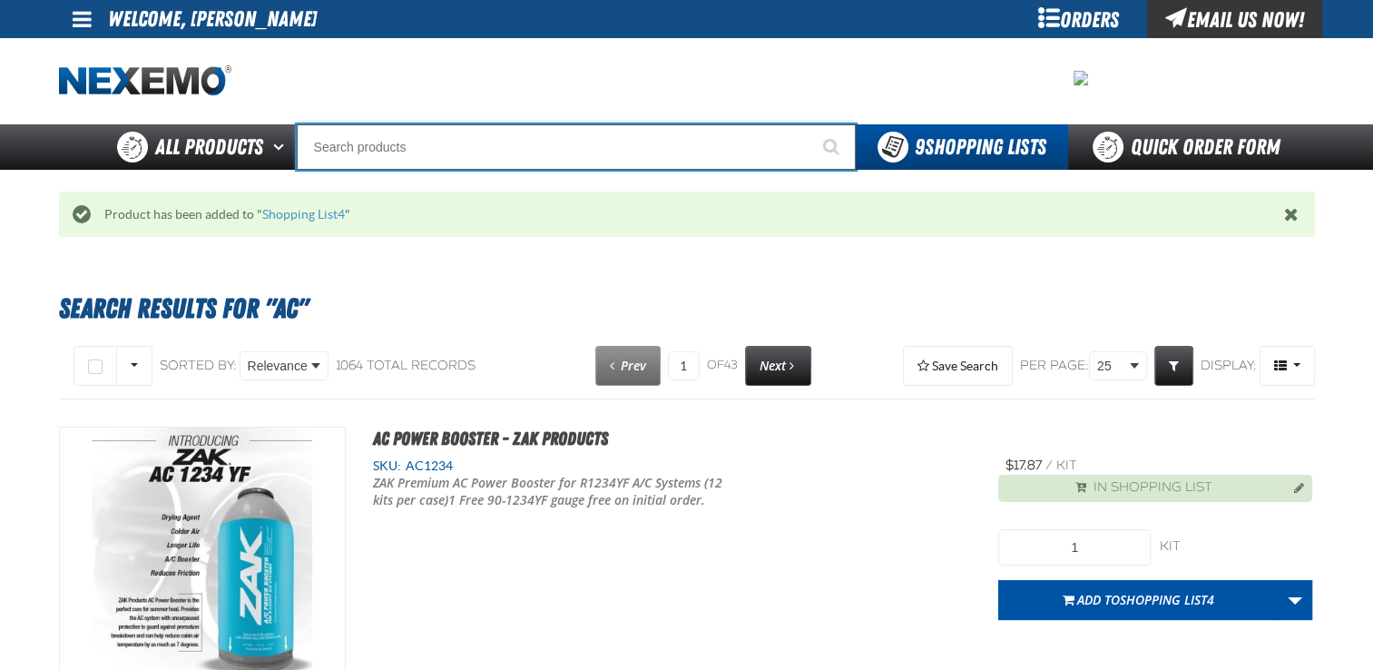
click at [421, 148] on input "Search" at bounding box center [576, 146] width 559 height 45
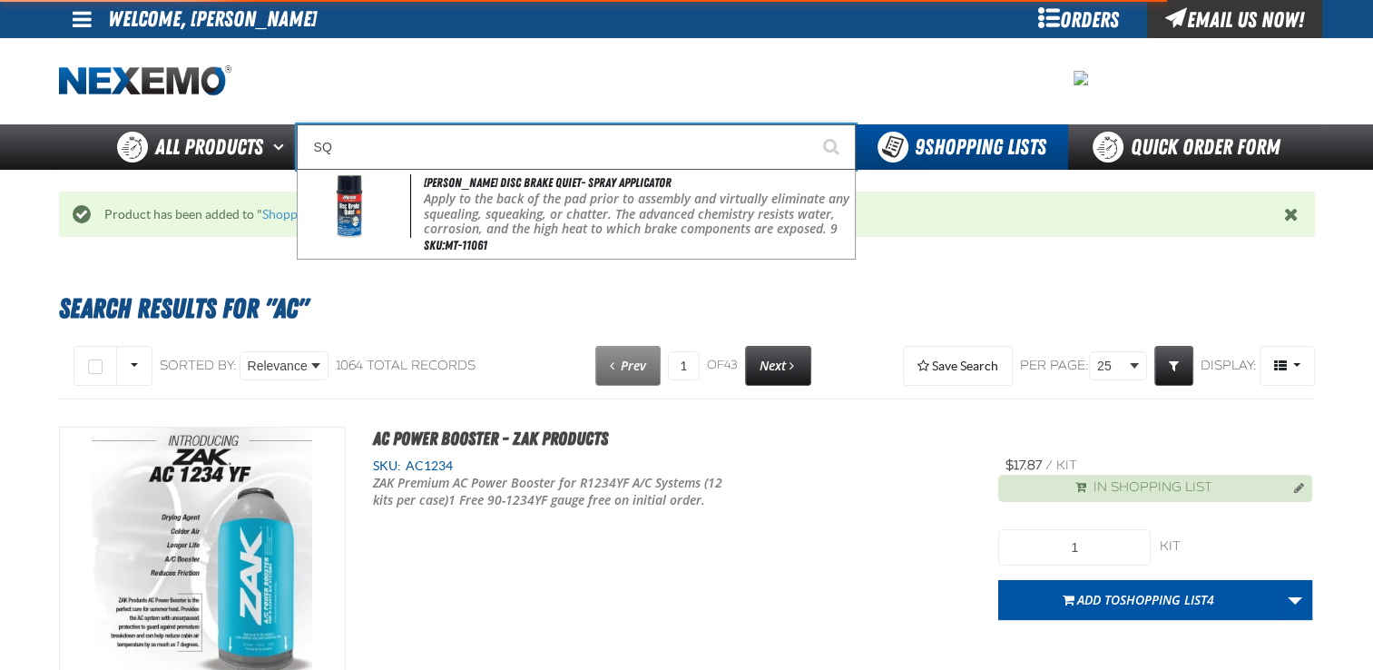
type input "S"
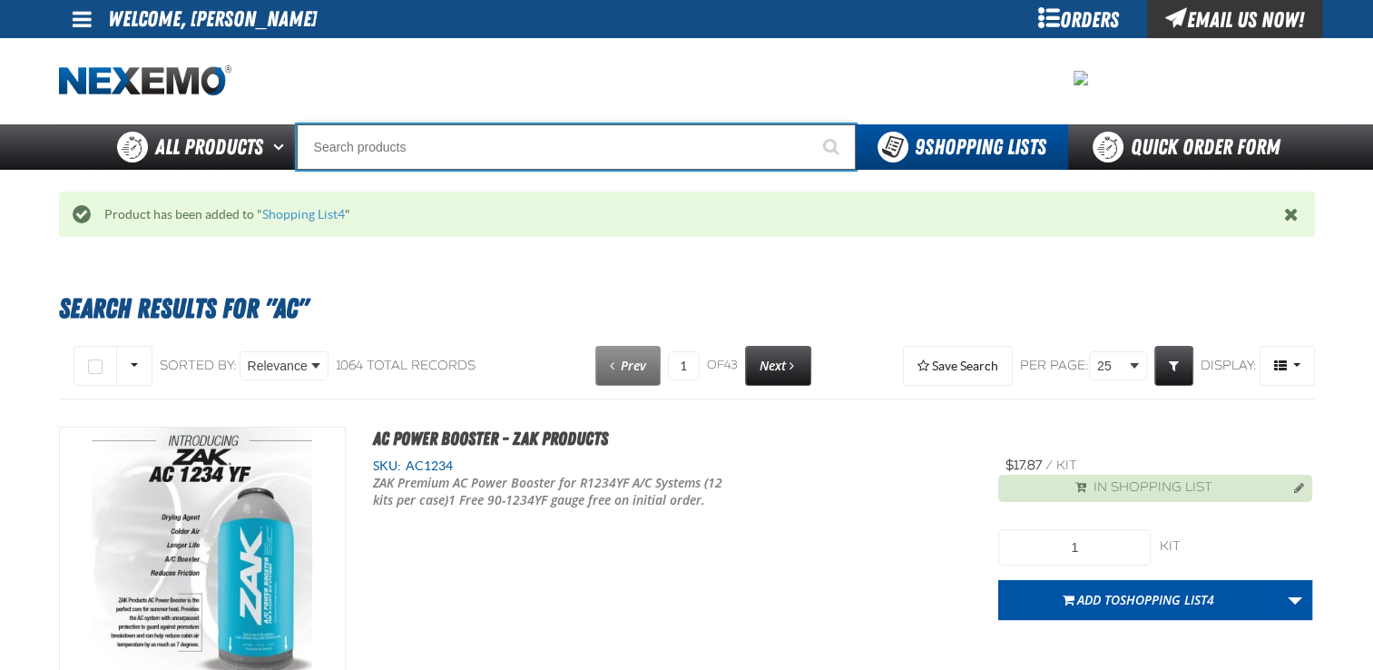
type input "Q"
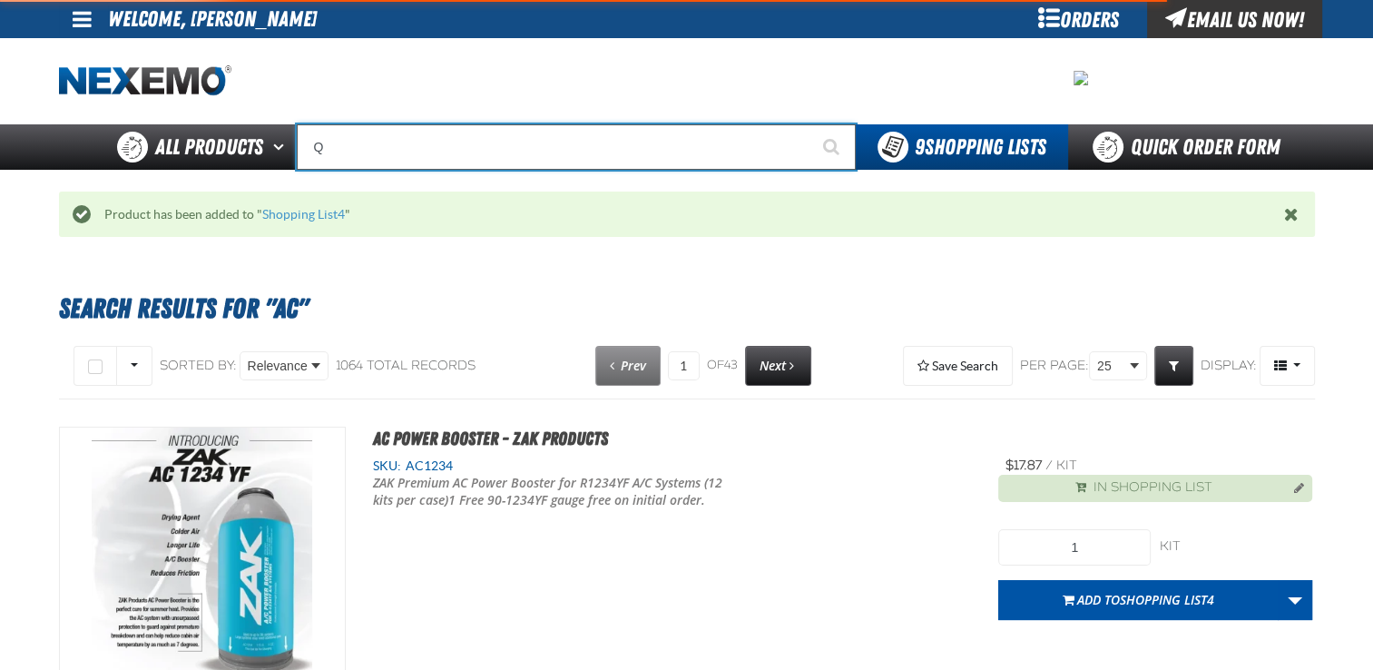
type input "QR Lube Sticker Printer"
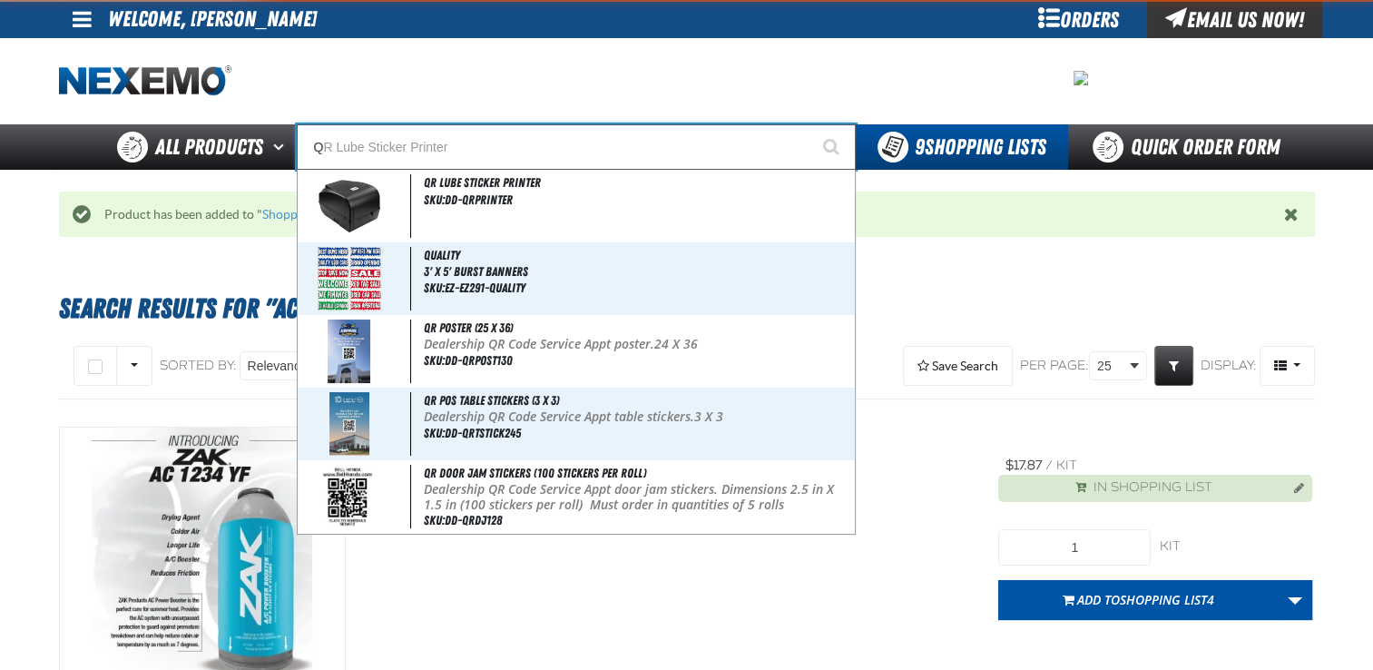
type input "QU"
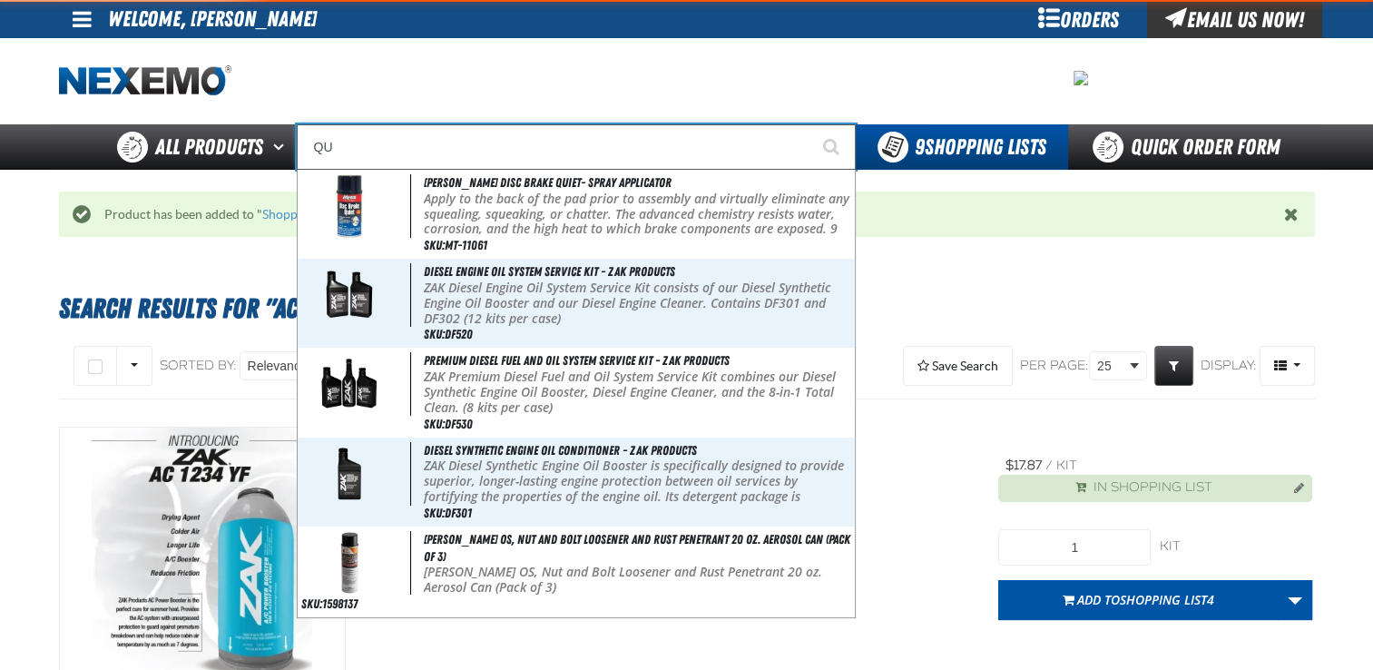
type input "Q"
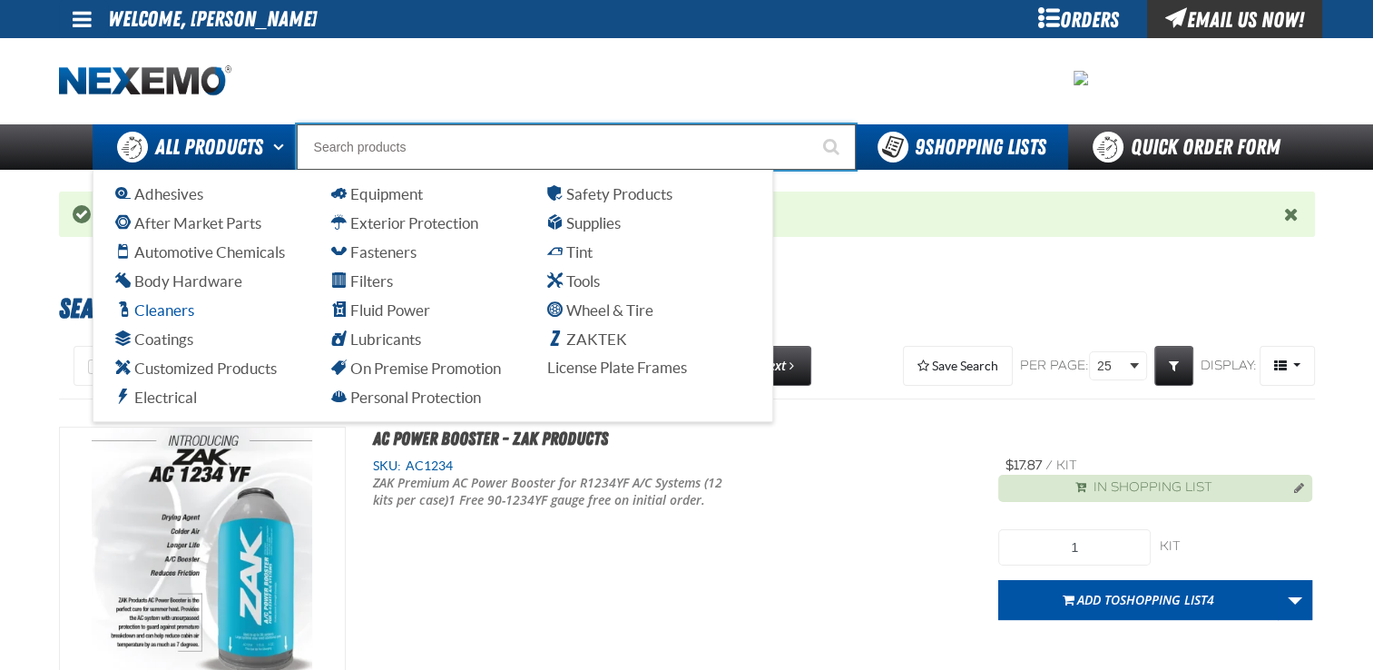
click at [176, 304] on span "Cleaners" at bounding box center [154, 309] width 79 height 17
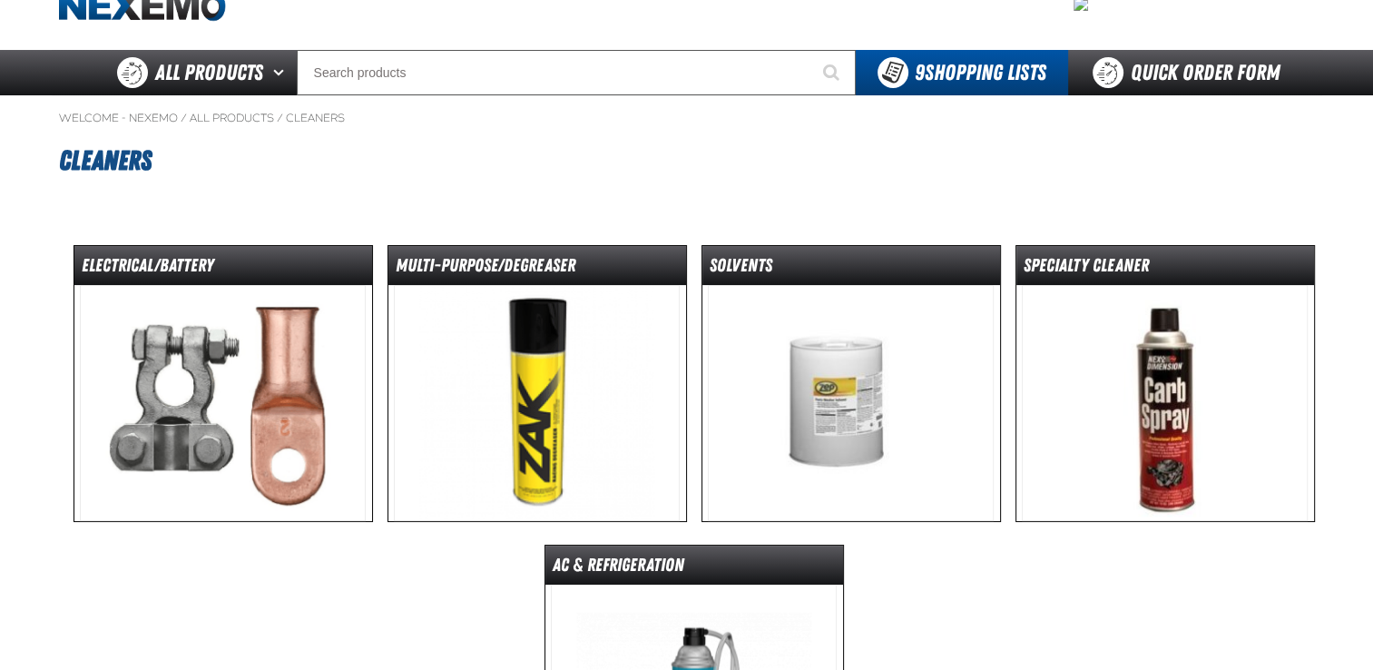
scroll to position [73, 0]
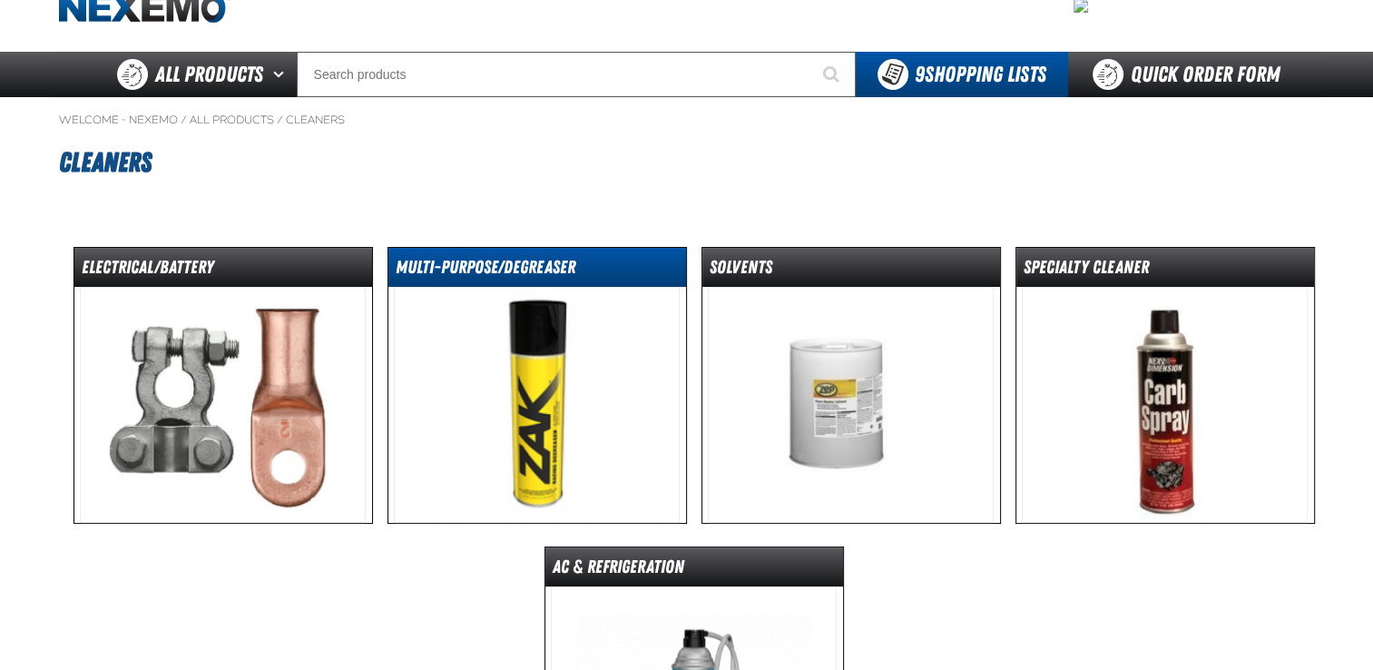
click at [622, 272] on dt "Multi-Purpose/Degreaser" at bounding box center [537, 271] width 298 height 32
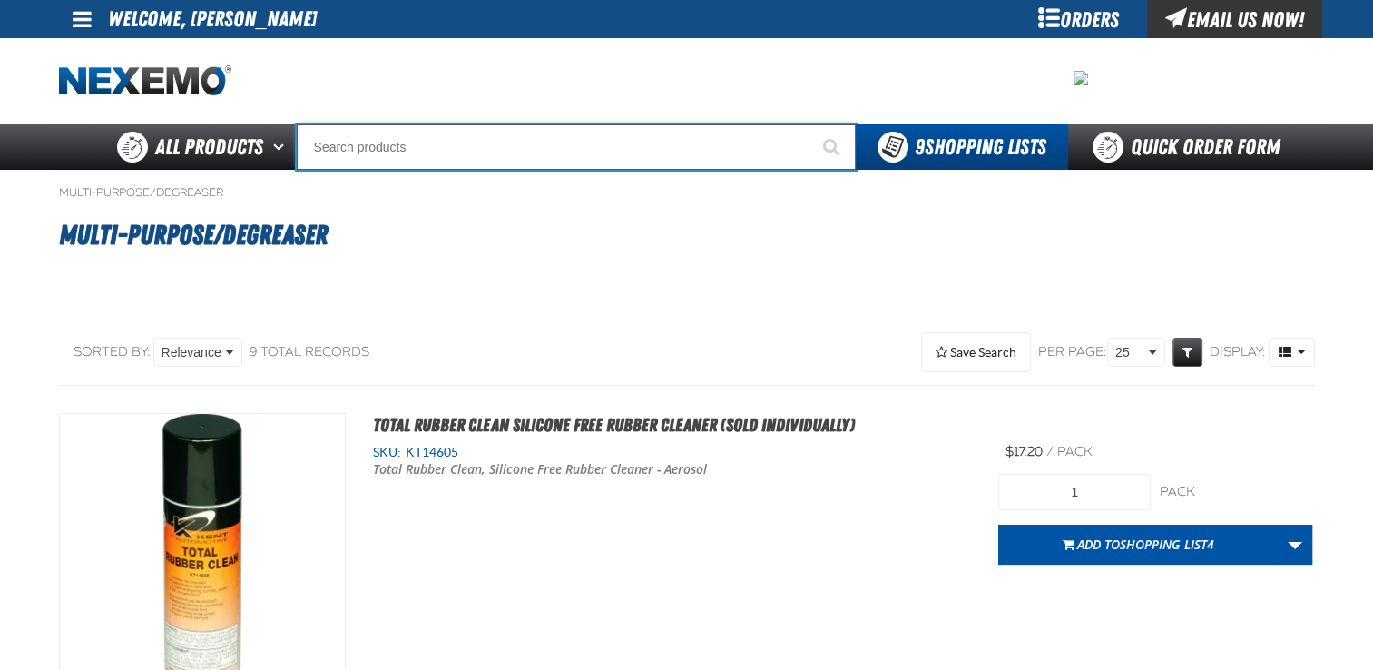
click at [374, 159] on input "Search" at bounding box center [576, 146] width 559 height 45
type input "C"
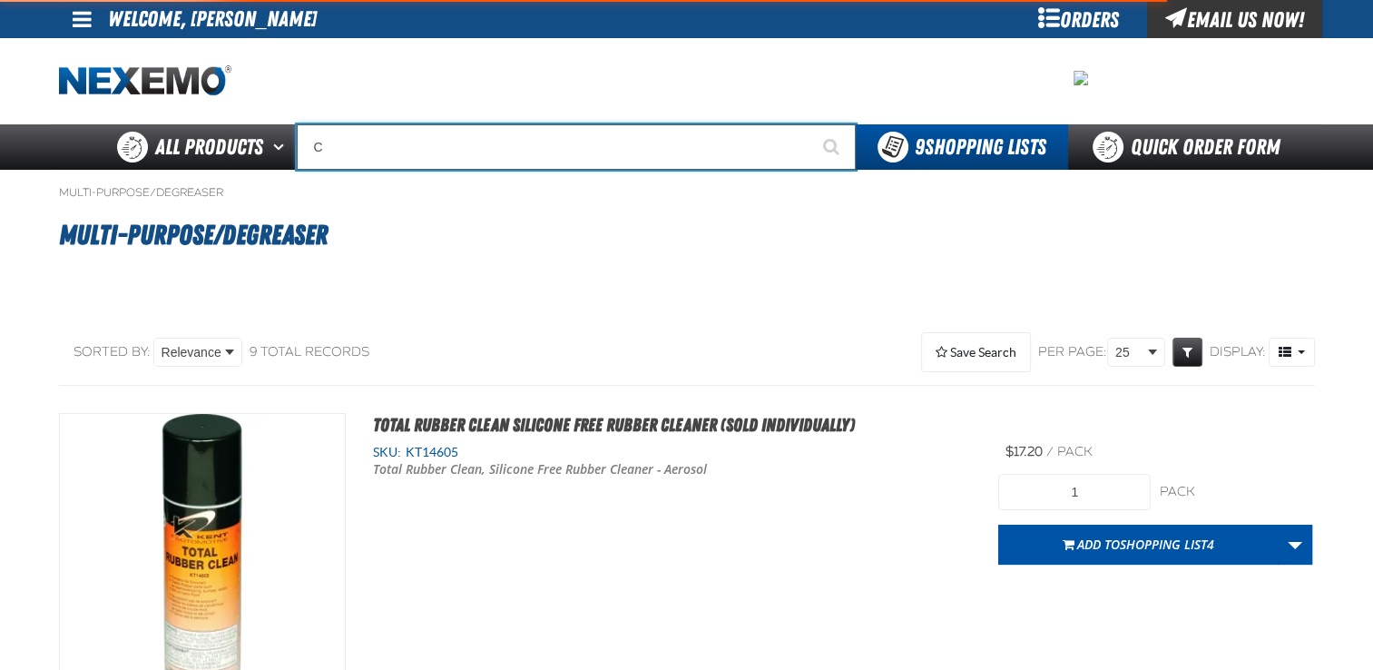
type input "C Alkaline Battery 1.5 Volt (12 per pack)"
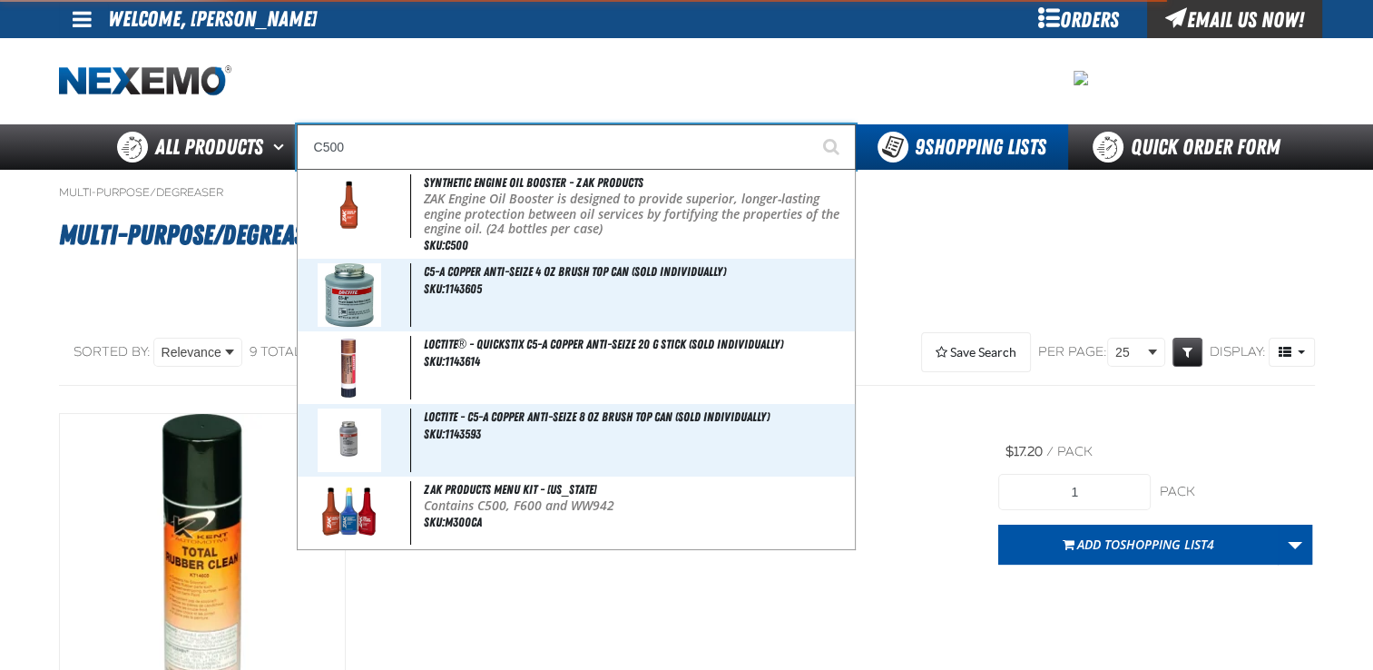
type input "C500"
click at [810, 124] on button "Start Searching" at bounding box center [832, 146] width 45 height 45
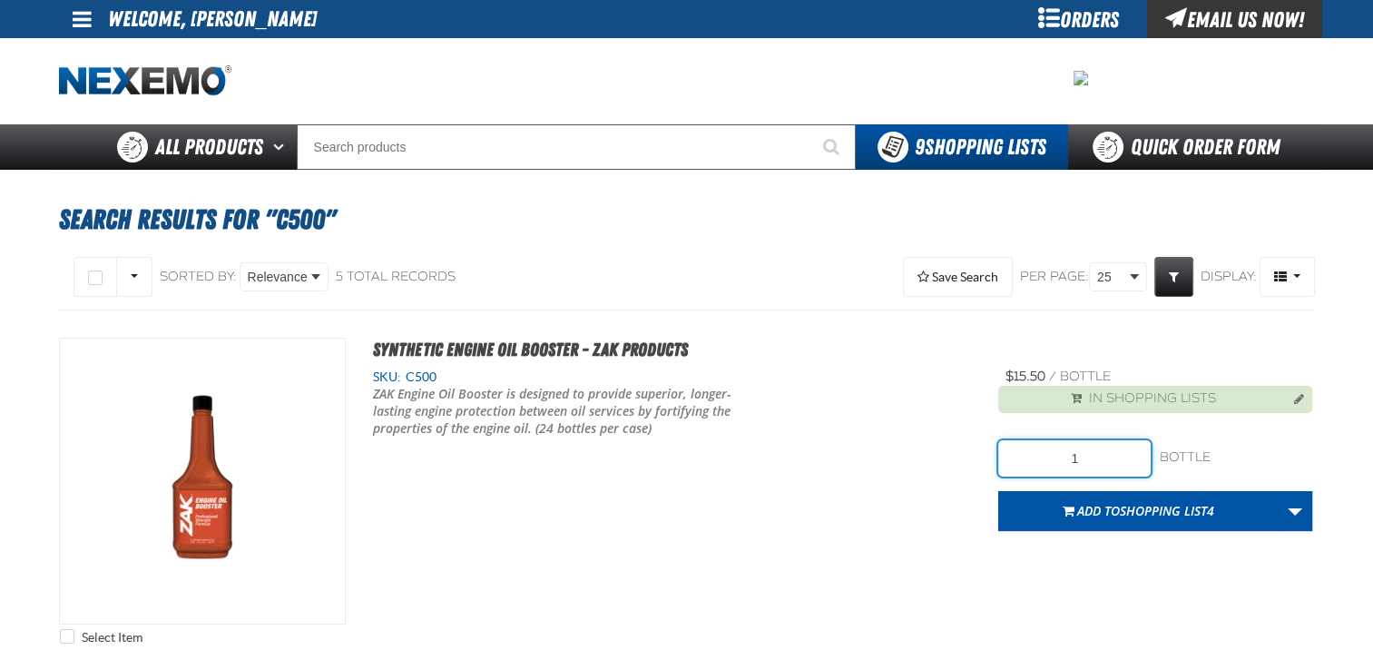
click at [1107, 452] on input "1" at bounding box center [1074, 458] width 152 height 36
type input "48"
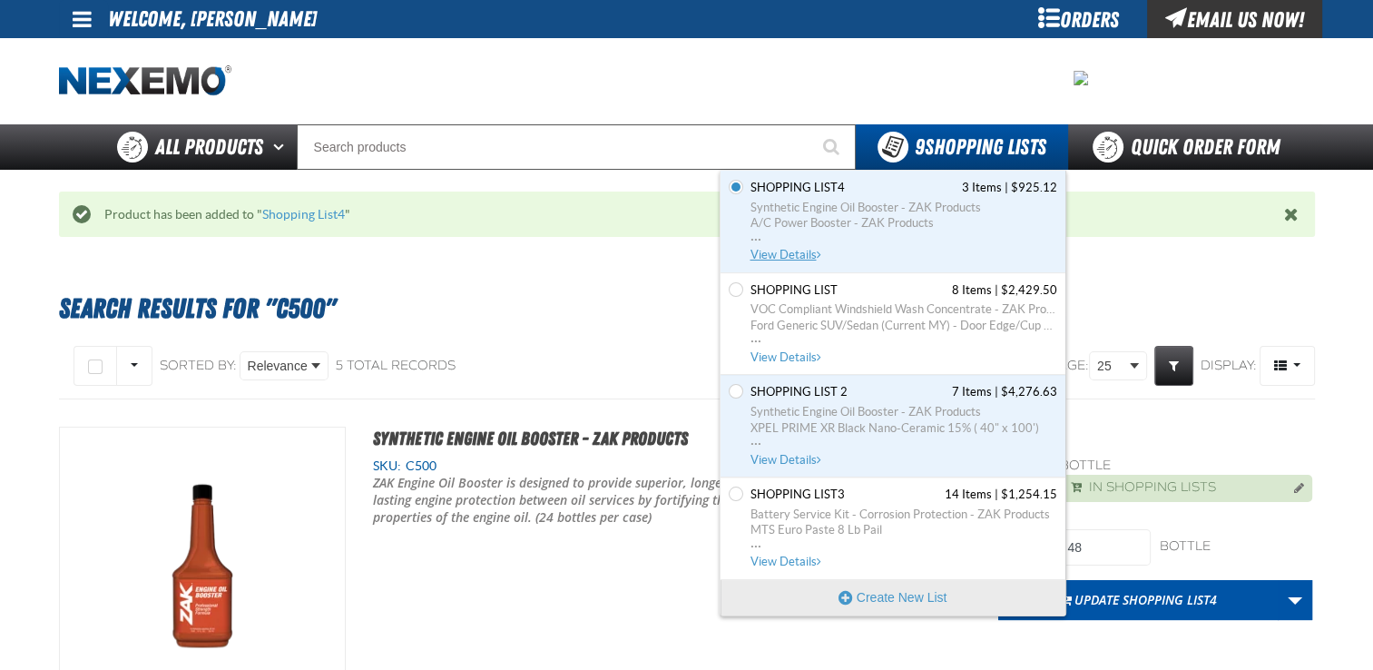
click at [798, 191] on span "Shopping List4" at bounding box center [797, 188] width 94 height 16
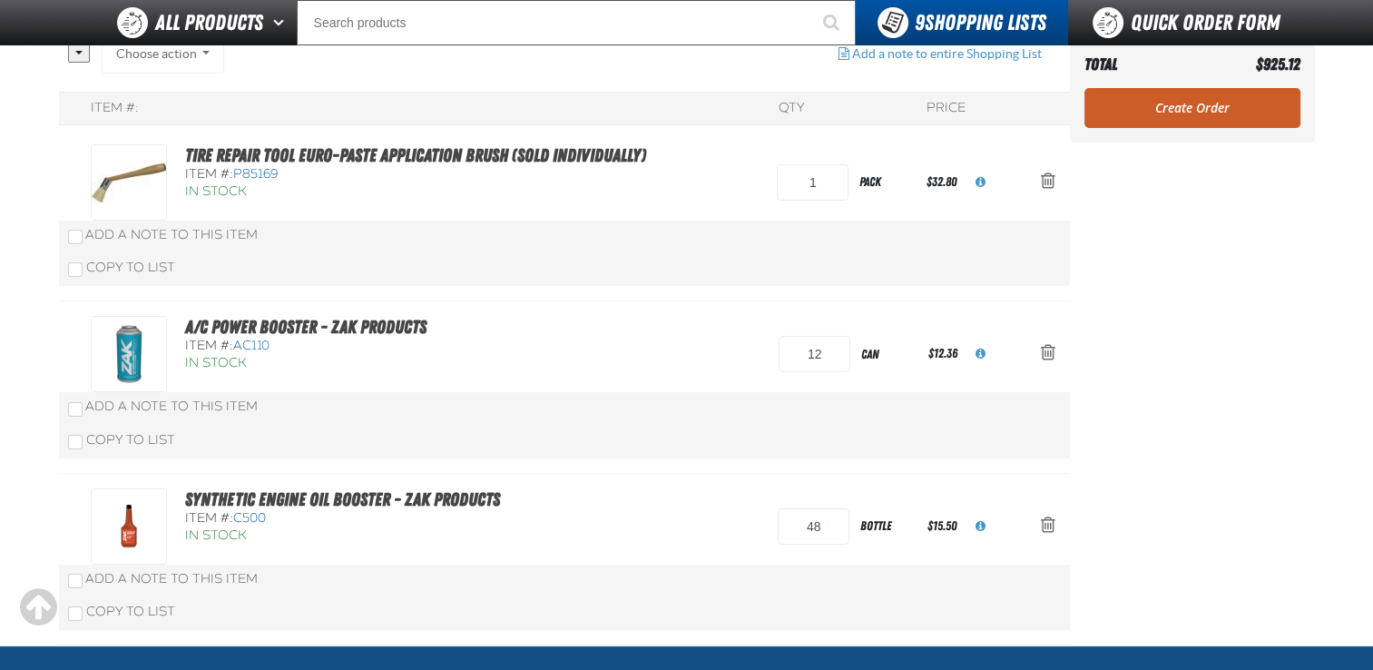
scroll to position [156, 0]
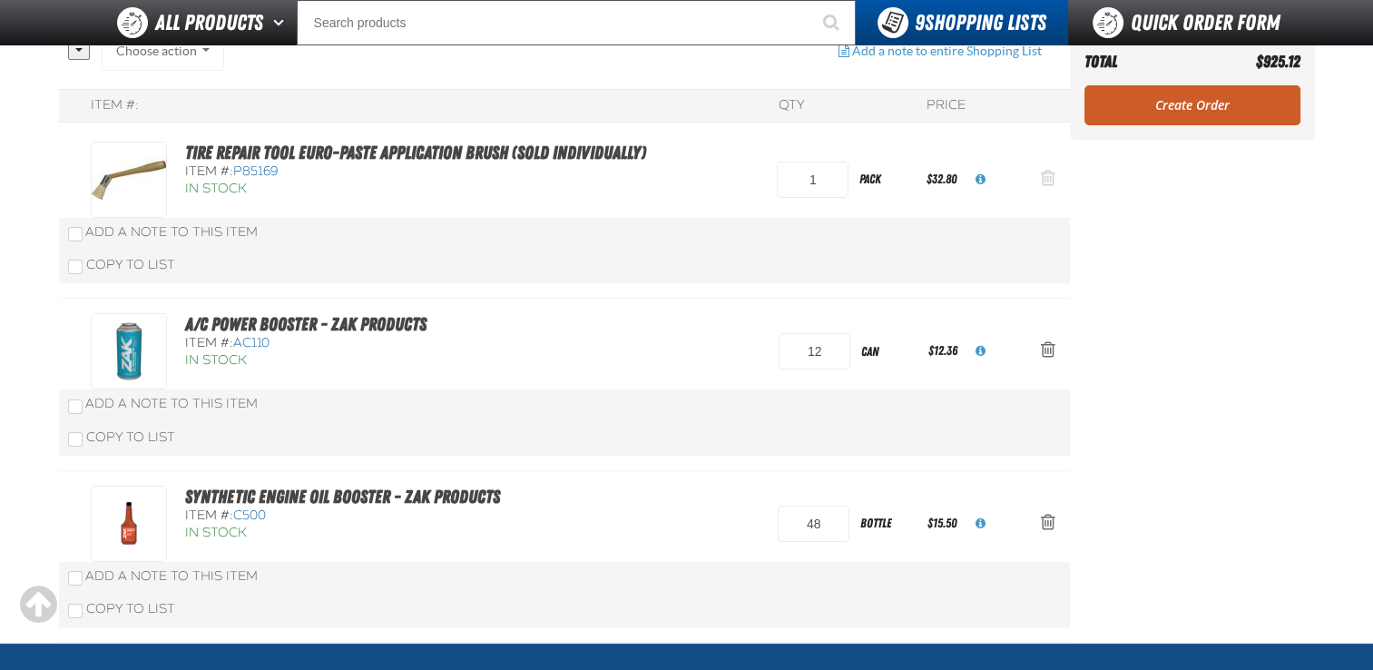
click at [1049, 170] on span "Action Remove Tire Repair Tool Euro-Paste Application Brush (Sold Individually)…" at bounding box center [1048, 178] width 15 height 18
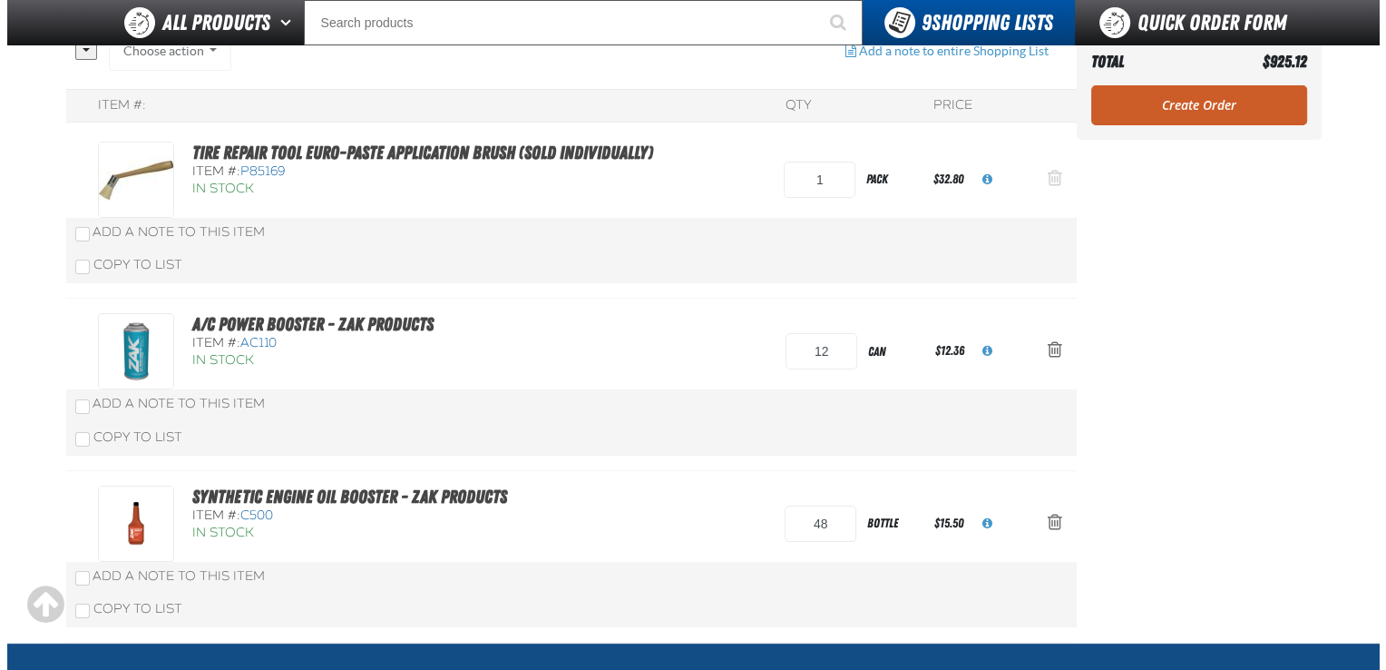
scroll to position [0, 0]
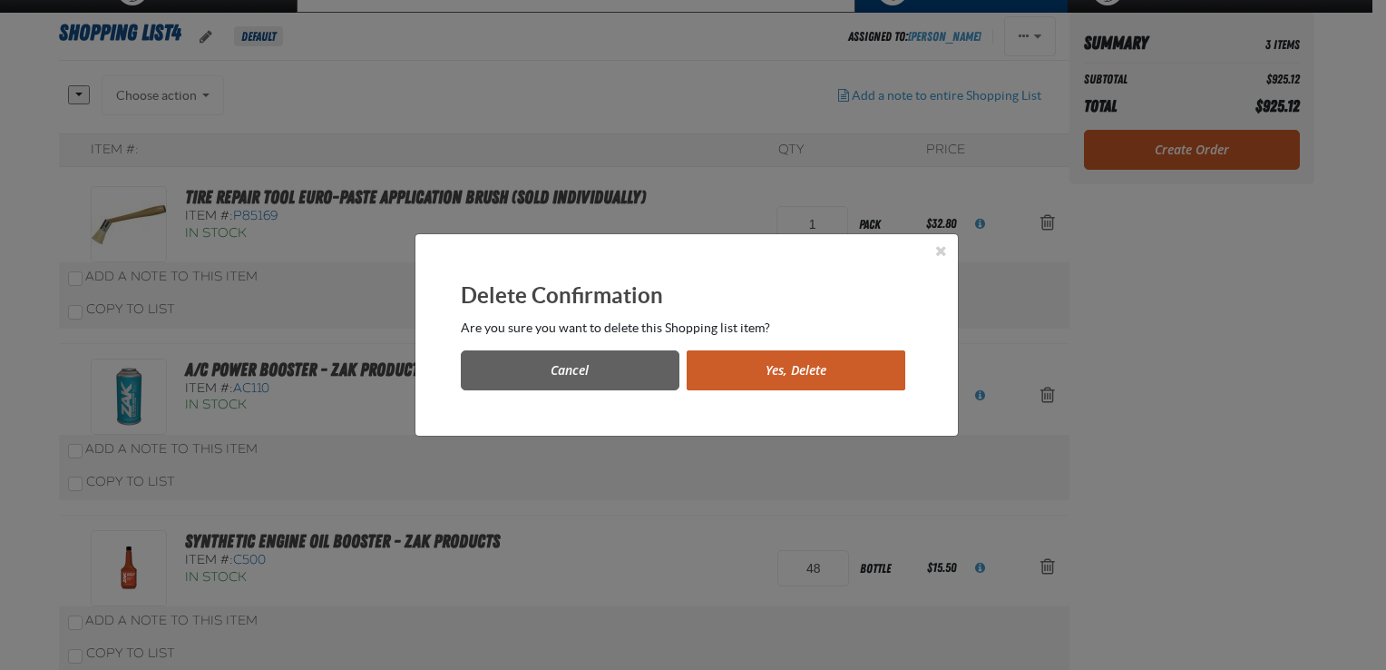
click at [741, 374] on button "Yes, Delete" at bounding box center [796, 370] width 219 height 40
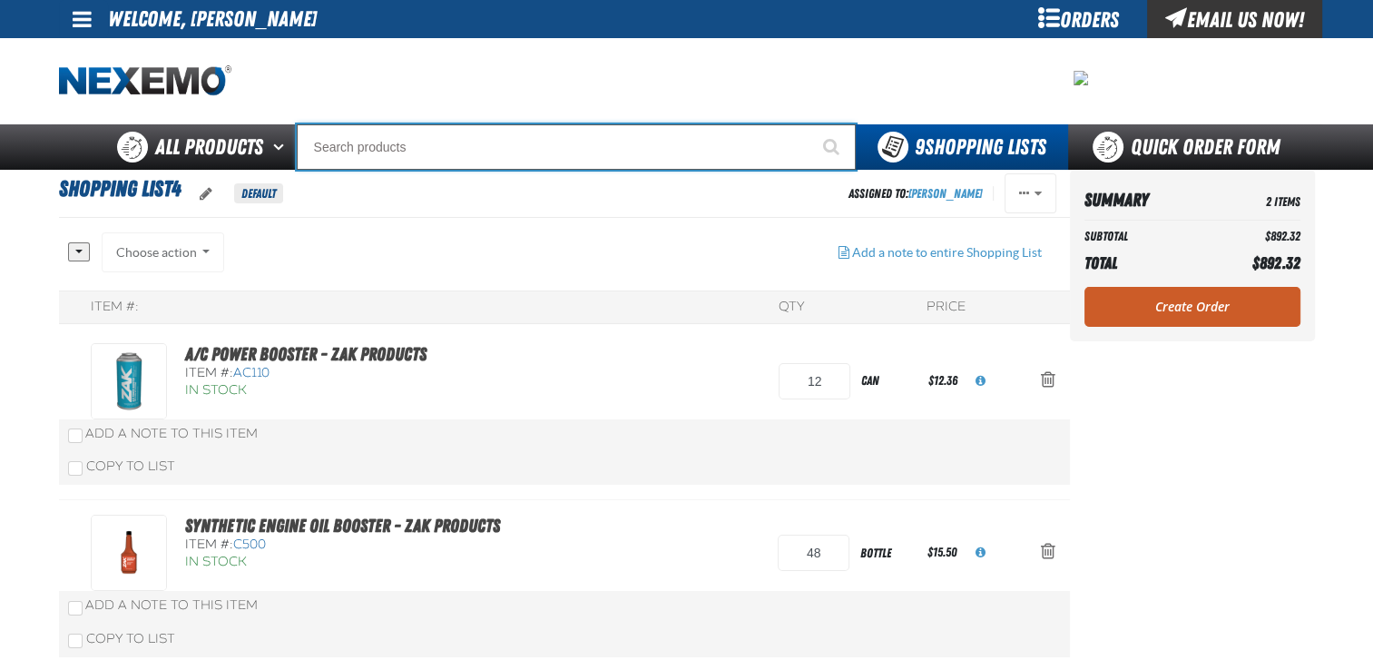
click at [414, 155] on input "Search" at bounding box center [576, 146] width 559 height 45
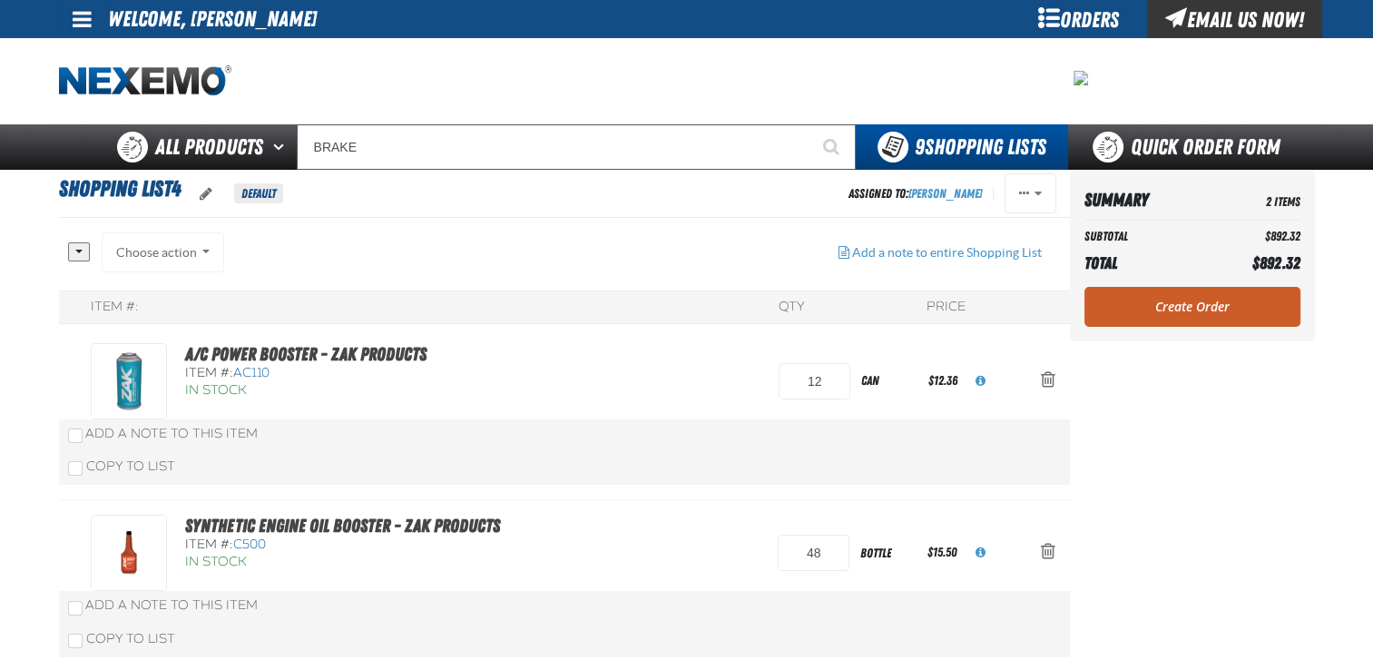
click at [436, 57] on div at bounding box center [687, 81] width 1256 height 86
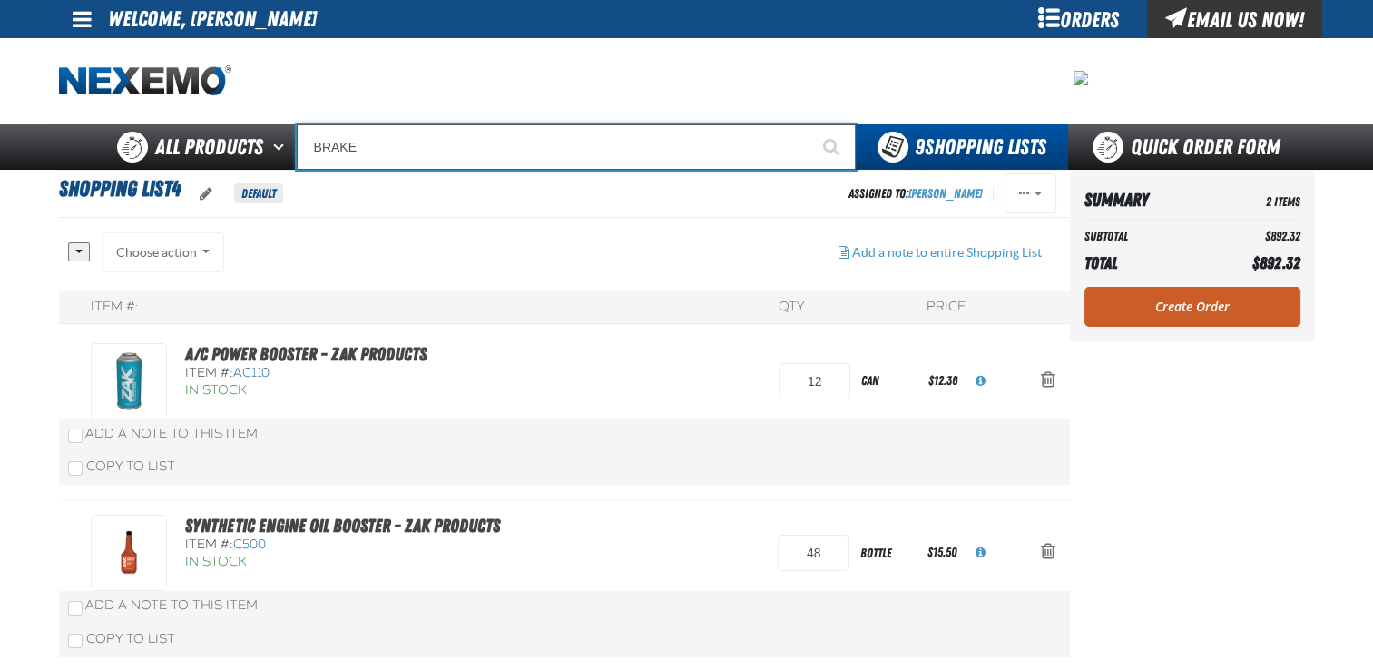
click at [367, 152] on input "BRAKE" at bounding box center [576, 146] width 559 height 45
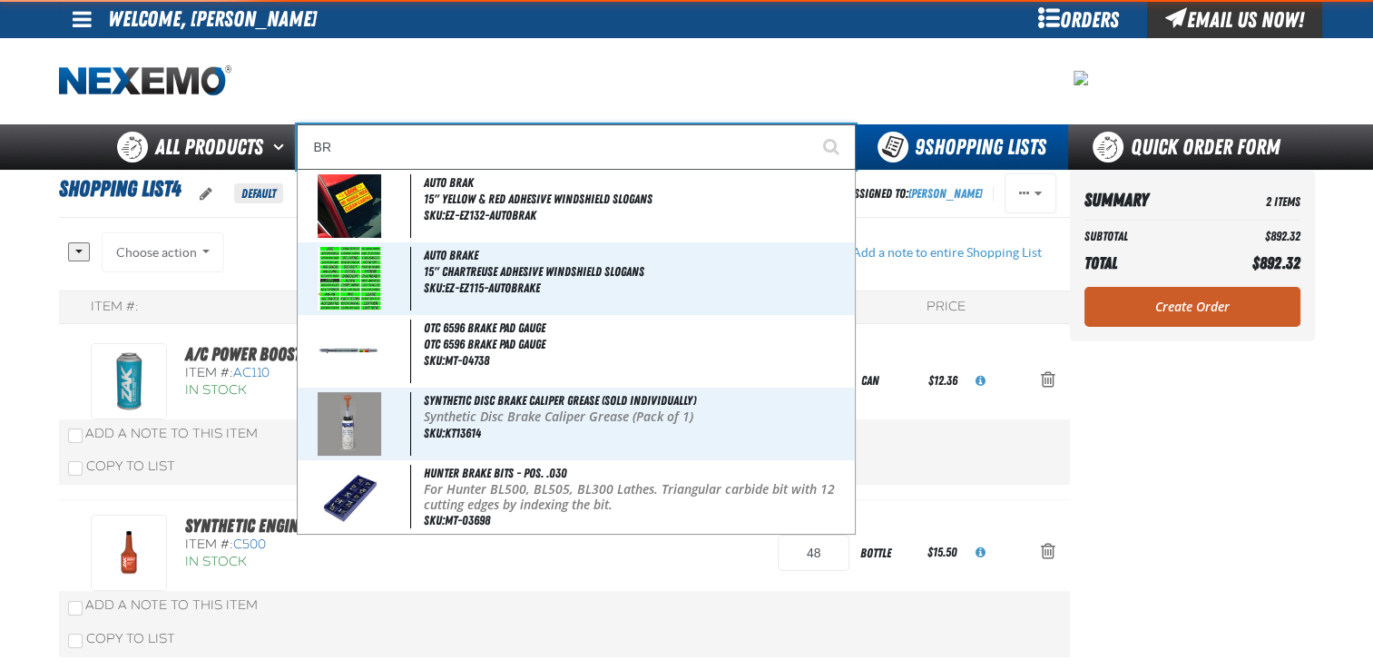
type input "B"
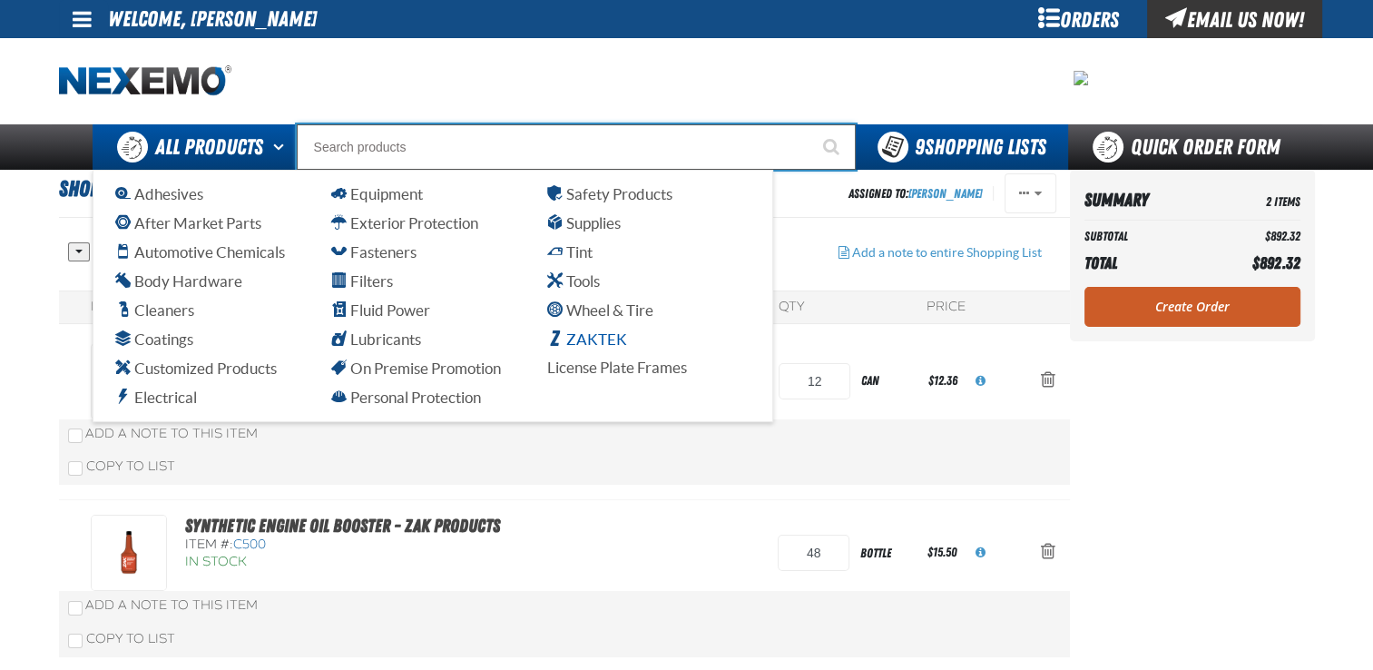
click at [577, 336] on span "ZAKTEK" at bounding box center [587, 338] width 80 height 17
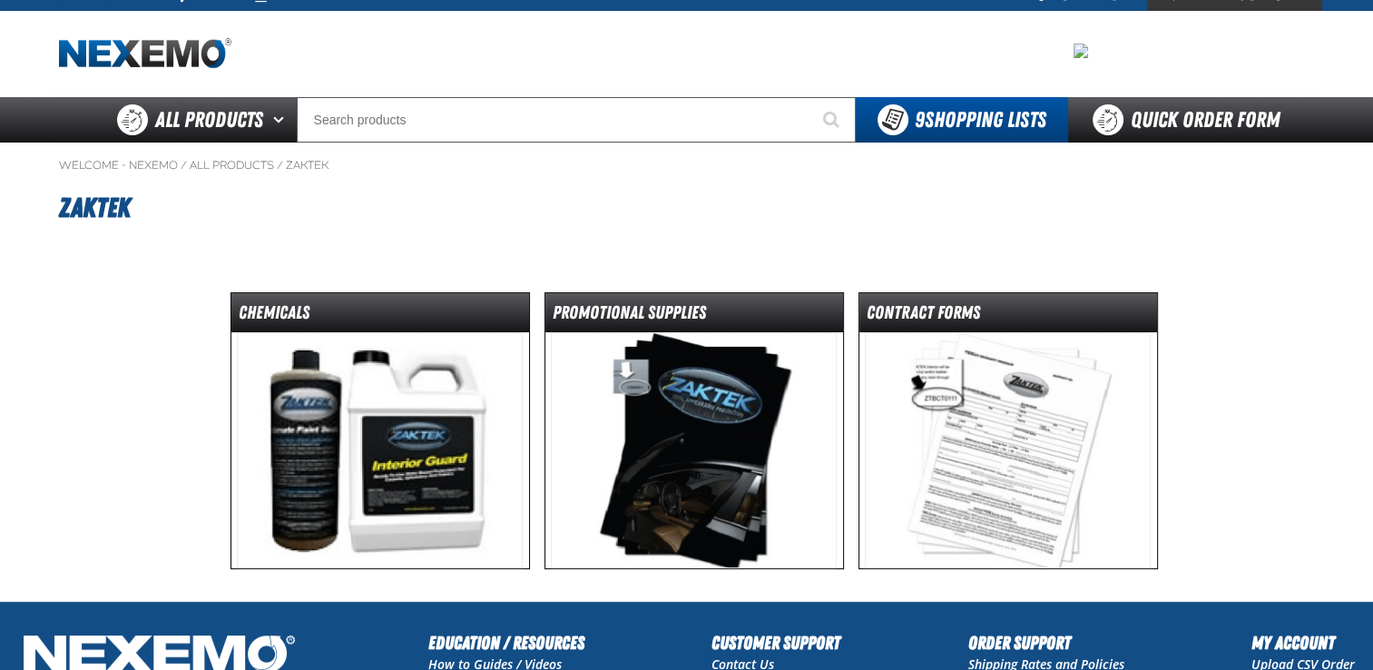
scroll to position [22, 0]
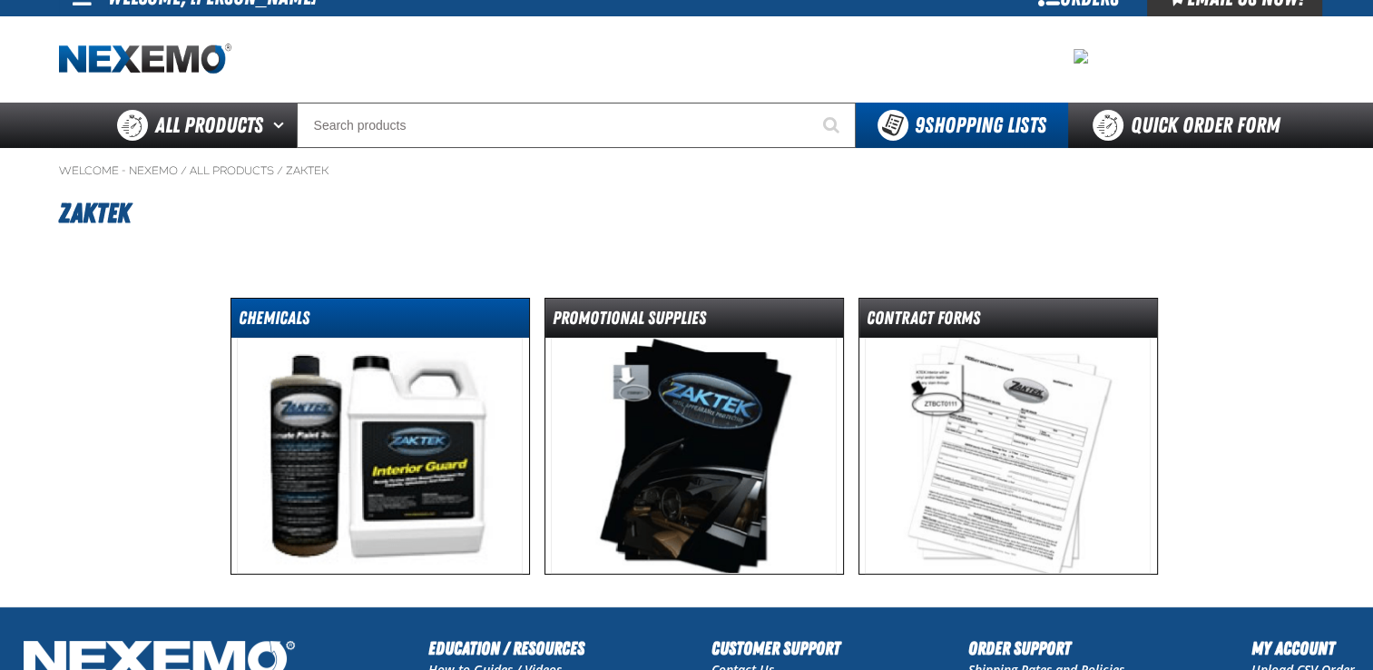
click at [421, 335] on dt "Chemicals" at bounding box center [380, 322] width 298 height 32
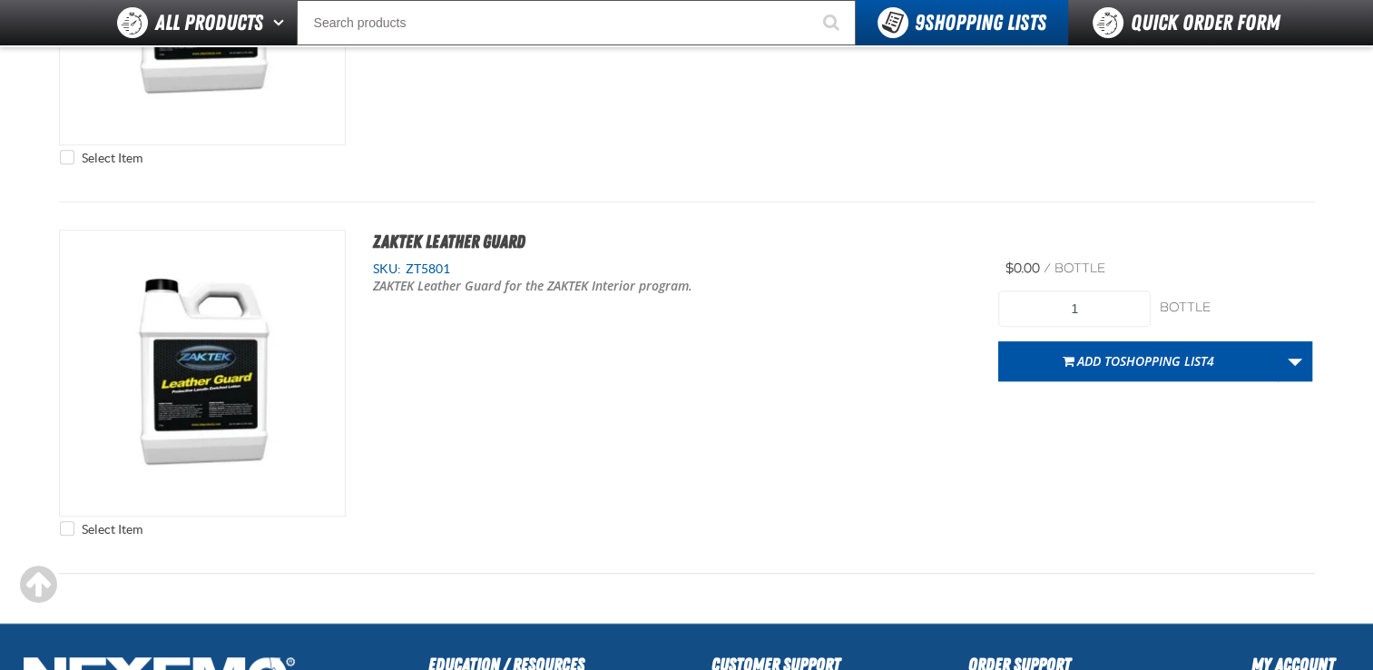
scroll to position [876, 0]
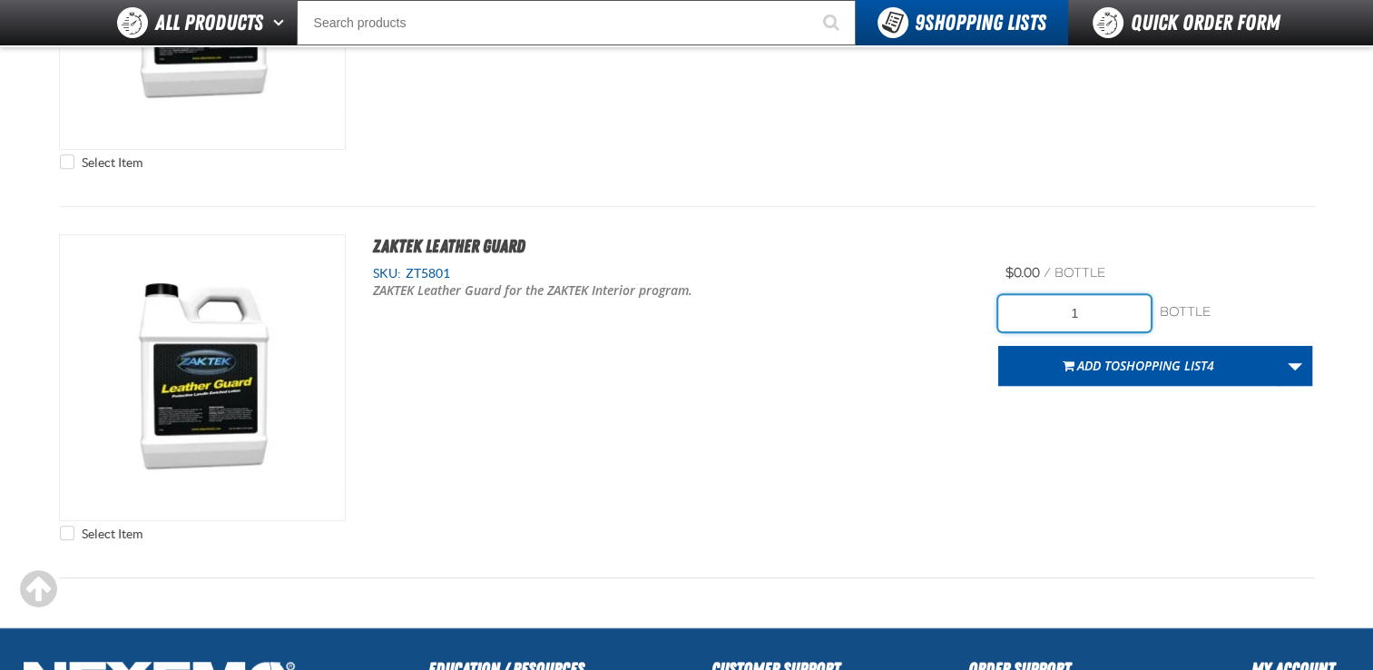
click at [1107, 315] on input "1" at bounding box center [1074, 313] width 152 height 36
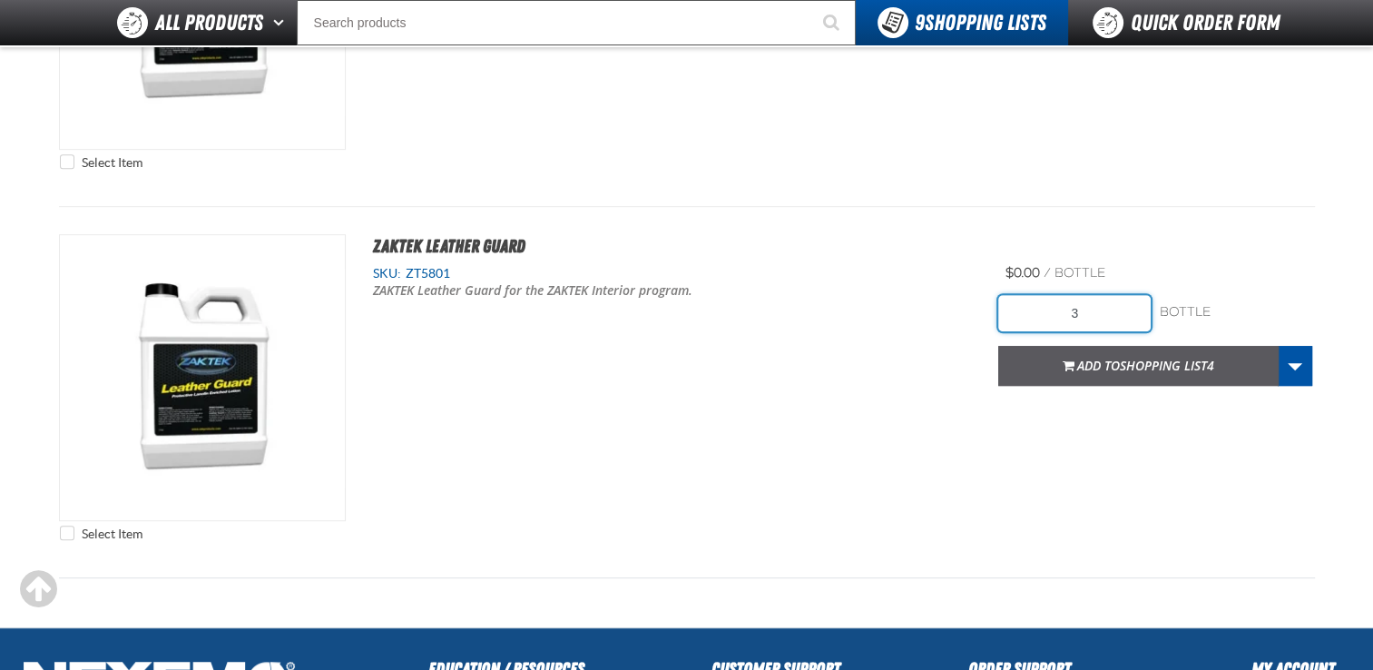
type input "3"
click at [1124, 370] on span "Shopping List4" at bounding box center [1167, 365] width 94 height 17
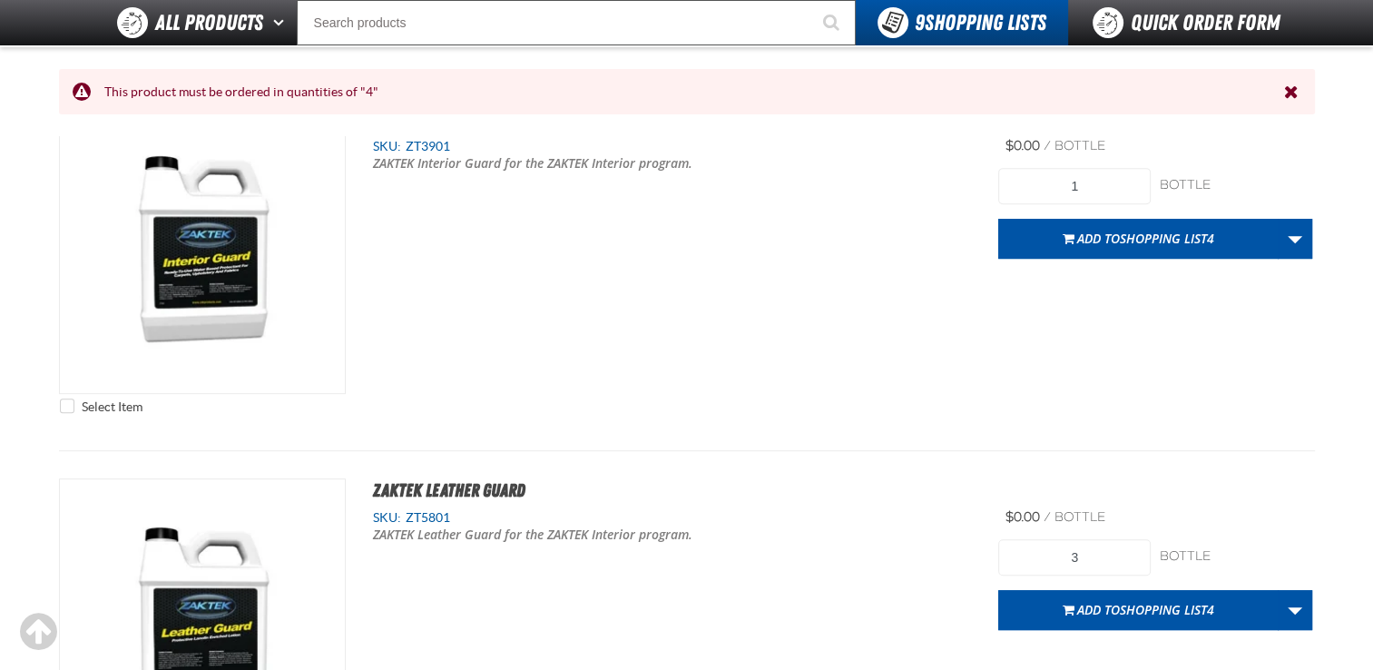
scroll to position [729, 0]
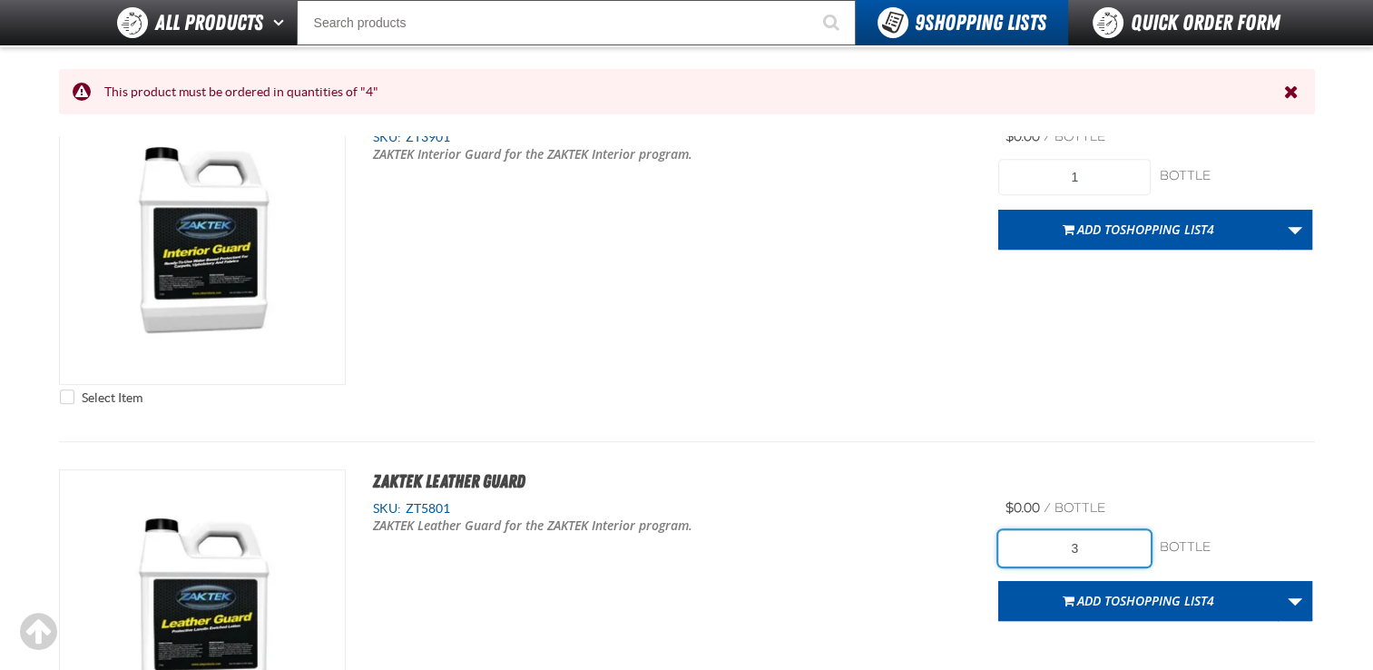
click at [1113, 543] on input "3" at bounding box center [1074, 548] width 152 height 36
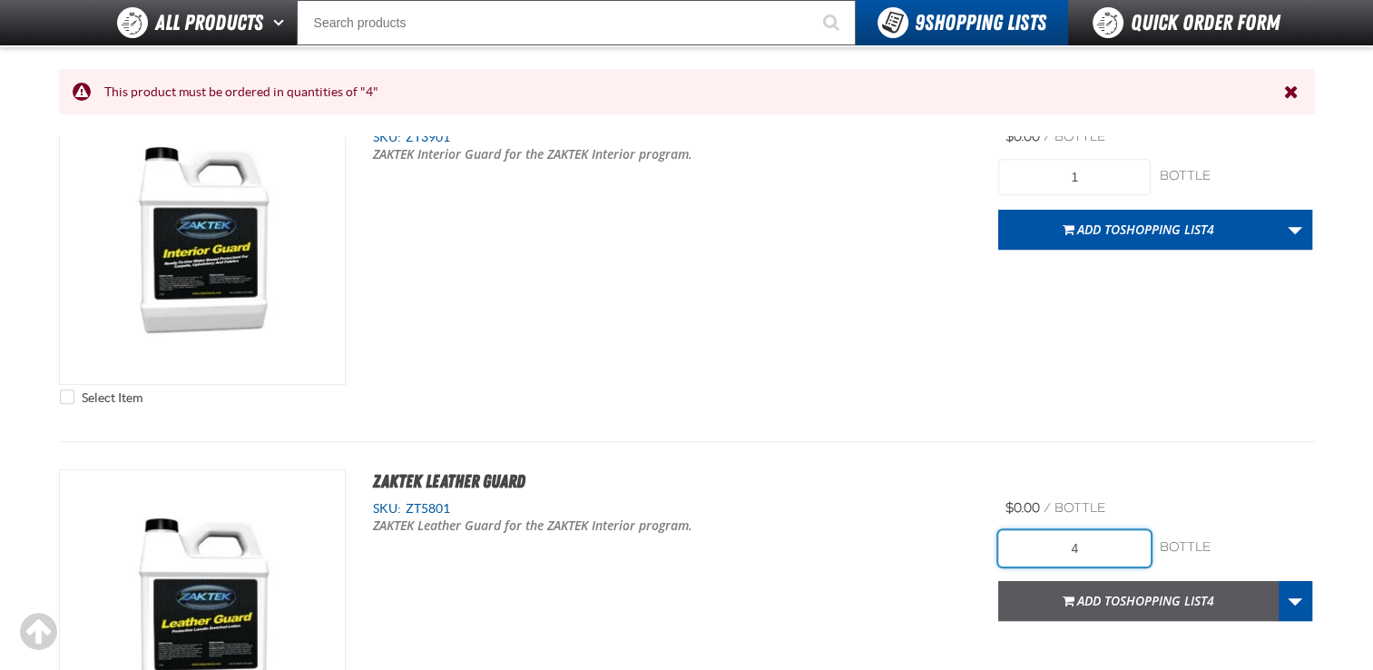
type input "4"
click at [1110, 604] on span "Add to Shopping List4" at bounding box center [1145, 600] width 137 height 17
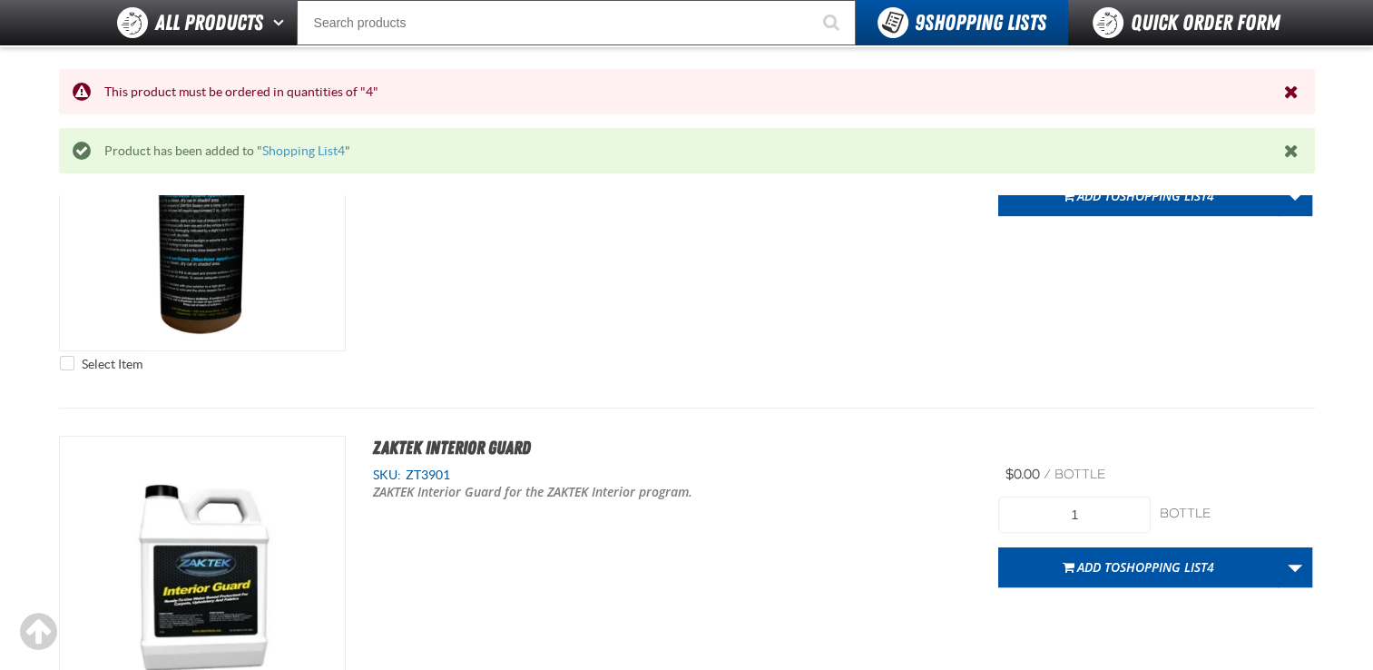
scroll to position [379, 0]
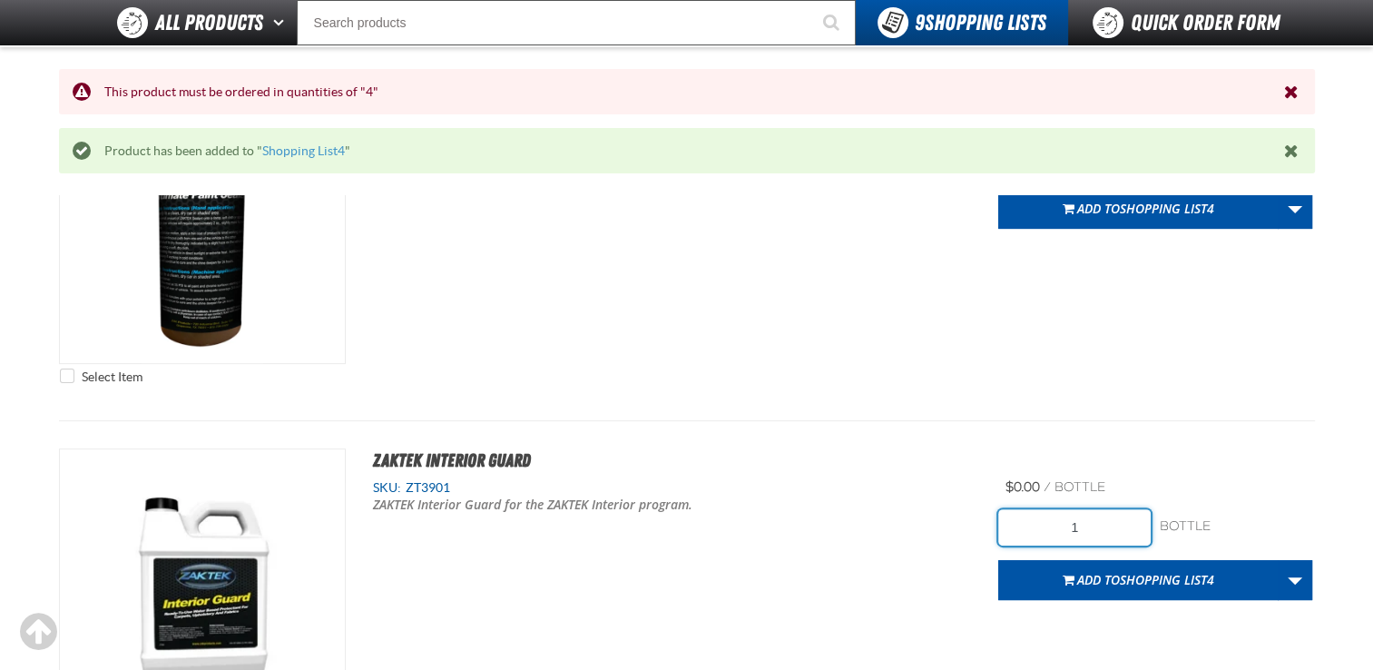
click at [1097, 517] on input "1" at bounding box center [1074, 527] width 152 height 36
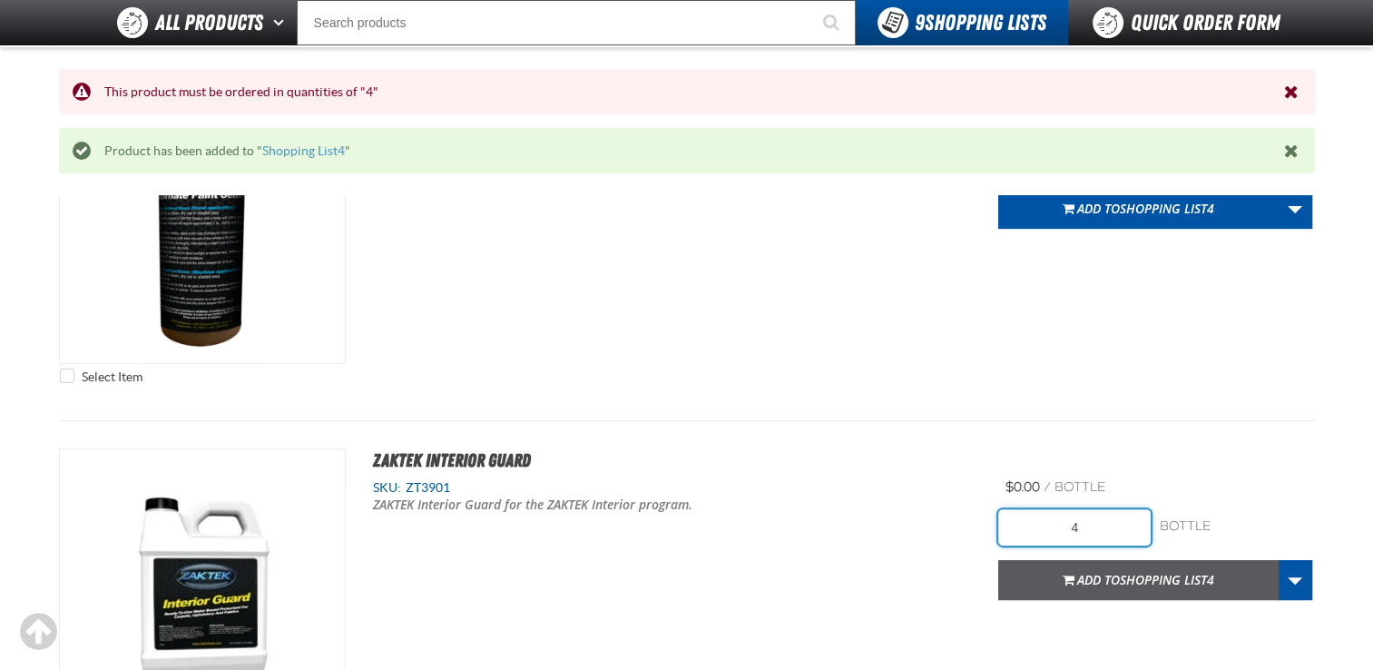
type input "4"
click at [1121, 587] on button "Add to Shopping List4" at bounding box center [1138, 580] width 280 height 40
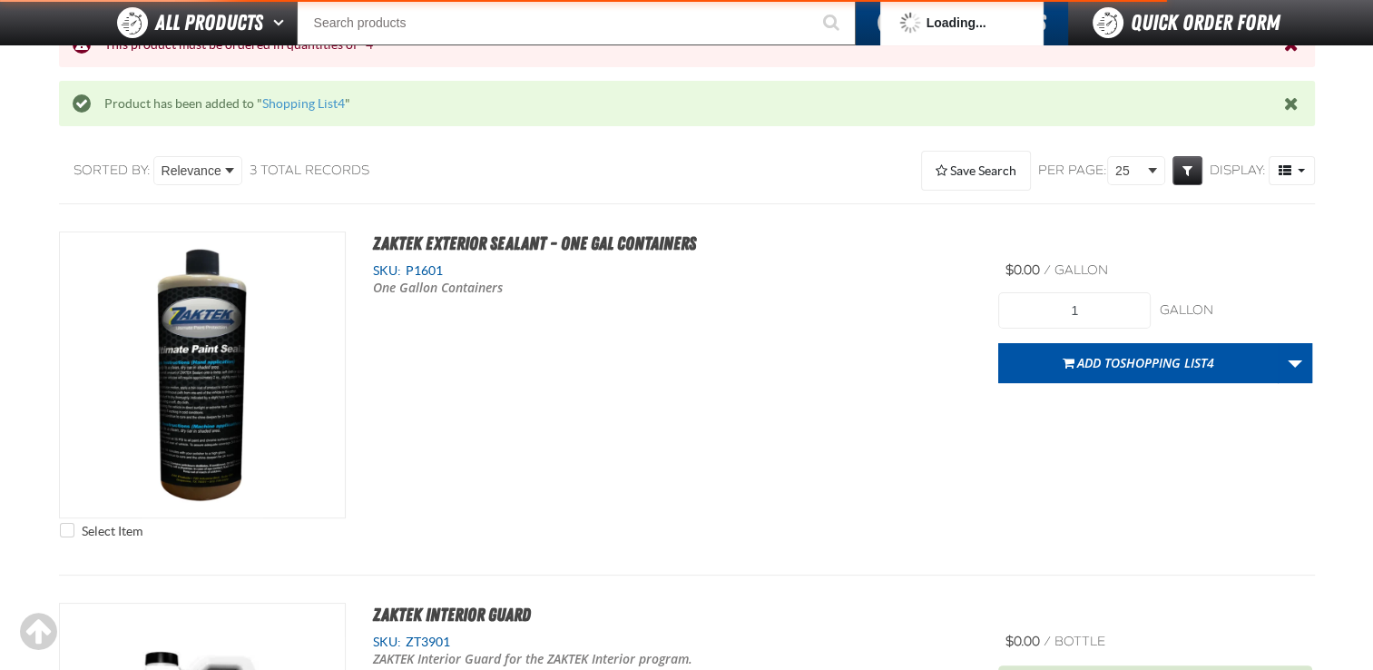
scroll to position [221, 0]
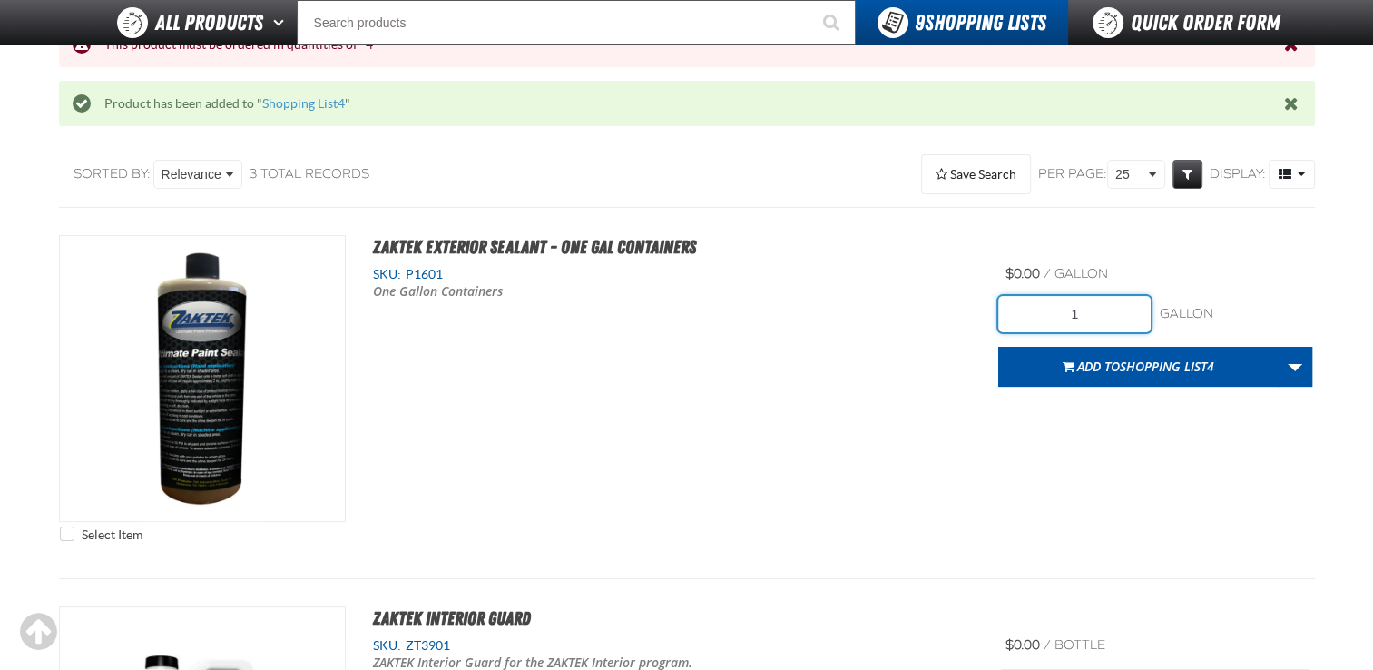
click at [1106, 300] on input "1" at bounding box center [1074, 314] width 152 height 36
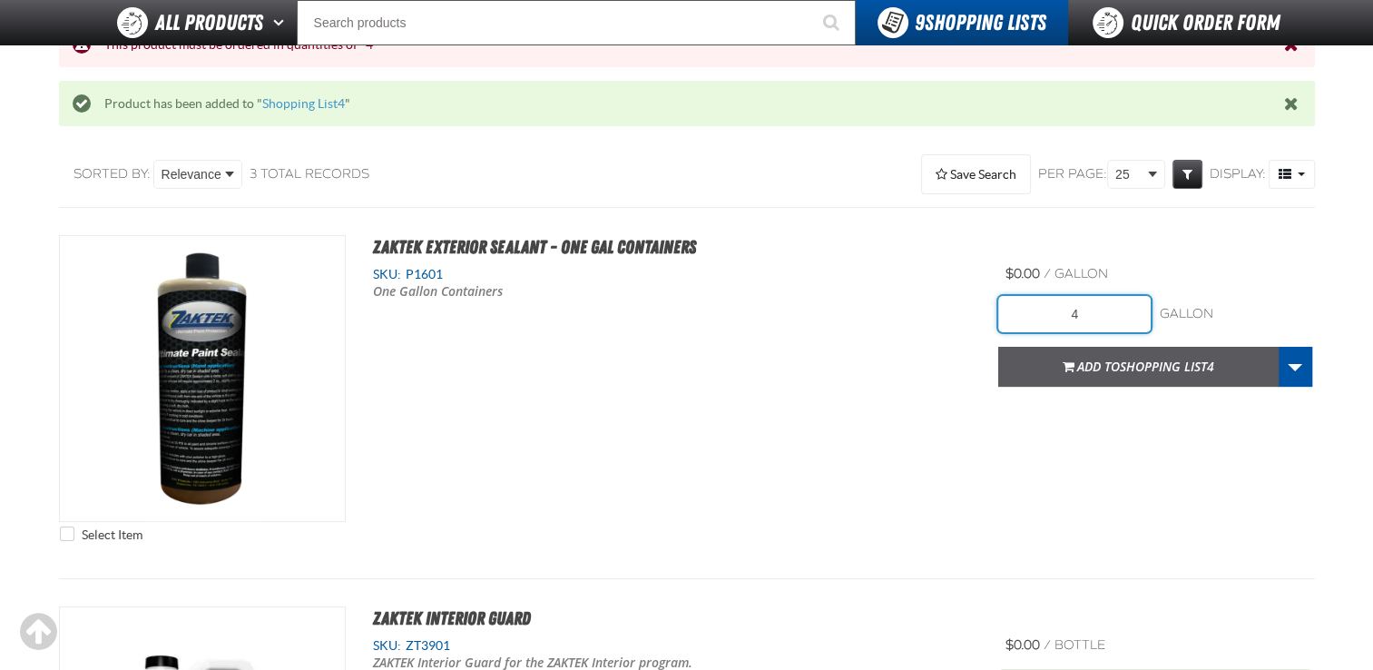
type input "4"
click at [1110, 365] on span "Add to Shopping List4" at bounding box center [1145, 365] width 137 height 17
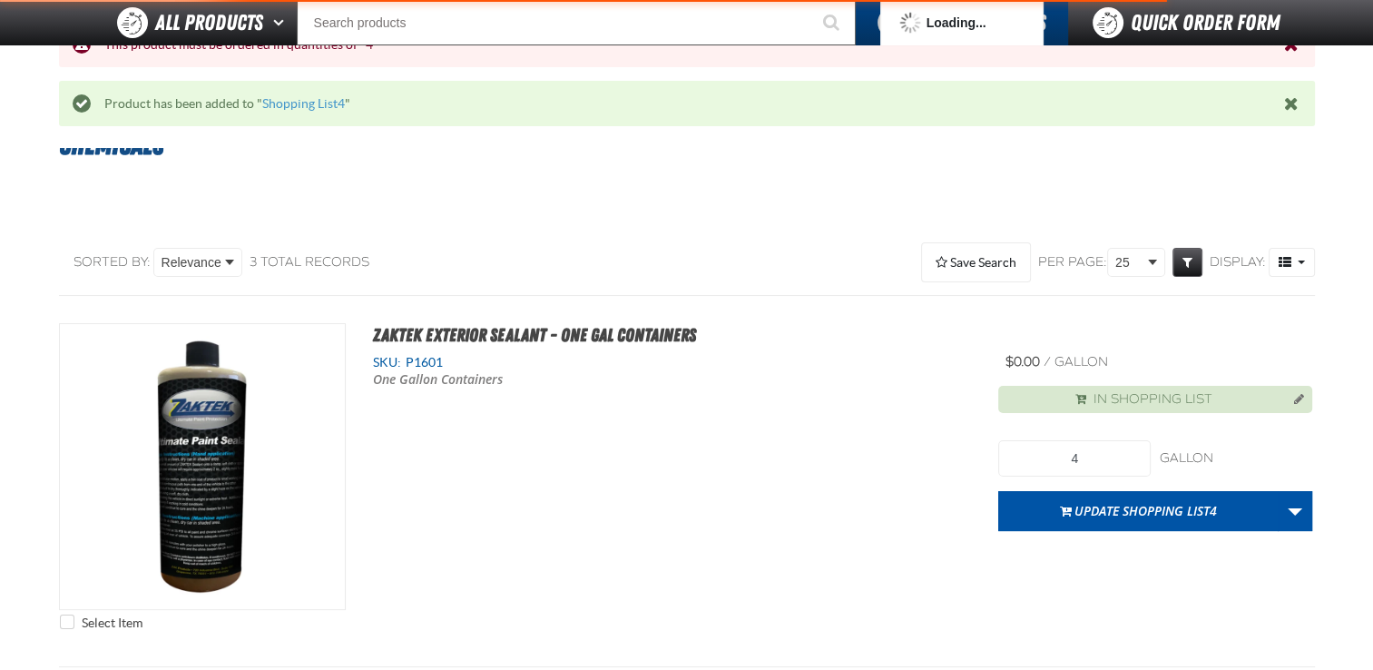
scroll to position [0, 0]
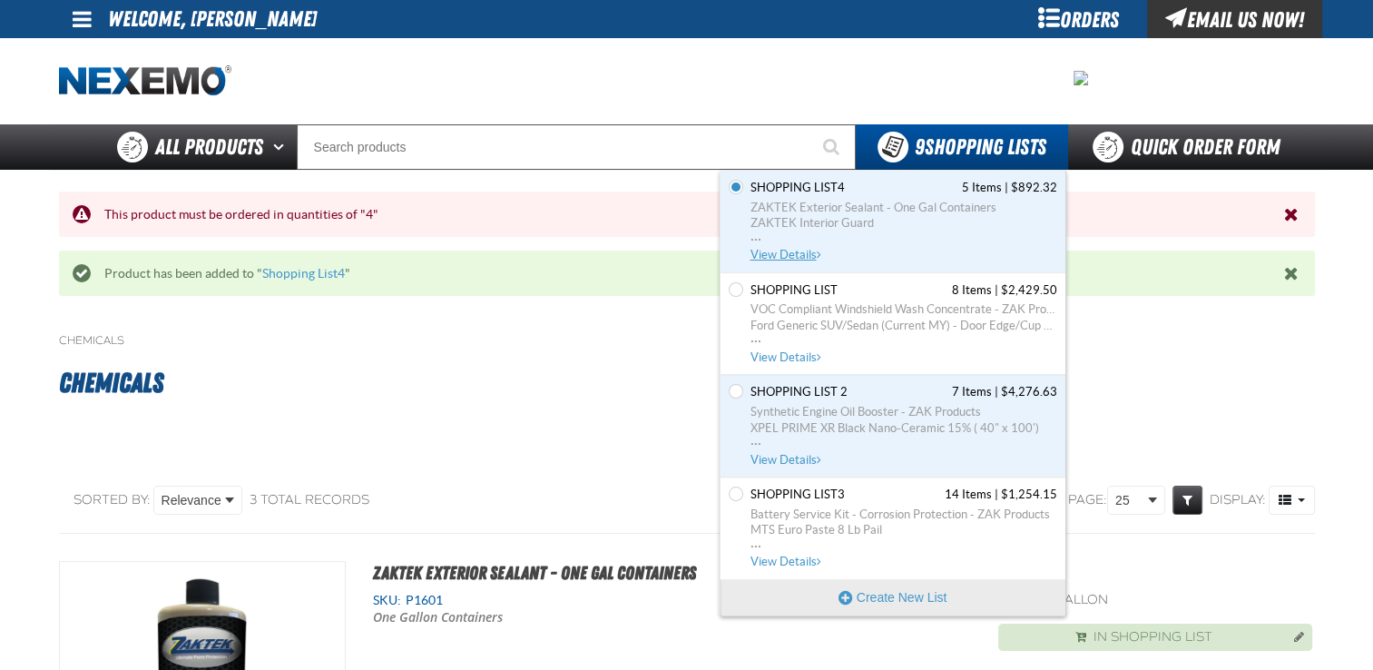
click at [824, 187] on span "Shopping List4" at bounding box center [797, 188] width 94 height 16
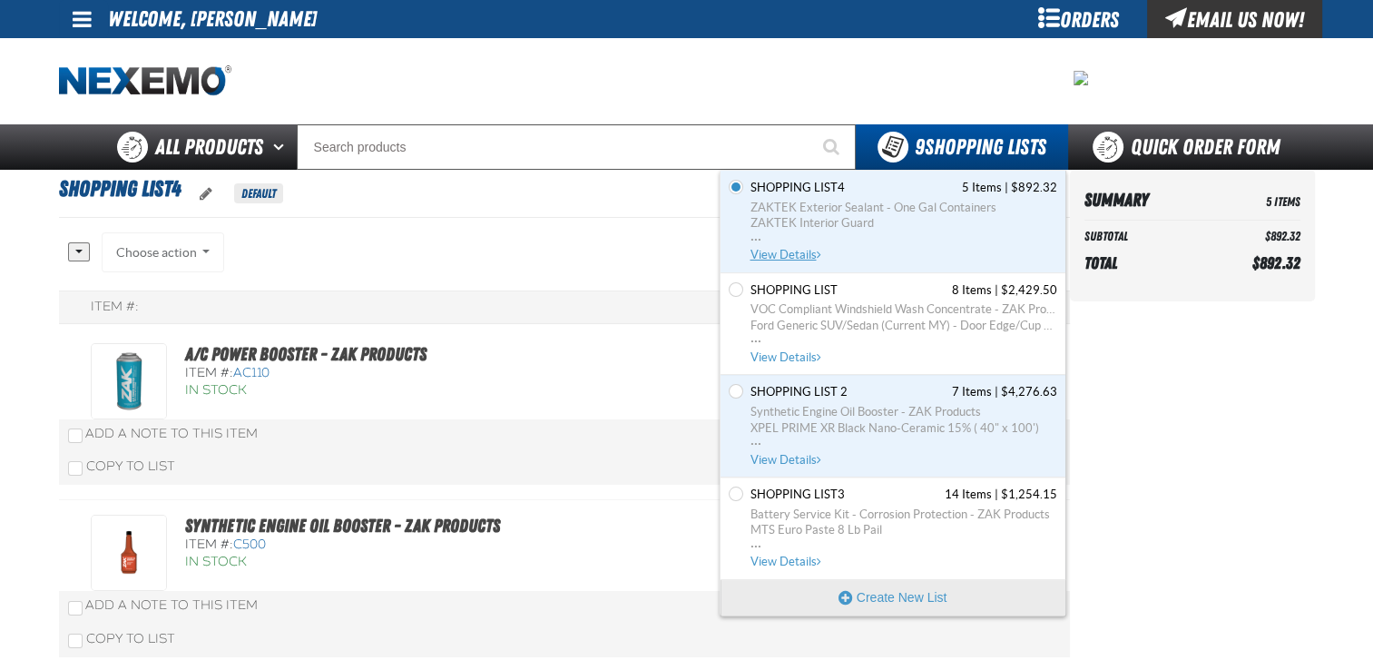
click at [811, 182] on span "Shopping List4" at bounding box center [797, 188] width 94 height 16
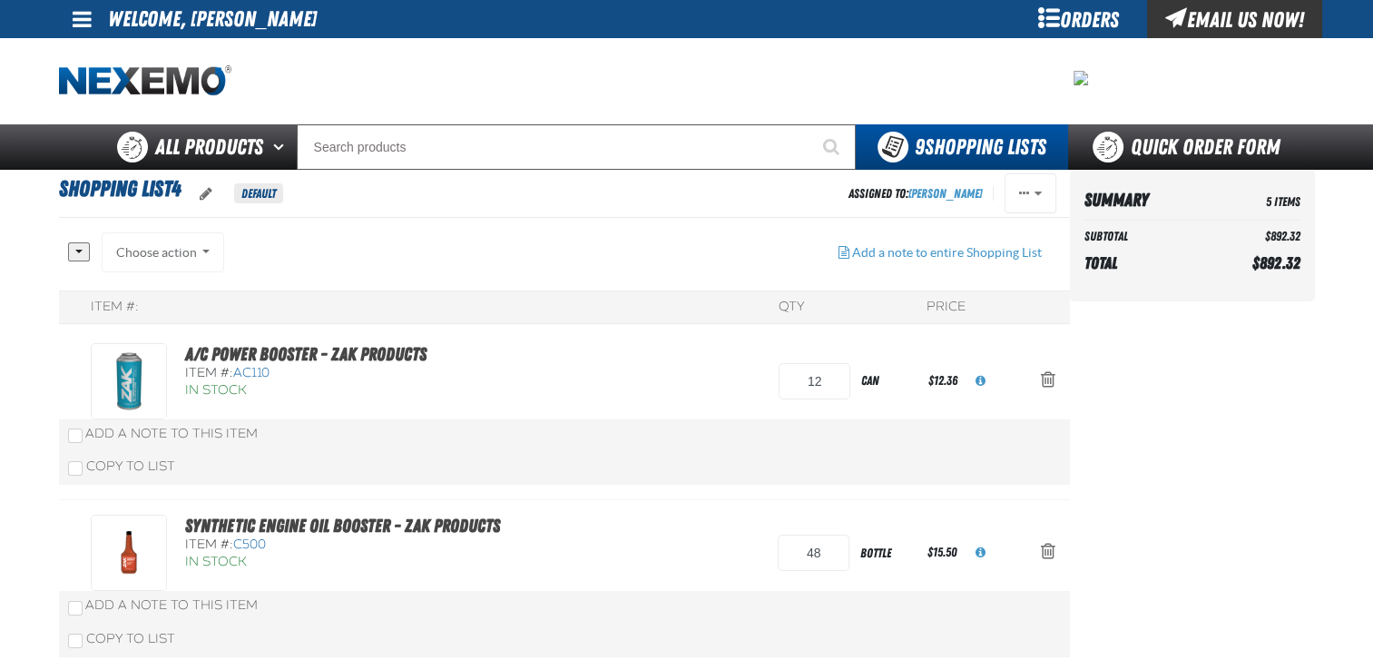
click at [209, 248] on div "Choose action Add to Quick Order ([DATE] 10:55 AM) Add to Quick Lube Add to Qui…" at bounding box center [163, 252] width 123 height 40
click at [206, 252] on div "Choose action Add to Quick Order (Jul 10, 2018, 10:55 AM) Add to Quick Lube Add…" at bounding box center [163, 252] width 123 height 40
click at [171, 253] on div "Choose action Add to Quick Order (Jul 10, 2018, 10:55 AM) Add to Quick Lube Add…" at bounding box center [163, 252] width 123 height 40
click at [80, 18] on span at bounding box center [82, 19] width 19 height 22
click at [83, 88] on link "Sign Out Sign Out" at bounding box center [97, 88] width 62 height 17
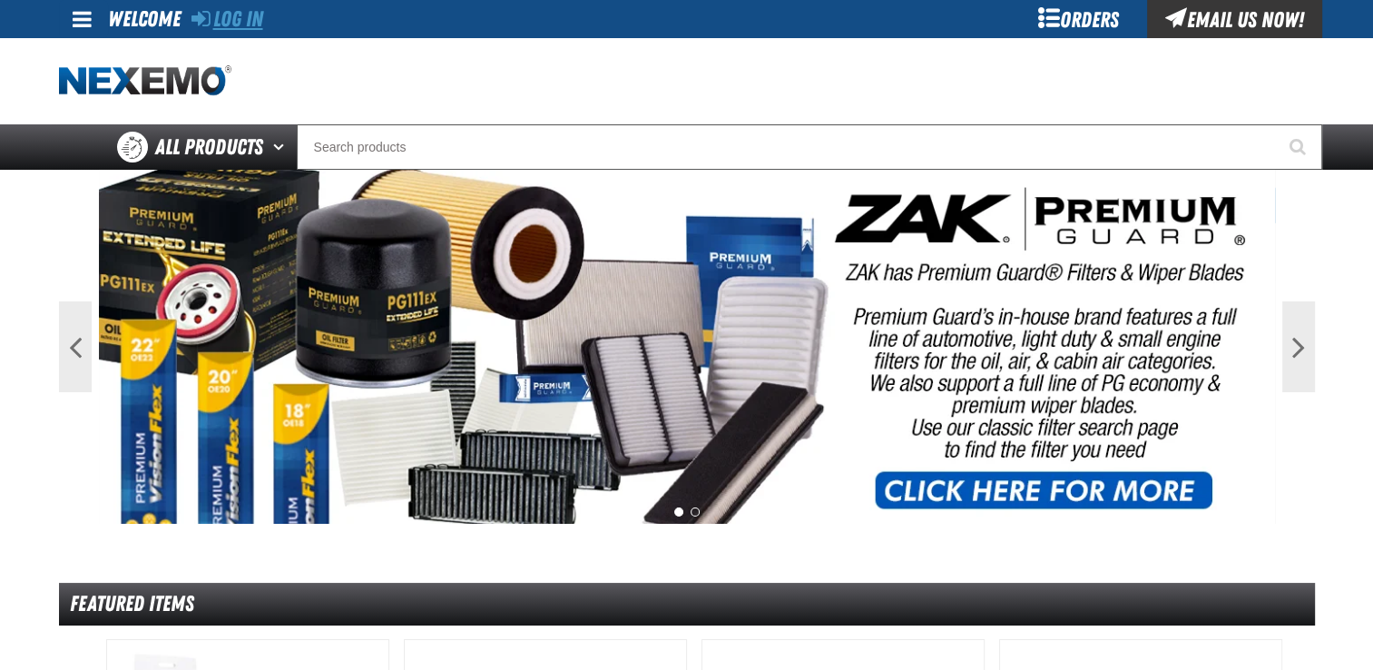
click at [256, 22] on link "Log In" at bounding box center [227, 18] width 72 height 25
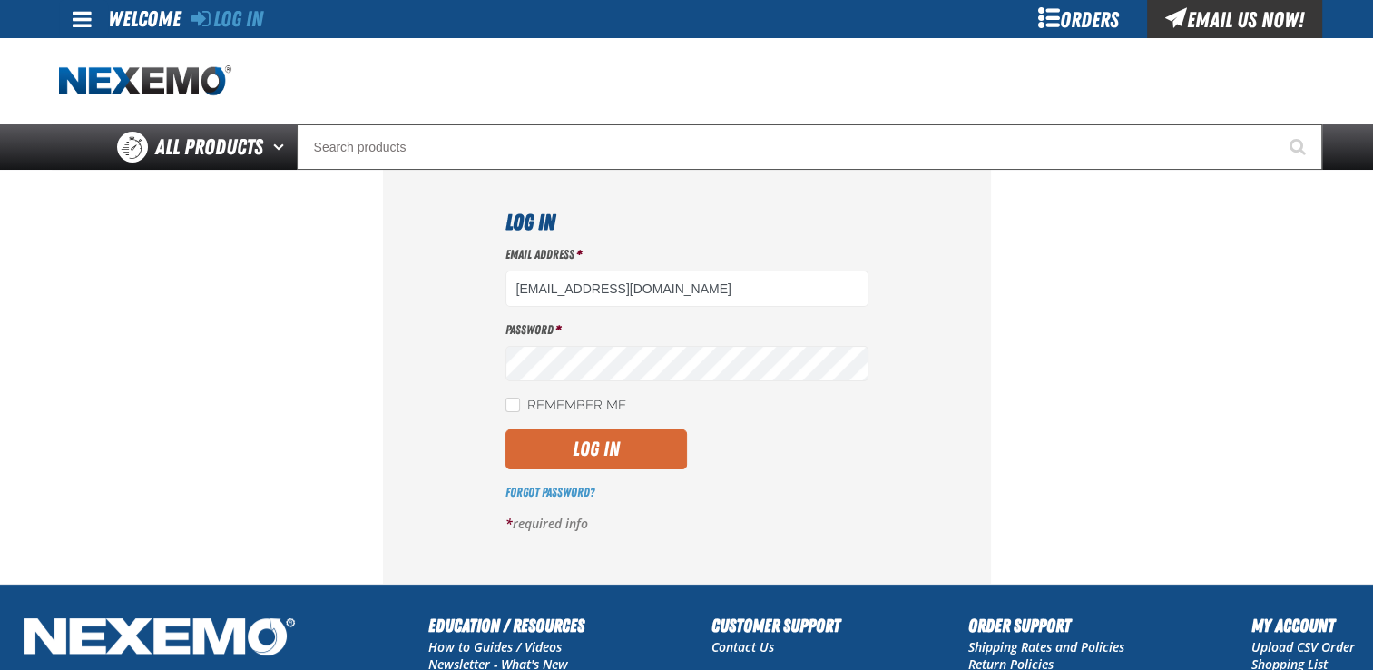
click at [563, 463] on button "Log In" at bounding box center [595, 449] width 181 height 40
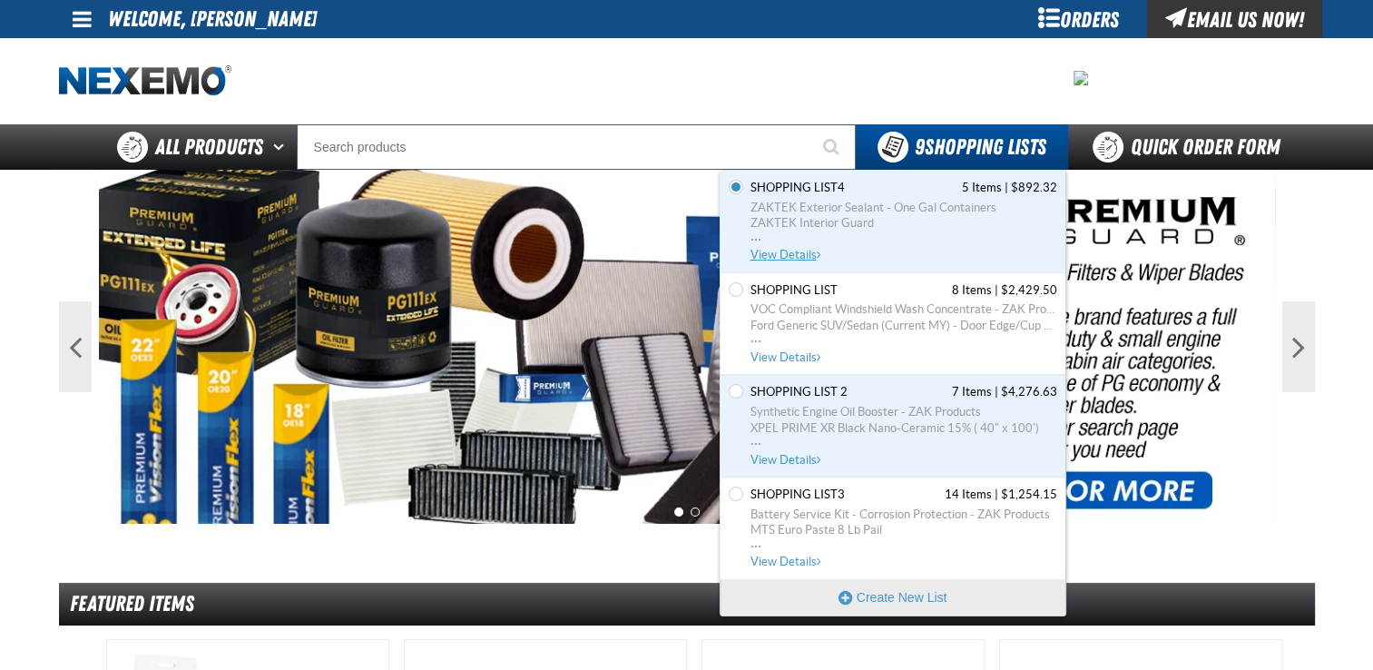
click at [818, 190] on span "Shopping List4" at bounding box center [797, 188] width 94 height 16
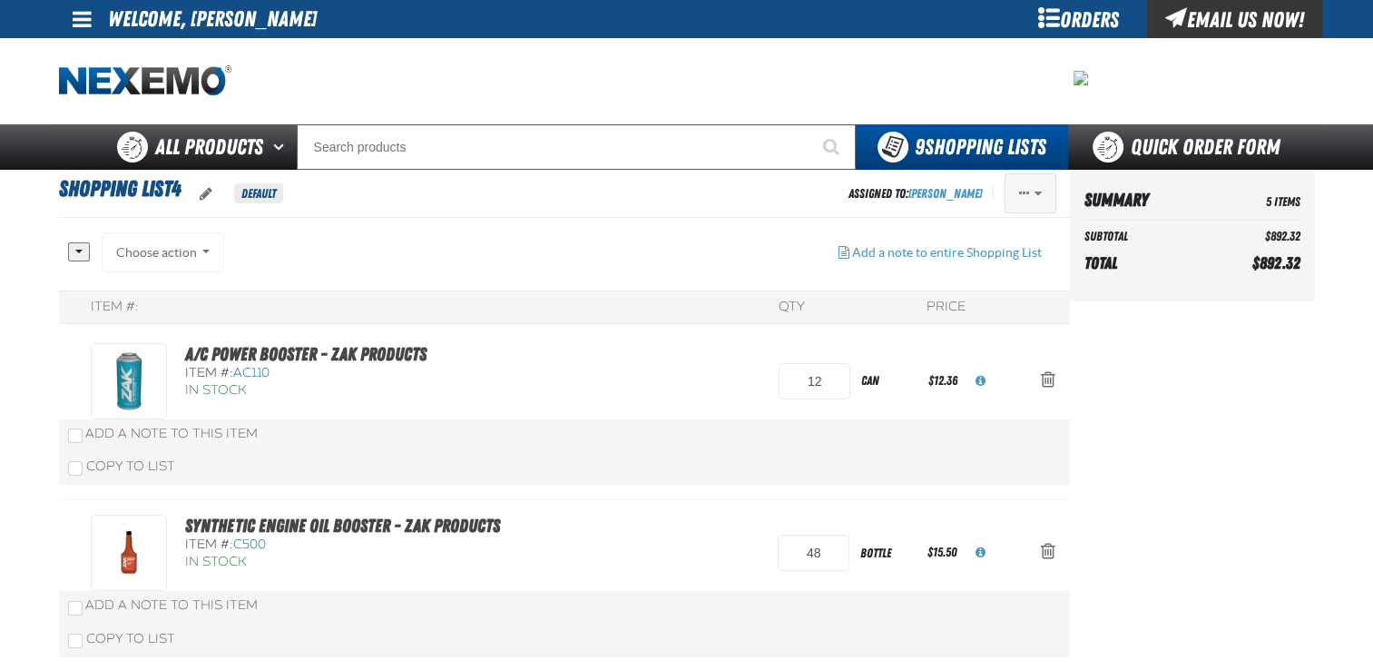
click at [1033, 194] on button "Actions of Shopping List4" at bounding box center [1030, 193] width 52 height 40
click at [705, 253] on div "All None Choose action Add to Quick Order ([DATE] 10:55 AM)" at bounding box center [446, 261] width 756 height 58
click at [173, 249] on div "Choose action Add to Quick Order ([DATE] 10:55 AM) Add to Quick Lube Add to Qui…" at bounding box center [163, 252] width 123 height 40
click at [205, 252] on div "Choose action Add to Quick Order ([DATE] 10:55 AM) Add to Quick Lube Add to Qui…" at bounding box center [163, 252] width 123 height 40
drag, startPoint x: 205, startPoint y: 252, endPoint x: 76, endPoint y: 249, distance: 128.9
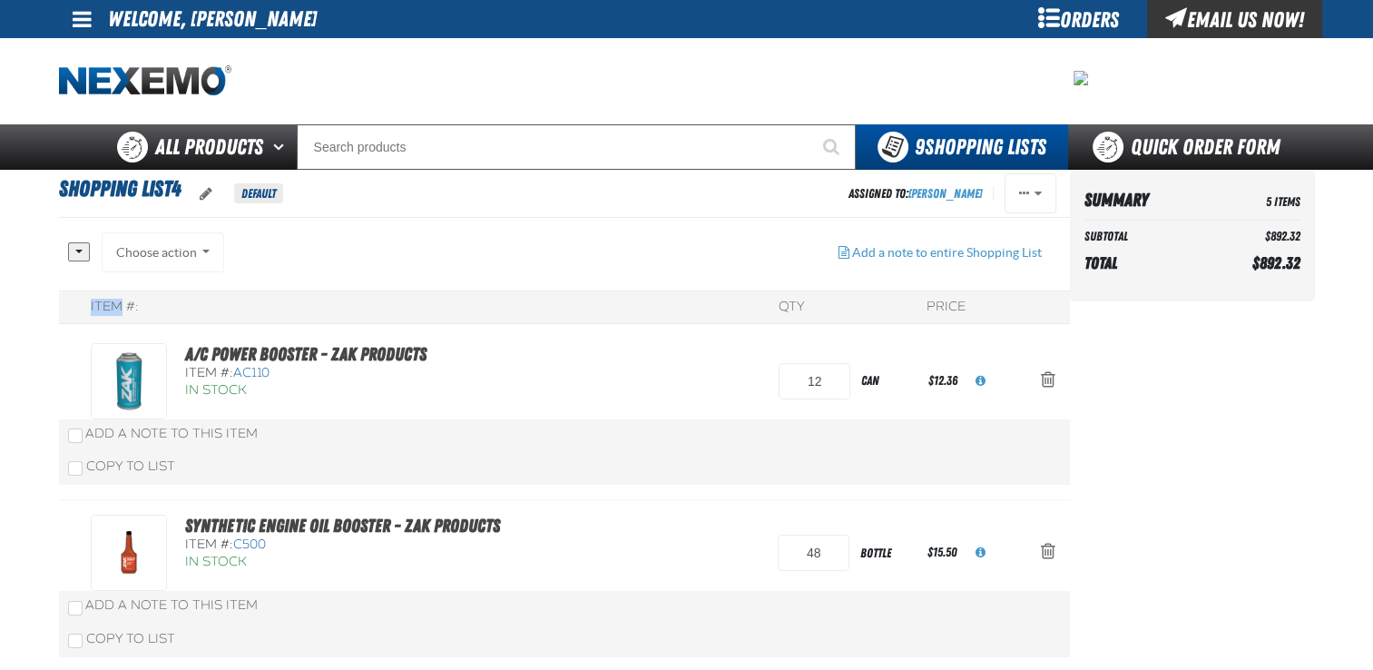
click at [76, 249] on div "All None Choose action Add to Quick Order ([DATE] 10:55 AM)" at bounding box center [446, 261] width 756 height 58
click at [76, 249] on button "button" at bounding box center [79, 251] width 22 height 19
click at [346, 279] on div "All None Choose action Add to Quick Order ([DATE] 10:55 AM)" at bounding box center [446, 261] width 756 height 58
